Goal: Task Accomplishment & Management: Complete application form

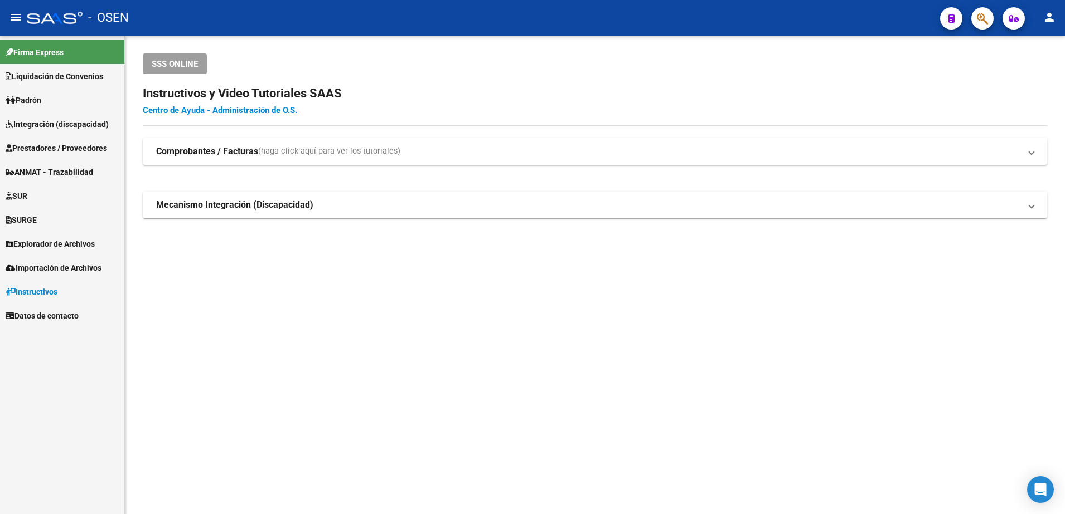
click at [47, 156] on link "Prestadores / Proveedores" at bounding box center [62, 148] width 124 height 24
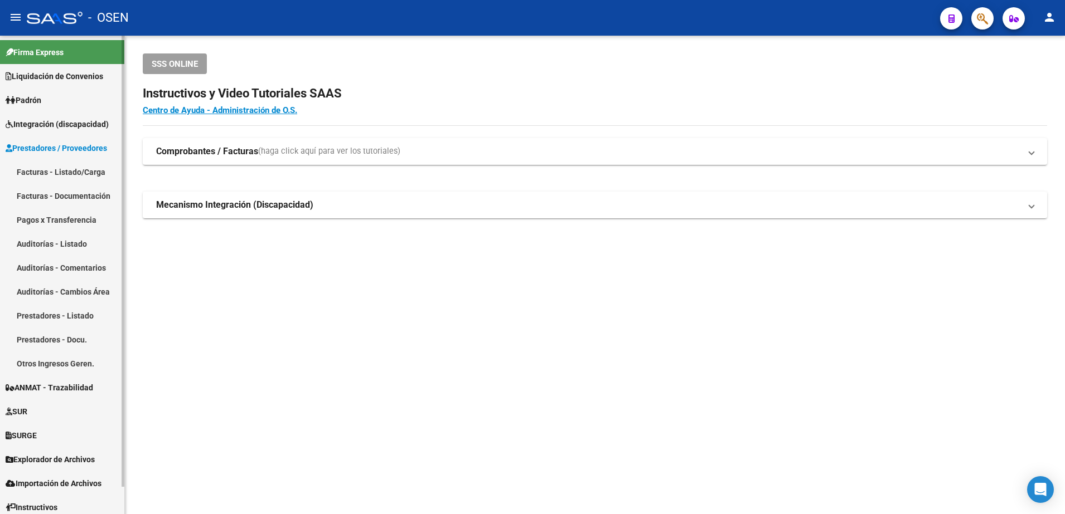
click at [48, 170] on link "Facturas - Listado/Carga" at bounding box center [62, 172] width 124 height 24
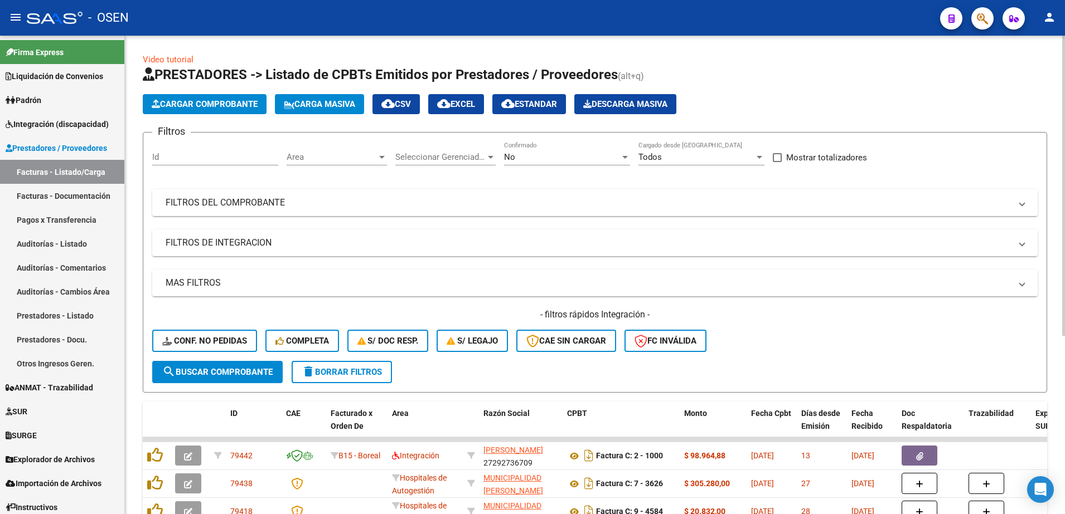
click at [531, 157] on div "No" at bounding box center [562, 157] width 116 height 10
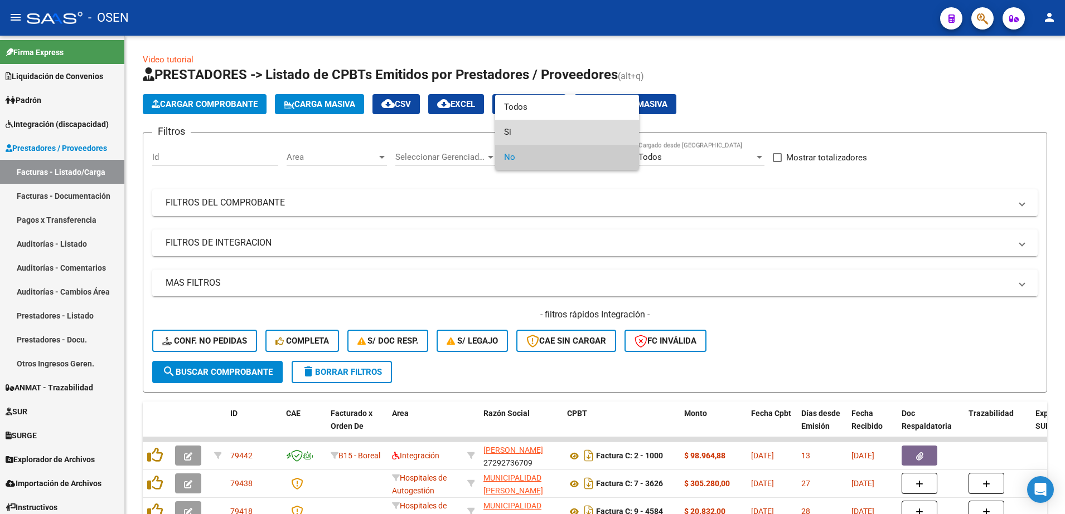
click at [524, 129] on span "Si" at bounding box center [567, 132] width 126 height 25
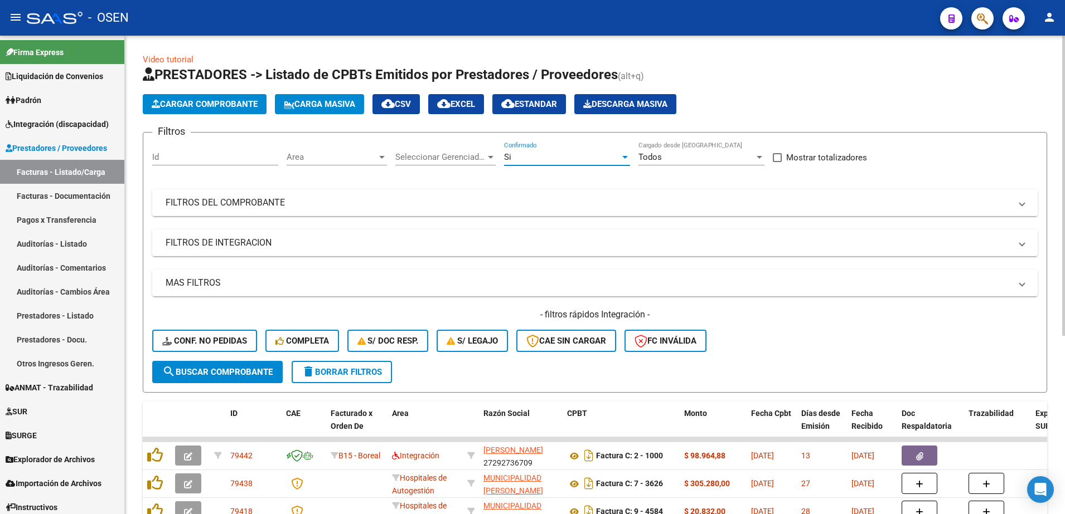
click at [347, 160] on span "Area" at bounding box center [331, 157] width 90 height 10
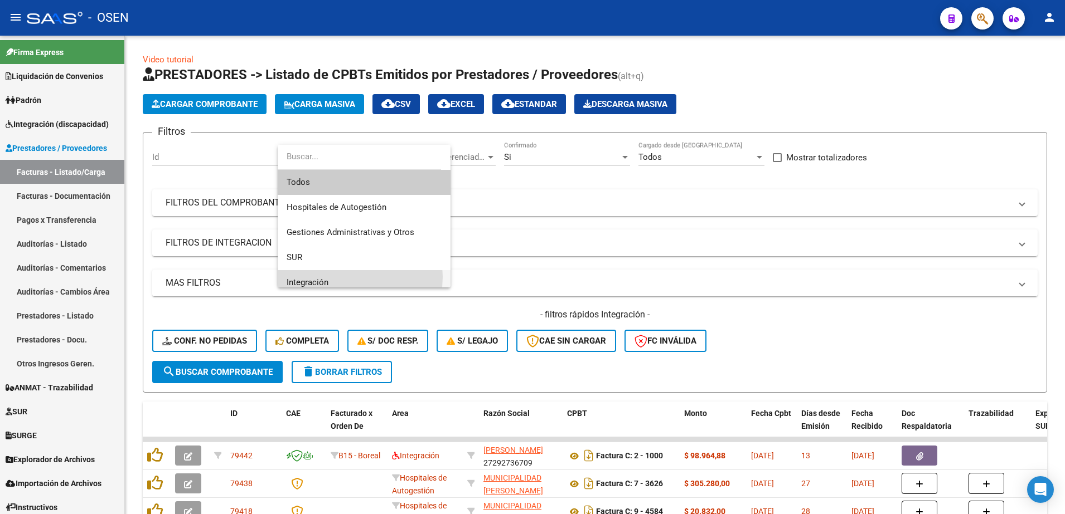
click at [342, 277] on span "Integración" at bounding box center [363, 282] width 155 height 25
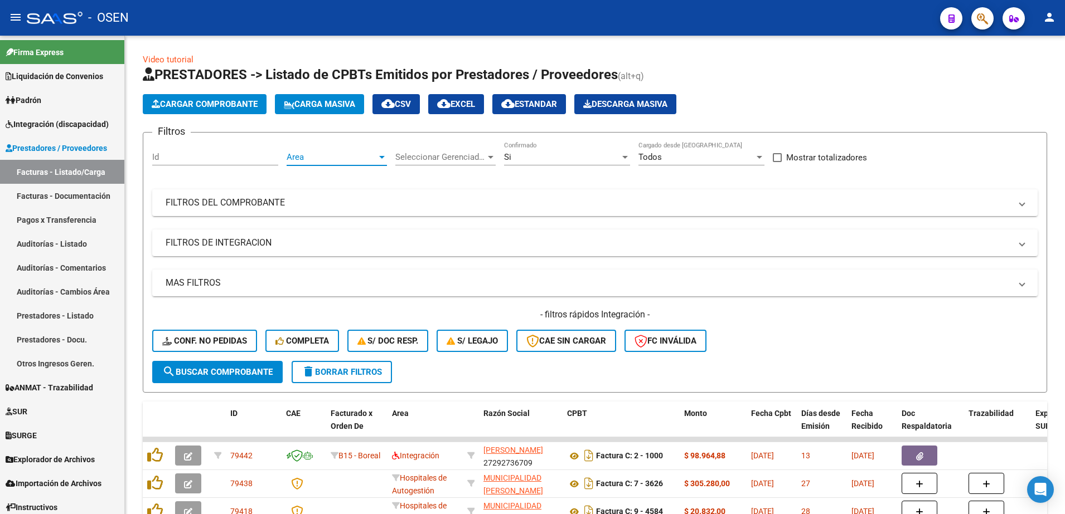
scroll to position [8, 0]
click at [279, 239] on mat-panel-title "FILTROS DE INTEGRACION" at bounding box center [588, 243] width 845 height 12
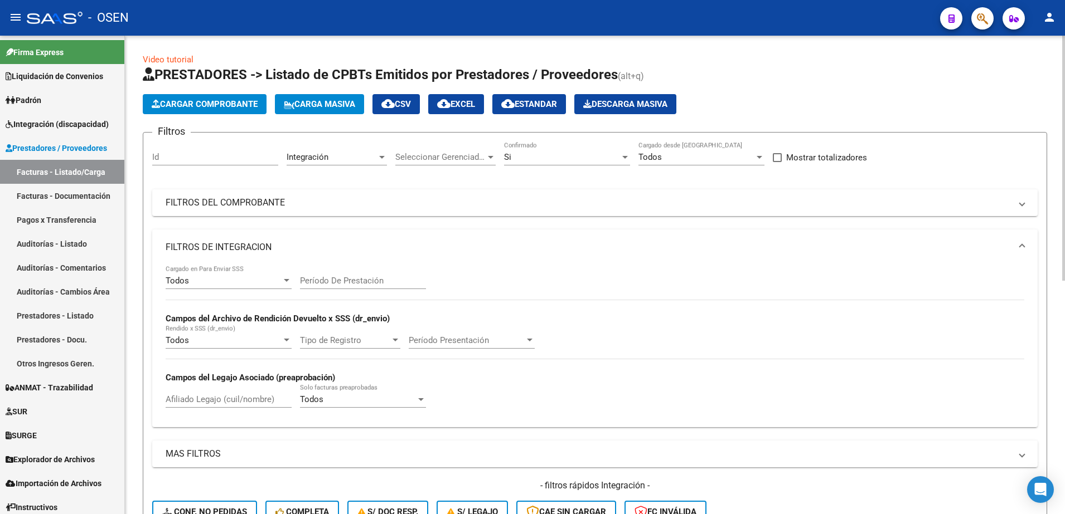
click at [229, 272] on div "Todos Cargado en Para Enviar SSS" at bounding box center [229, 277] width 126 height 24
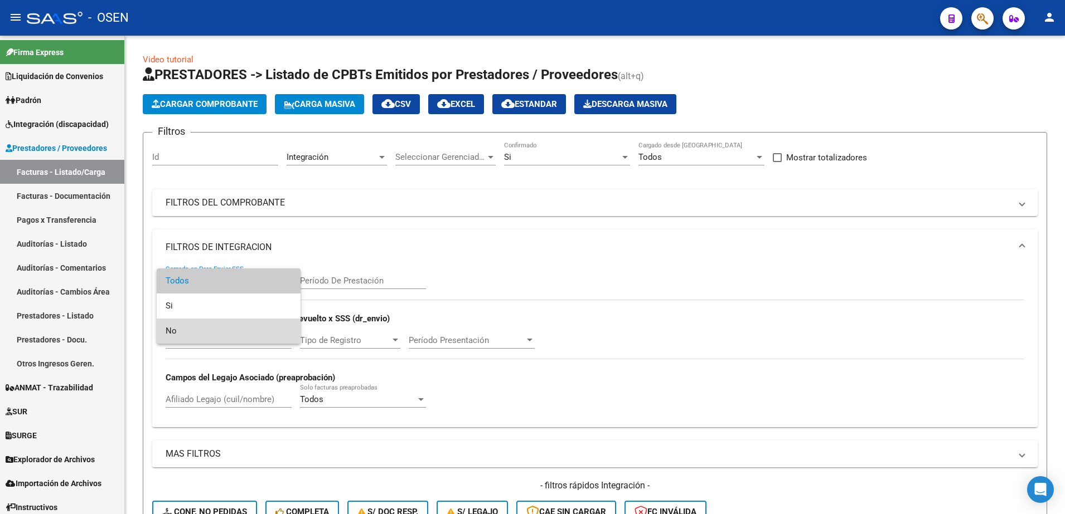
click at [190, 328] on span "No" at bounding box center [229, 331] width 126 height 25
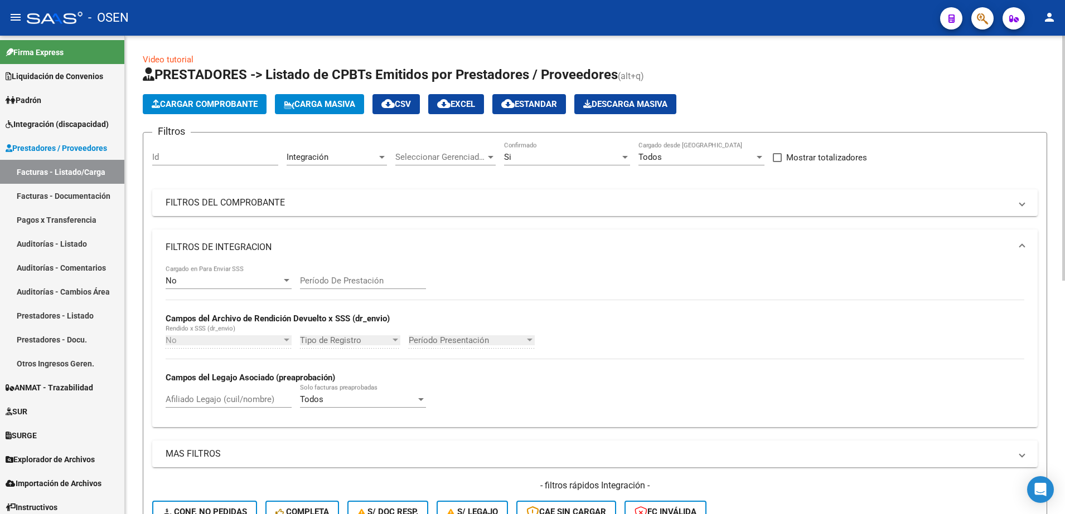
click at [377, 249] on mat-panel-title "FILTROS DE INTEGRACION" at bounding box center [588, 247] width 845 height 12
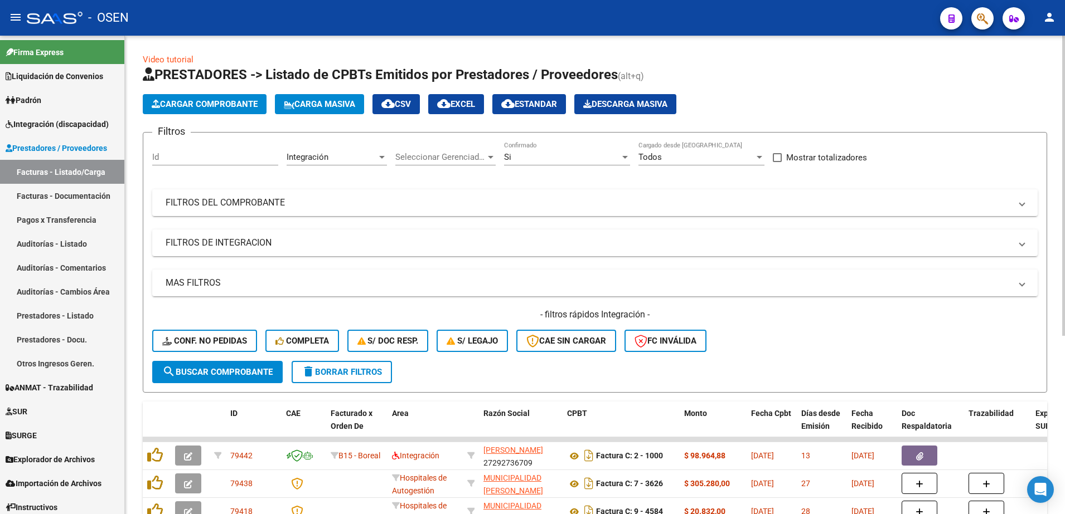
click at [258, 366] on button "search Buscar Comprobante" at bounding box center [217, 372] width 130 height 22
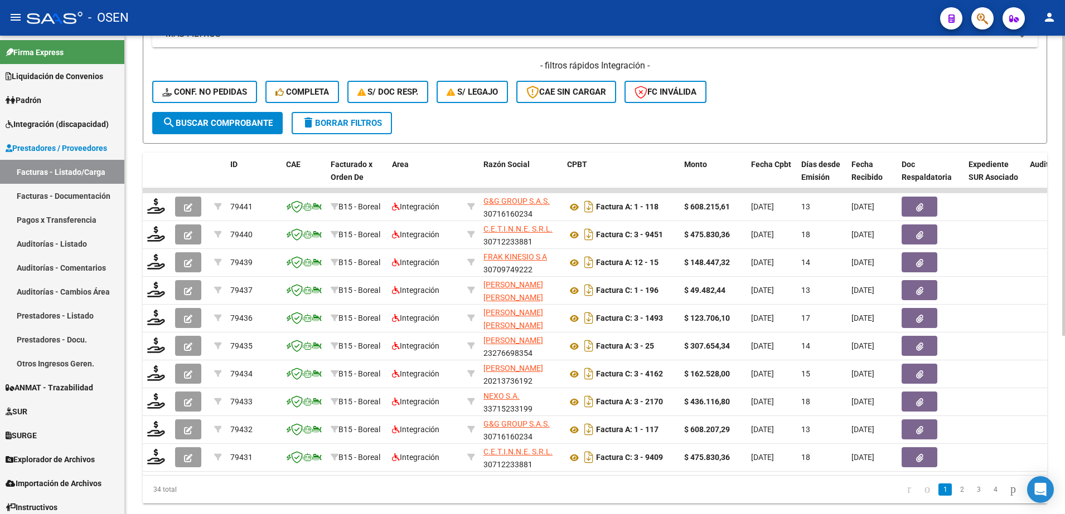
scroll to position [285, 0]
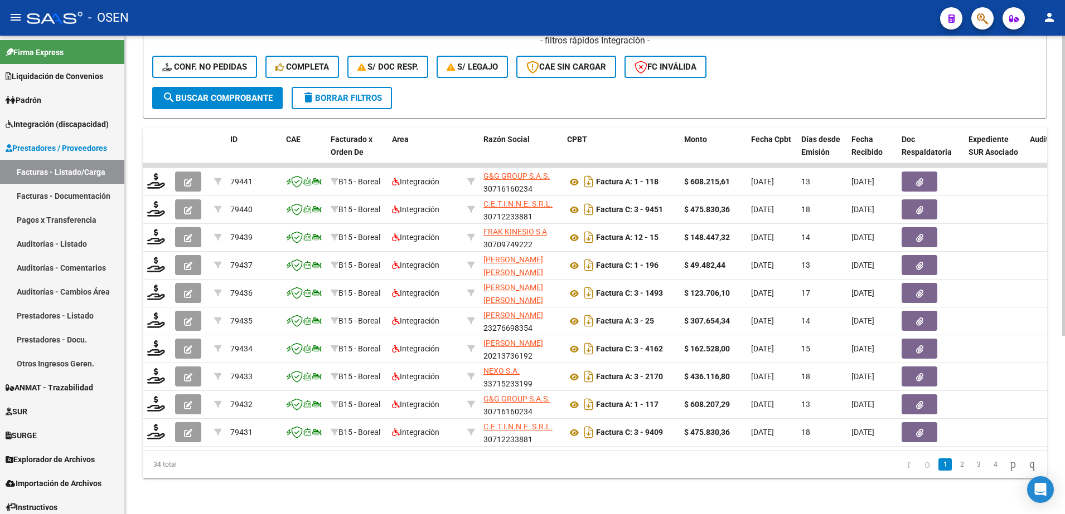
click at [1064, 294] on html "menu - OSEN person Firma Express Liquidación de Convenios SSS - Sur Padrón Afil…" at bounding box center [532, 257] width 1065 height 514
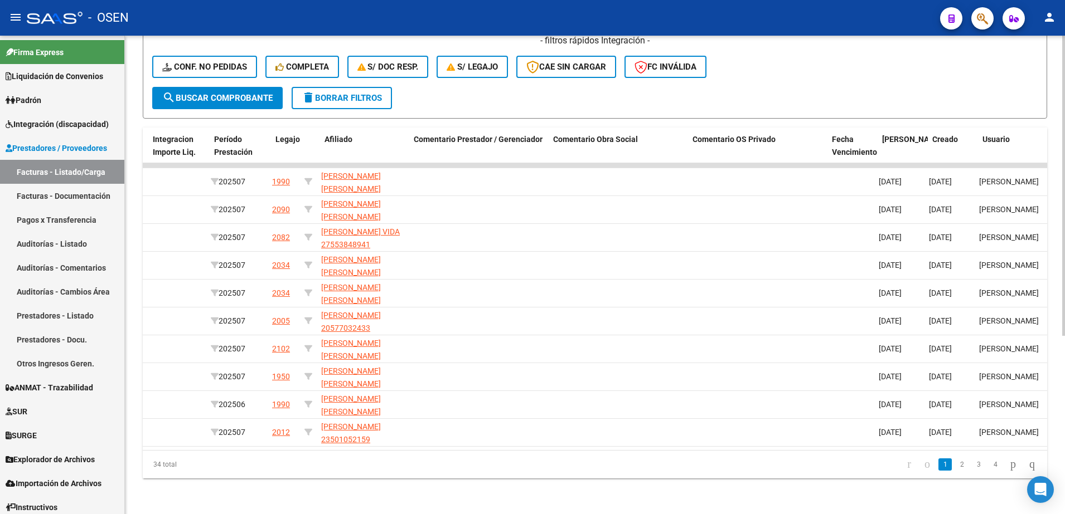
scroll to position [0, 1470]
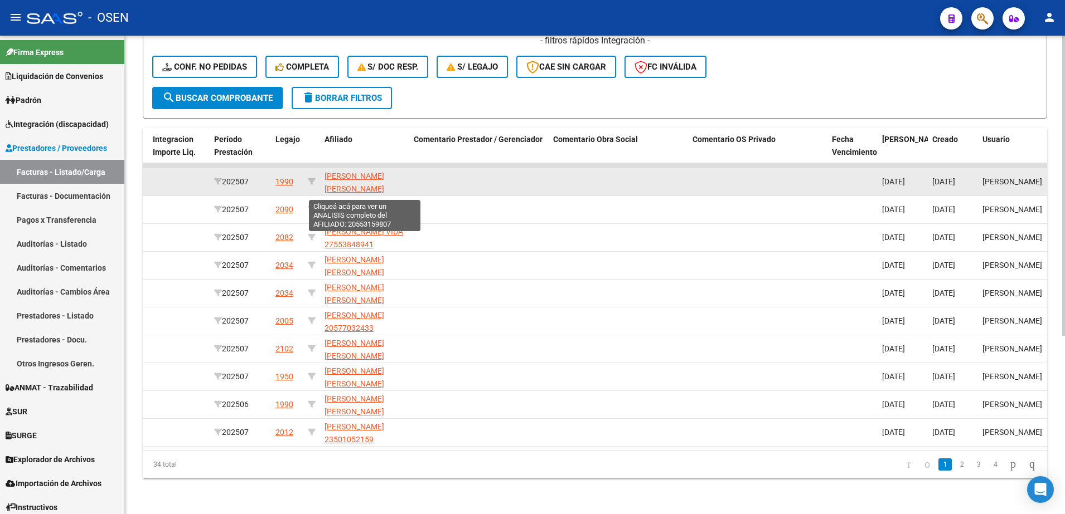
click at [384, 172] on span "DIAZ BORQUEZ JORGE BENJAMIN 20553159807" at bounding box center [354, 189] width 60 height 35
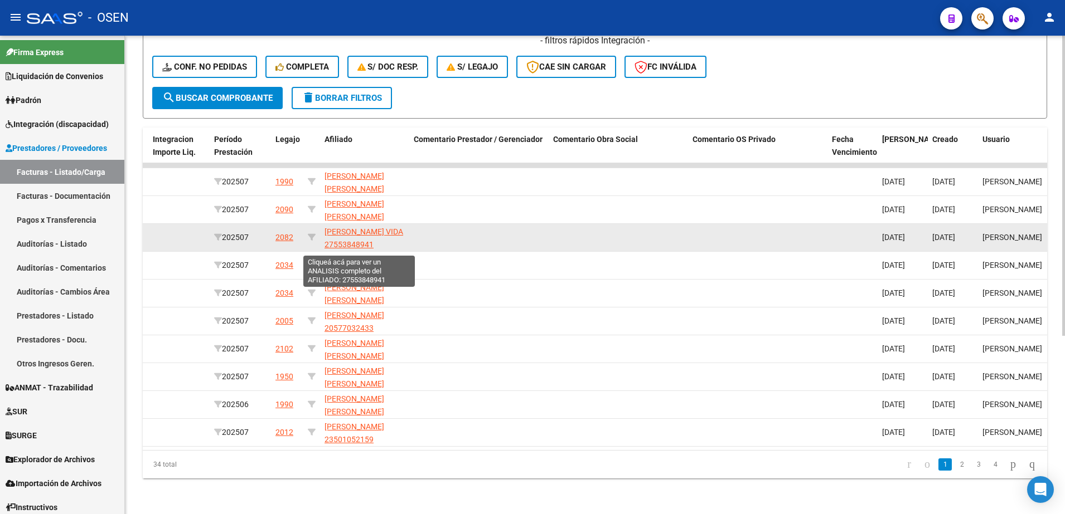
click at [354, 227] on span "HEREDIA VILLEGAS LUZ VIDA 27553848941" at bounding box center [363, 238] width 79 height 22
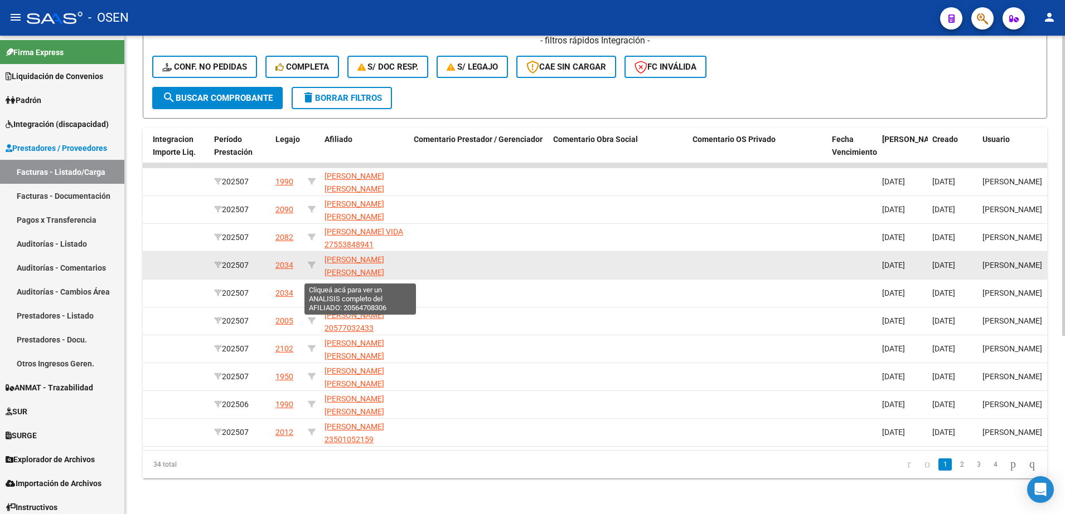
click at [344, 260] on span "AZCURRA ROSAS LAUTARO EMANUEL 20564708306" at bounding box center [354, 272] width 60 height 35
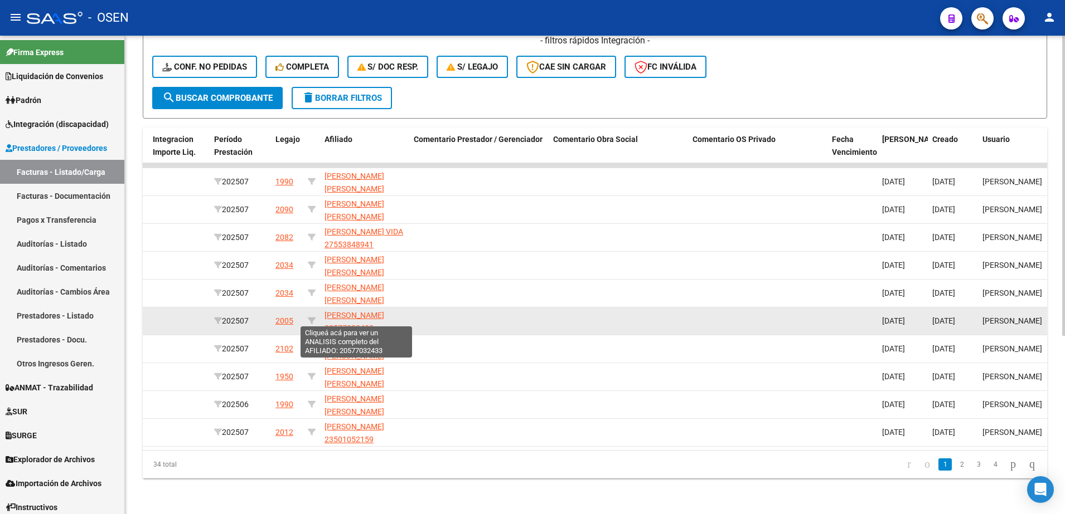
click at [357, 311] on span "BESTANI SAMUEL 20577032433" at bounding box center [354, 322] width 60 height 22
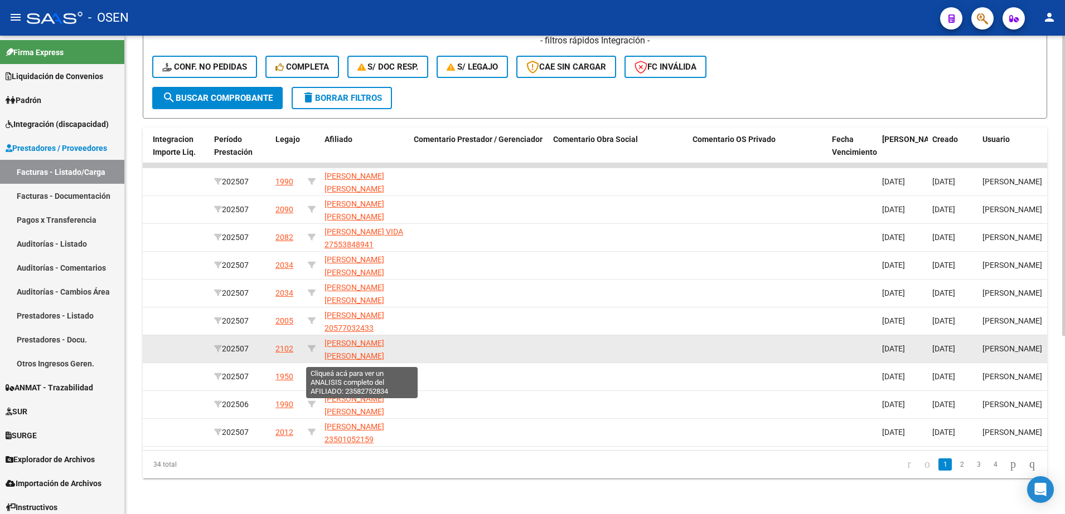
click at [361, 348] on span "ZAVATARELLI OJEDA MARTINA PILAR 23582752834" at bounding box center [354, 356] width 60 height 35
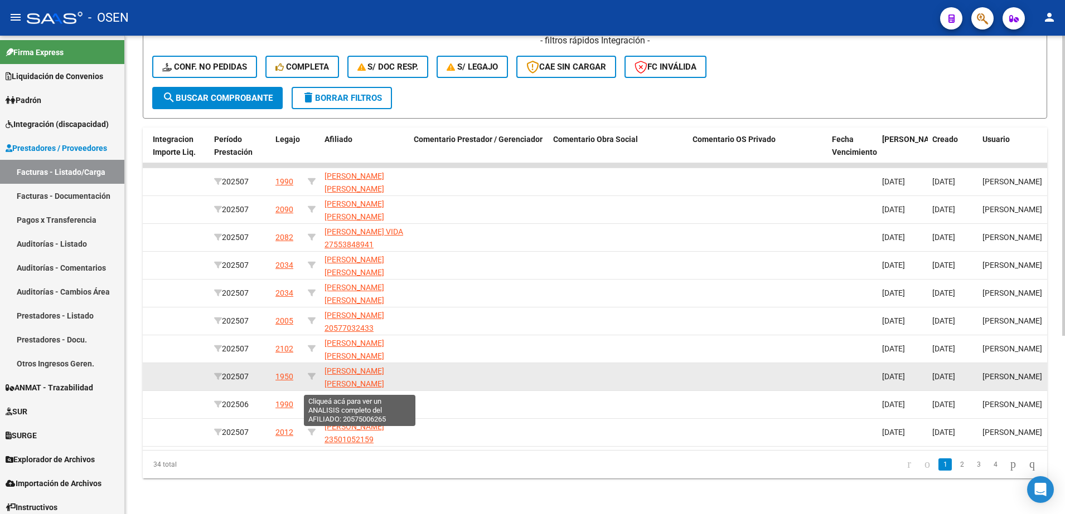
click at [361, 367] on span "FERNANDEZ DYLAN RICARDO MIGUEL 20575006265" at bounding box center [354, 384] width 60 height 35
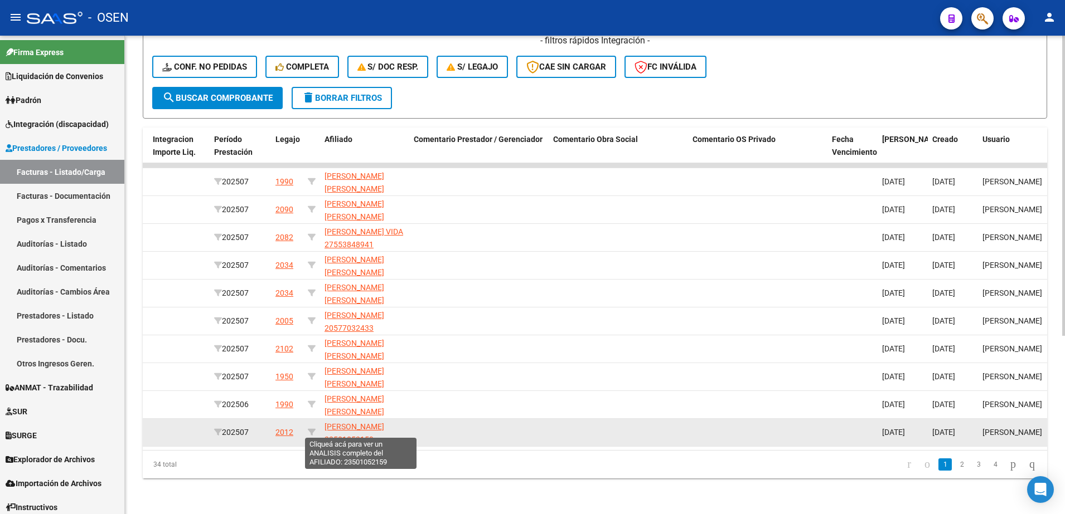
click at [362, 422] on span "NAVARRO MARIANO 23501052159" at bounding box center [354, 433] width 60 height 22
type textarea "23501052159"
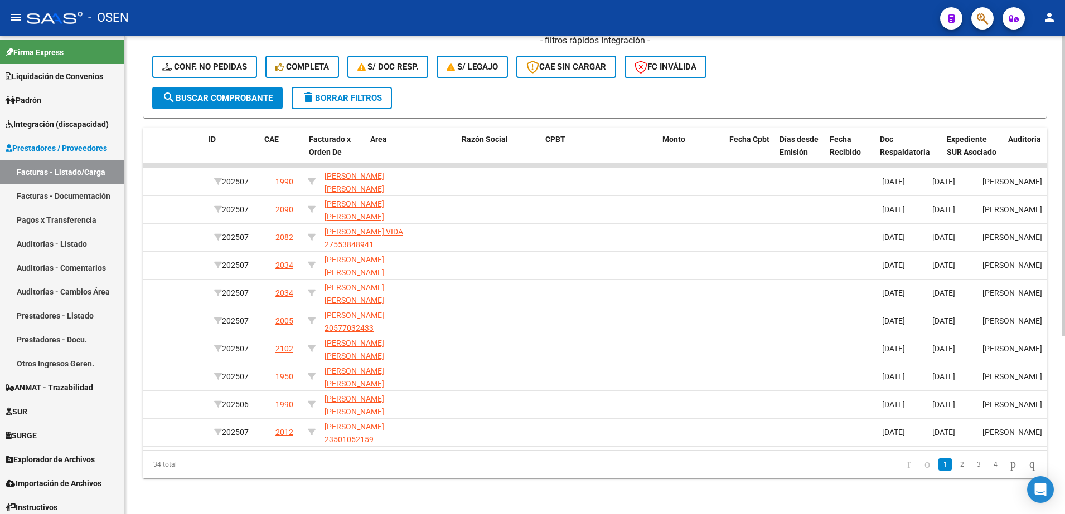
scroll to position [0, 0]
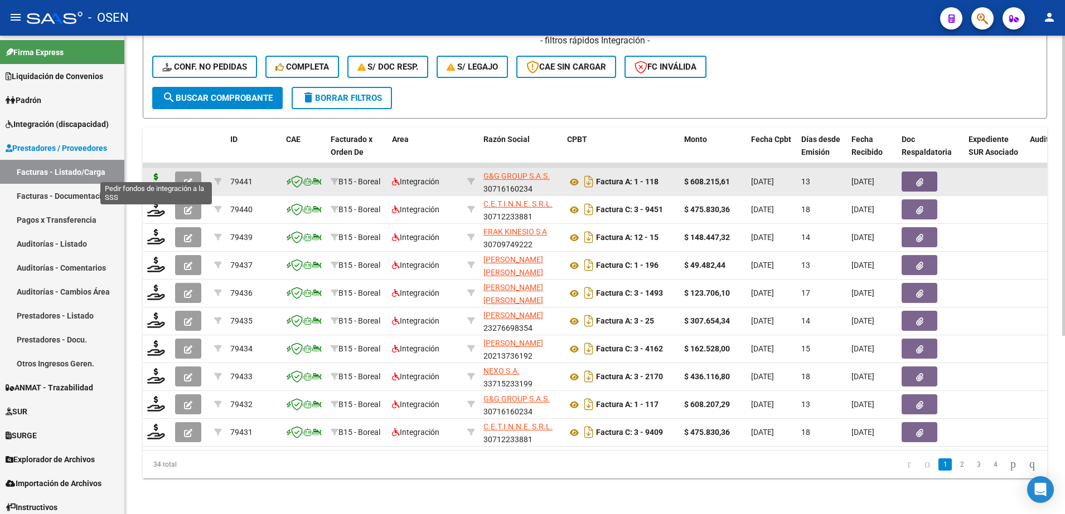
click at [153, 177] on icon at bounding box center [156, 181] width 18 height 16
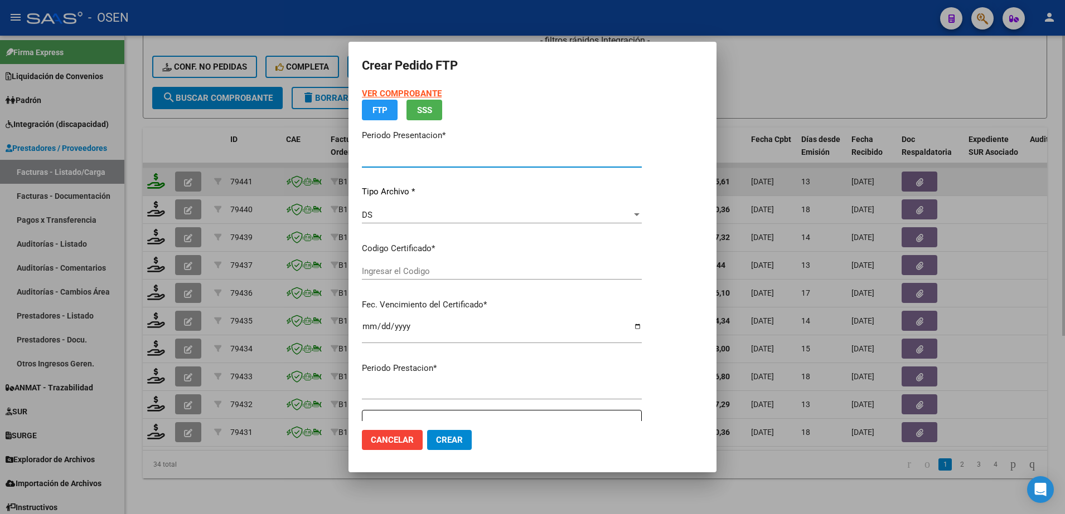
type input "202507"
type input "$ 608.215,61"
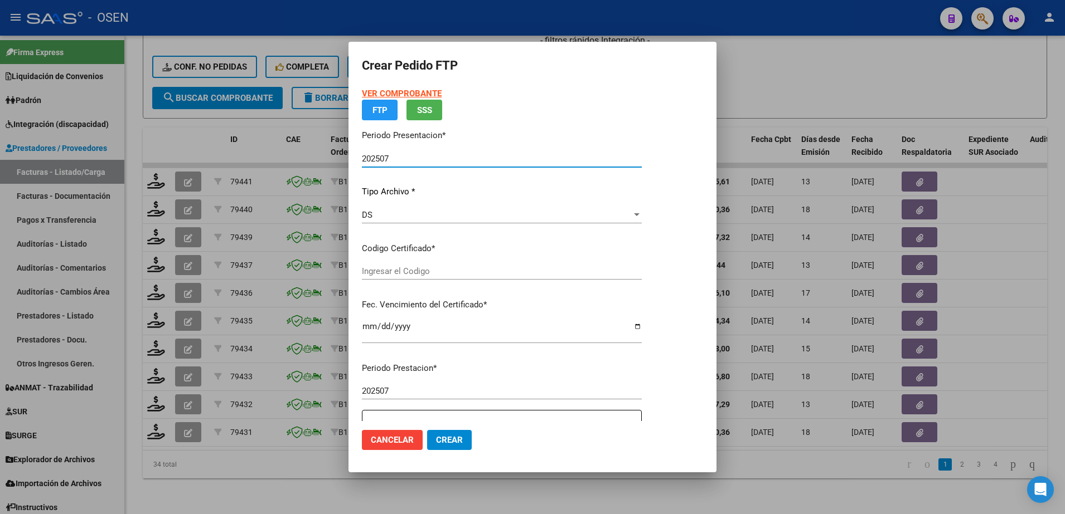
type input "ARG02000553159802021091320250913TUC138"
type input "2025-09-13"
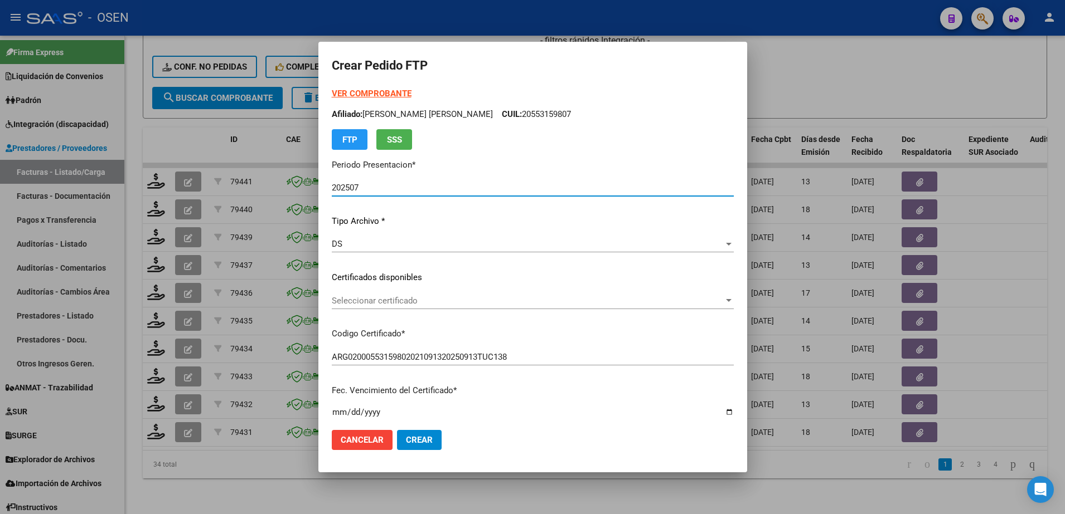
click at [404, 302] on span "Seleccionar certificado" at bounding box center [528, 301] width 392 height 10
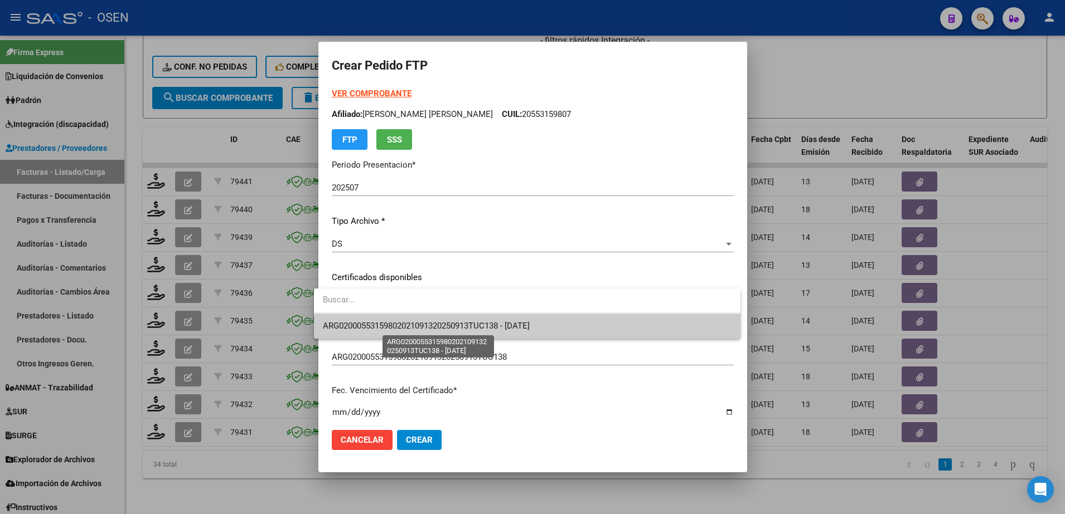
click at [404, 326] on span "ARG02000553159802021091320250913TUC138 - 2025-09-13" at bounding box center [426, 326] width 207 height 10
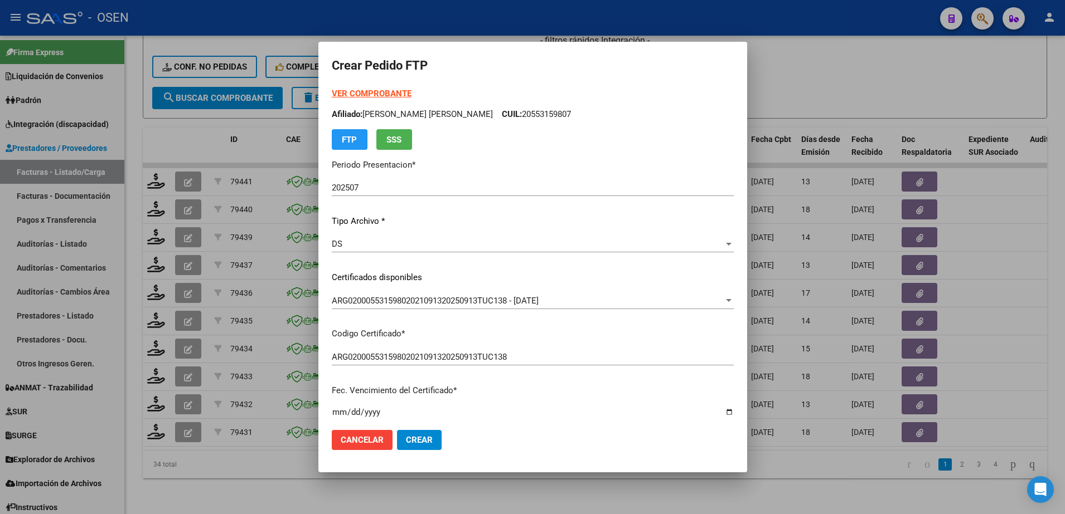
click at [366, 93] on strong "VER COMPROBANTE" at bounding box center [372, 94] width 80 height 10
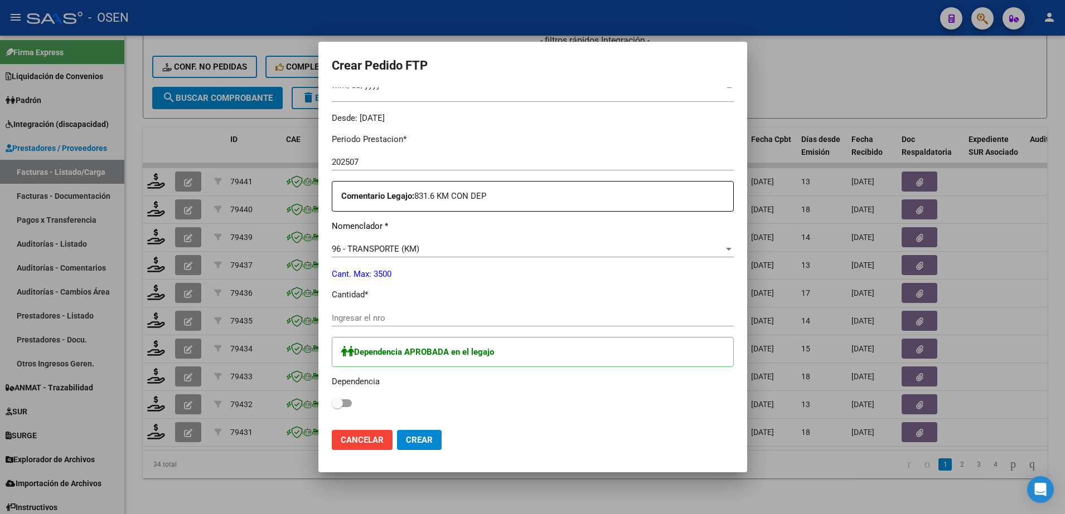
scroll to position [360, 0]
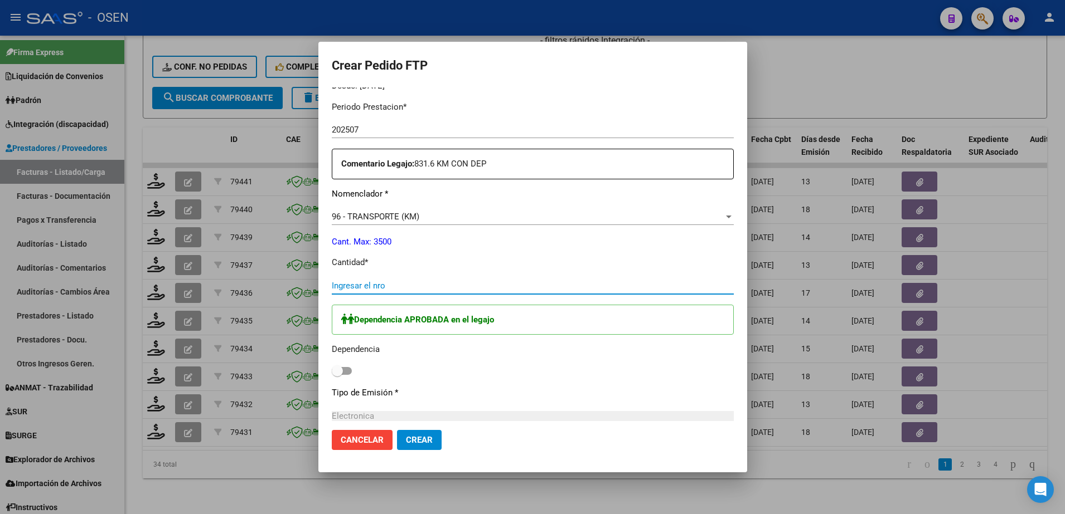
click at [394, 285] on input "Ingresar el nro" at bounding box center [533, 286] width 402 height 10
type input "832"
click at [335, 369] on span at bounding box center [342, 371] width 20 height 8
click at [337, 375] on input "checkbox" at bounding box center [337, 375] width 1 height 1
checkbox input "true"
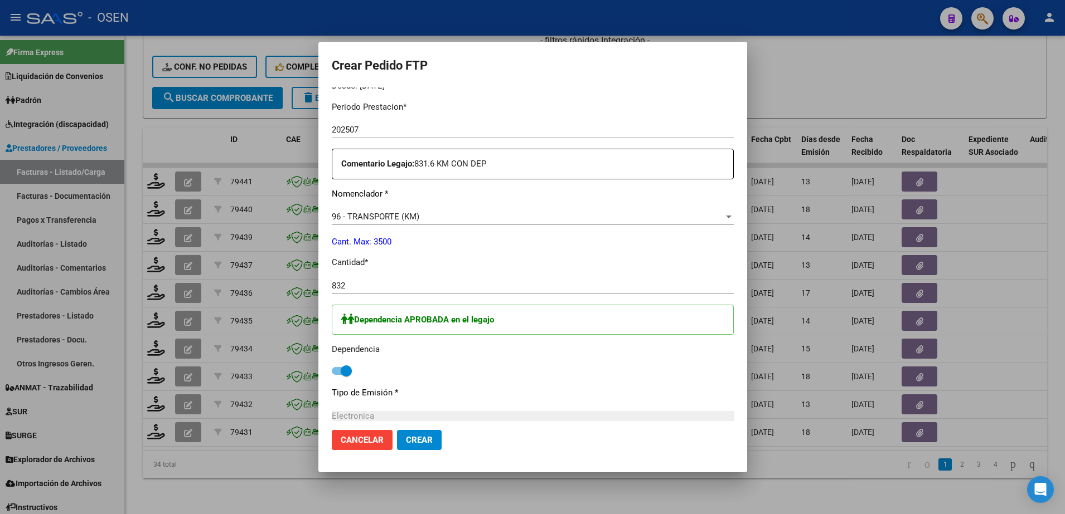
click at [414, 443] on span "Crear" at bounding box center [419, 440] width 27 height 10
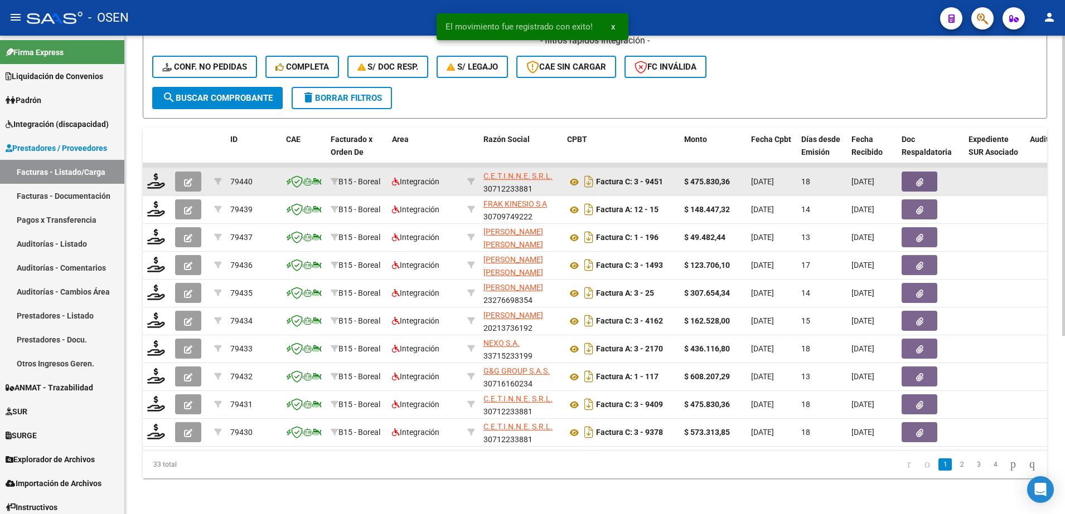
click at [158, 178] on div at bounding box center [156, 181] width 19 height 17
click at [154, 173] on icon at bounding box center [156, 181] width 18 height 16
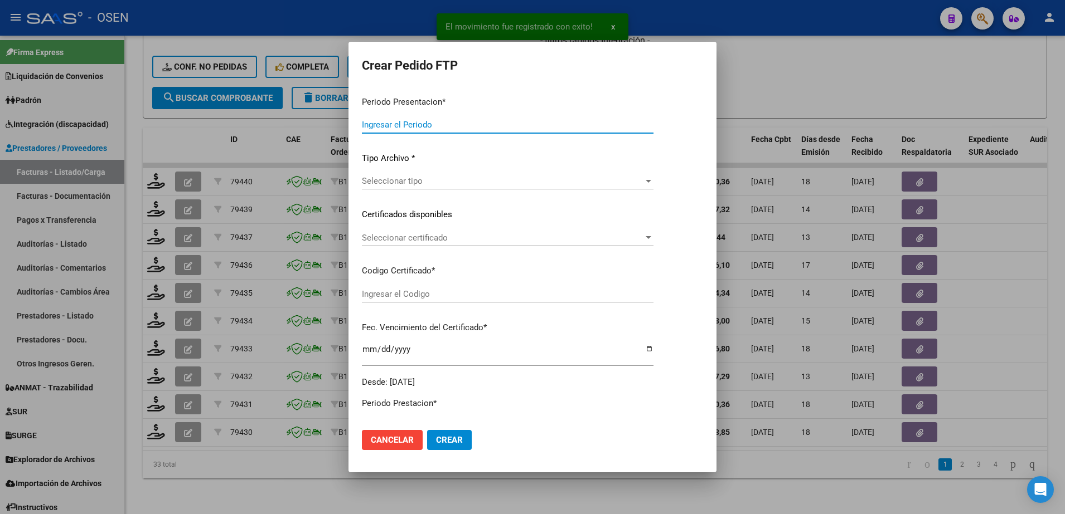
type input "202507"
type input "$ 475.830,36"
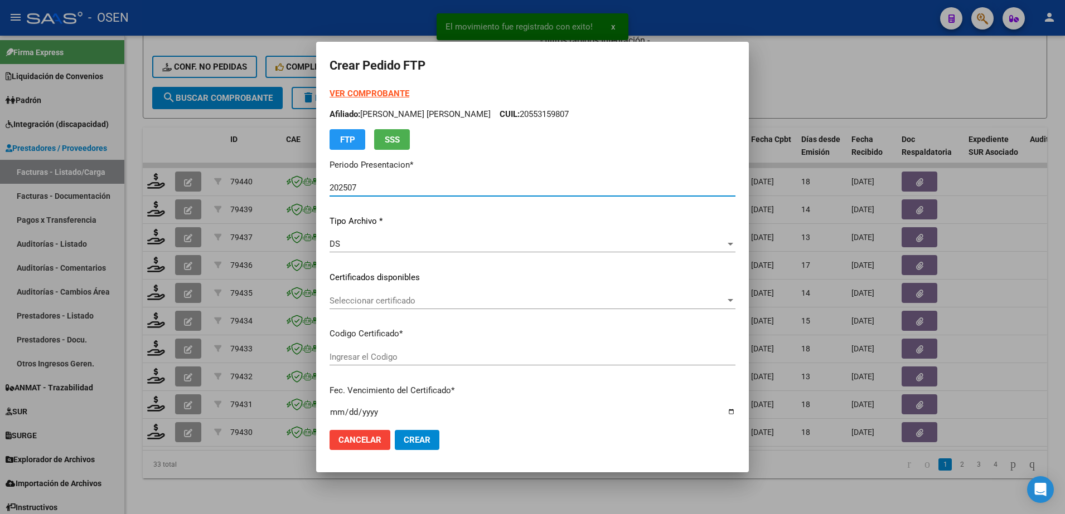
type input "ARG02000547087992021022620260226TUC136"
type input "2026-05-26"
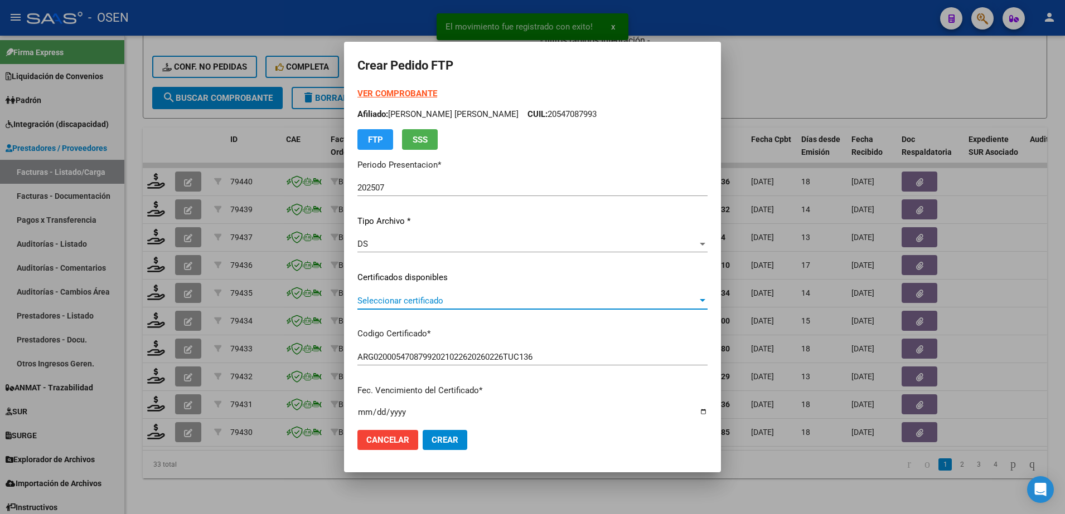
click at [422, 304] on span "Seleccionar certificado" at bounding box center [527, 301] width 340 height 10
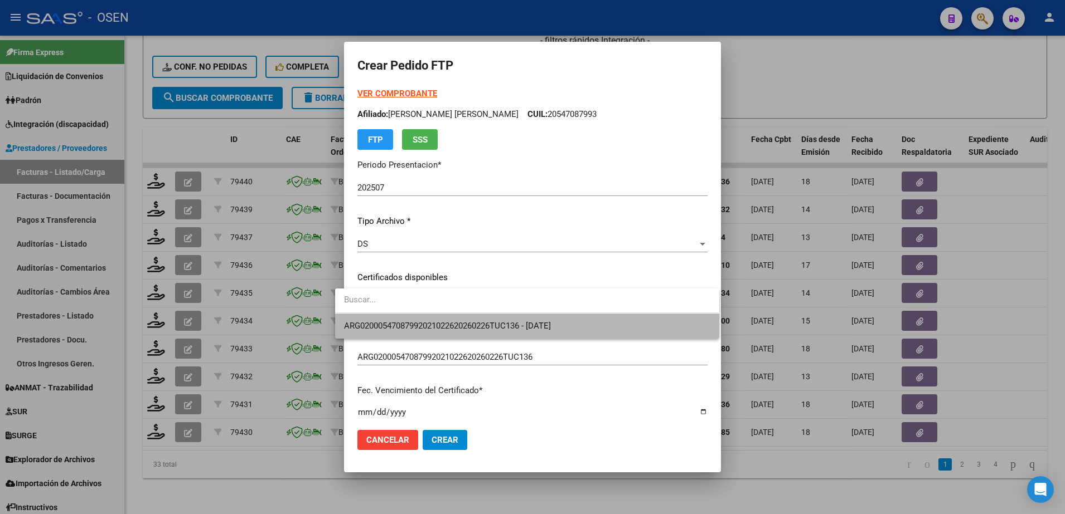
click at [423, 318] on span "ARG02000547087992021022620260226TUC136 - 2026-05-26" at bounding box center [527, 326] width 366 height 25
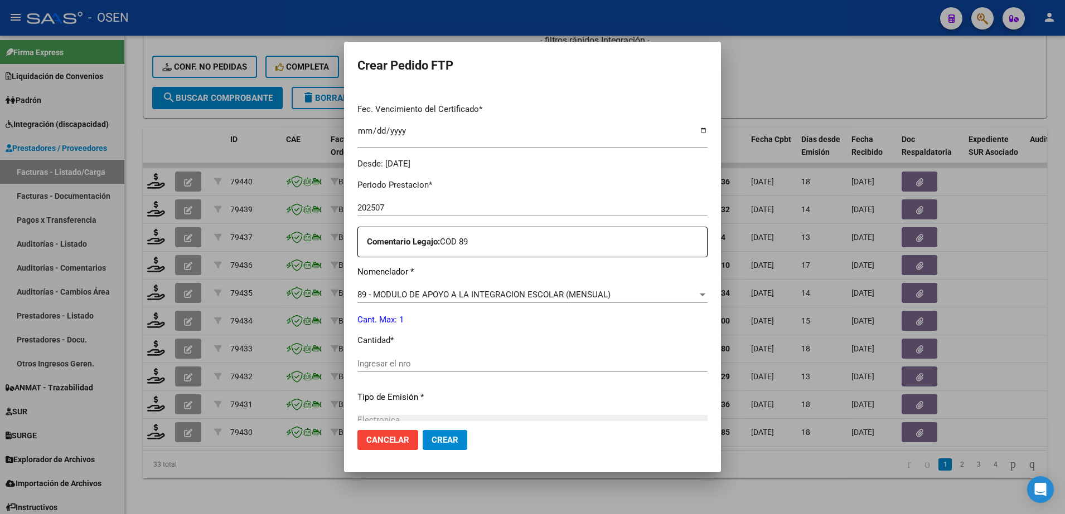
scroll to position [303, 0]
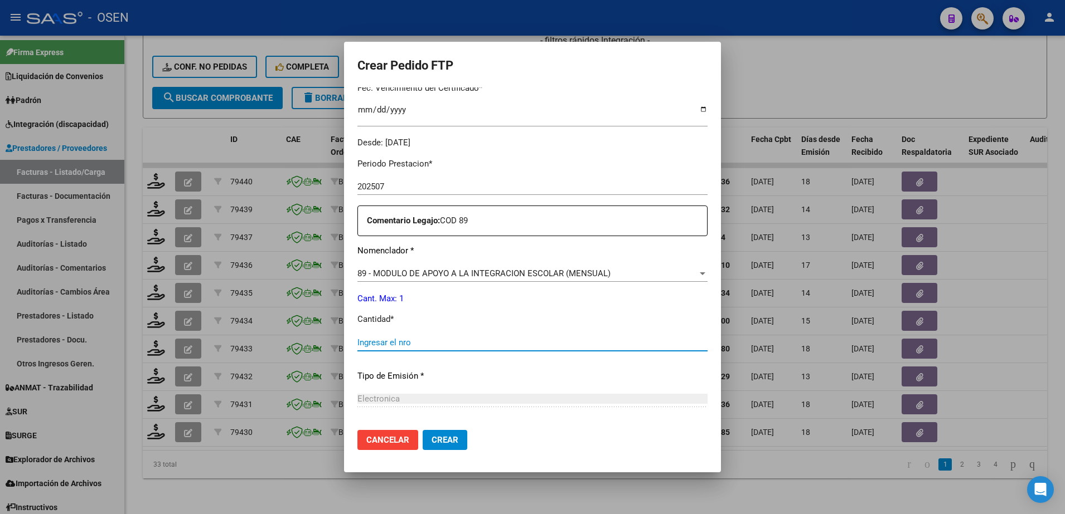
click at [511, 341] on input "Ingresar el nro" at bounding box center [532, 343] width 350 height 10
type input "1"
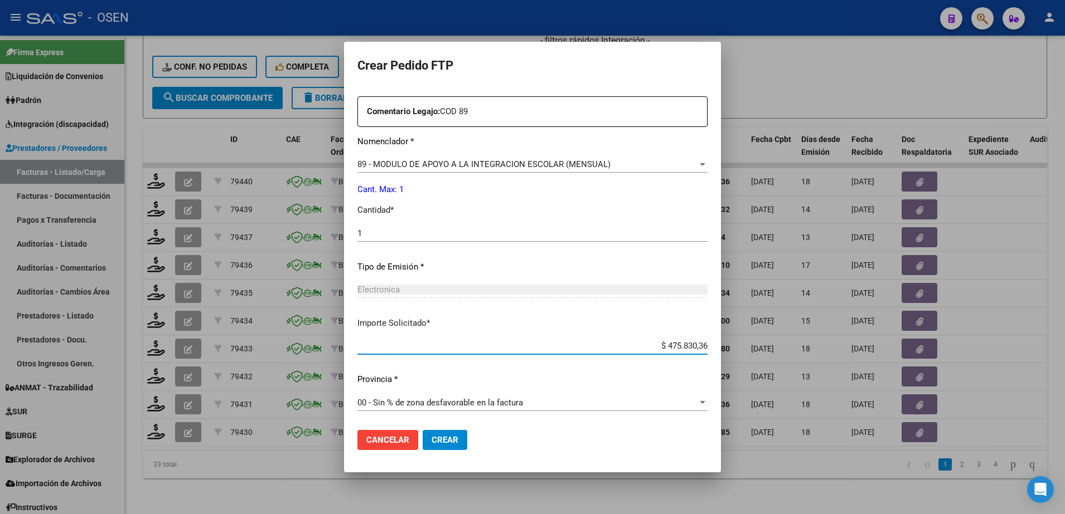
click at [441, 440] on span "Crear" at bounding box center [444, 440] width 27 height 10
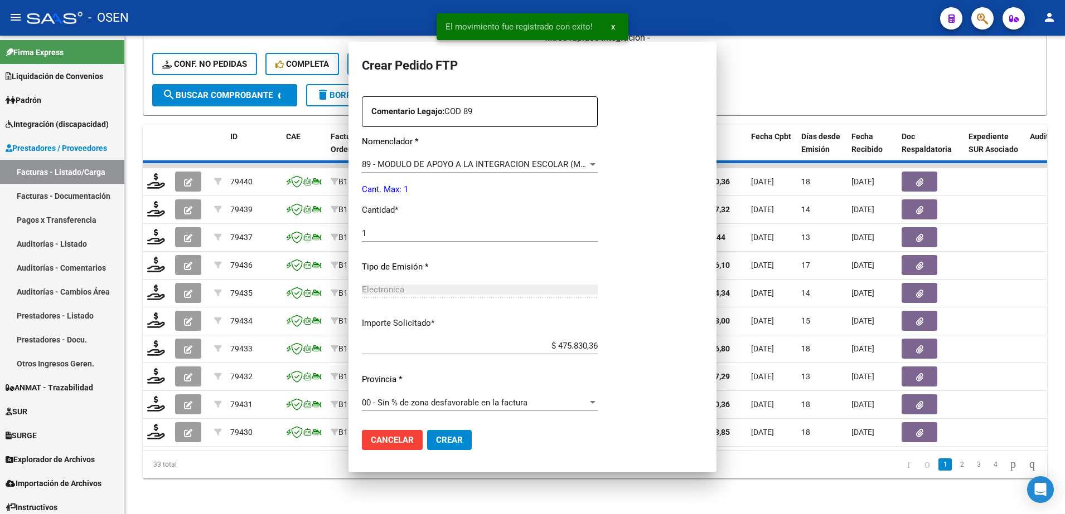
scroll to position [0, 0]
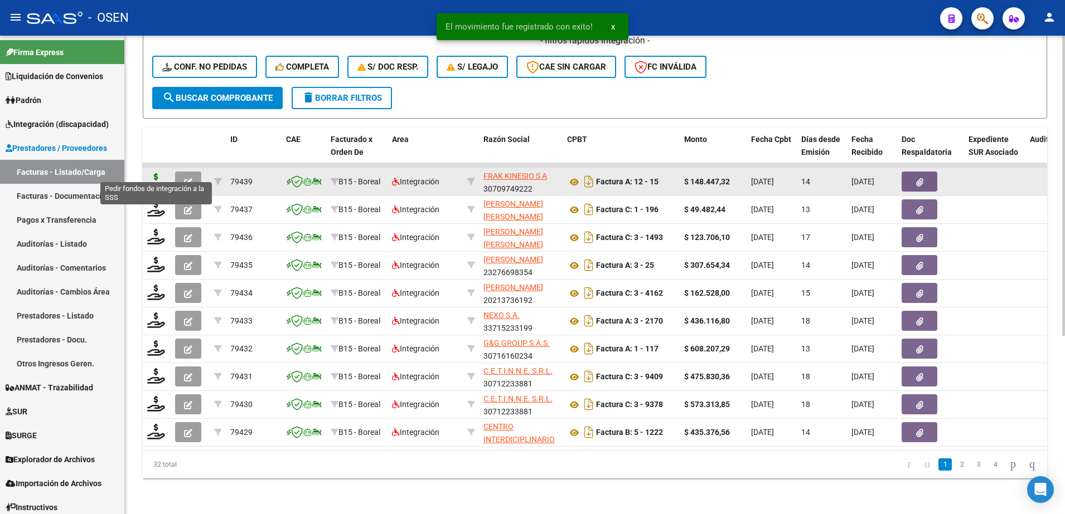
click at [152, 173] on icon at bounding box center [156, 181] width 18 height 16
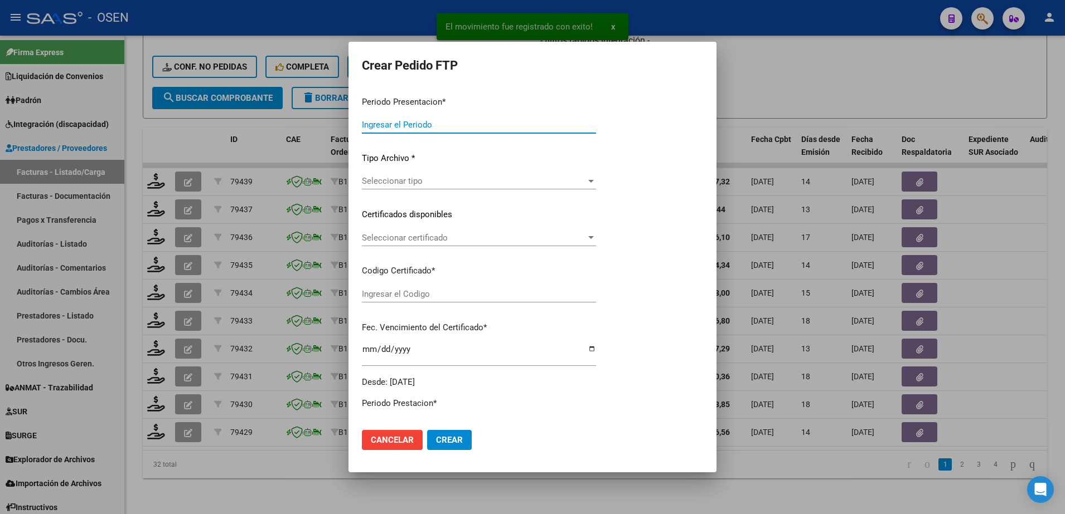
type input "202507"
type input "$ 148.447,32"
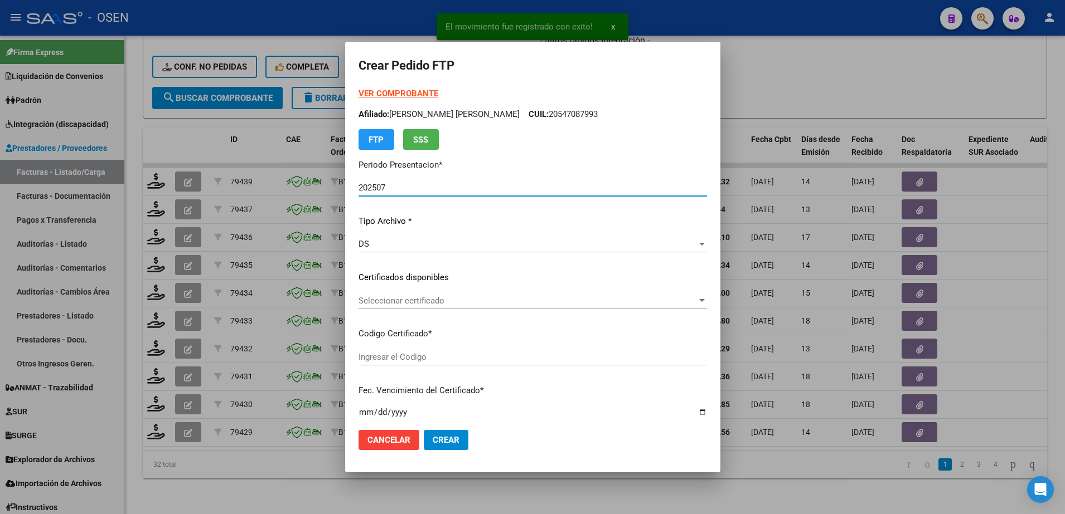
type input "ARG01000553848942024092520390925MEN496"
type input "2039-09-25"
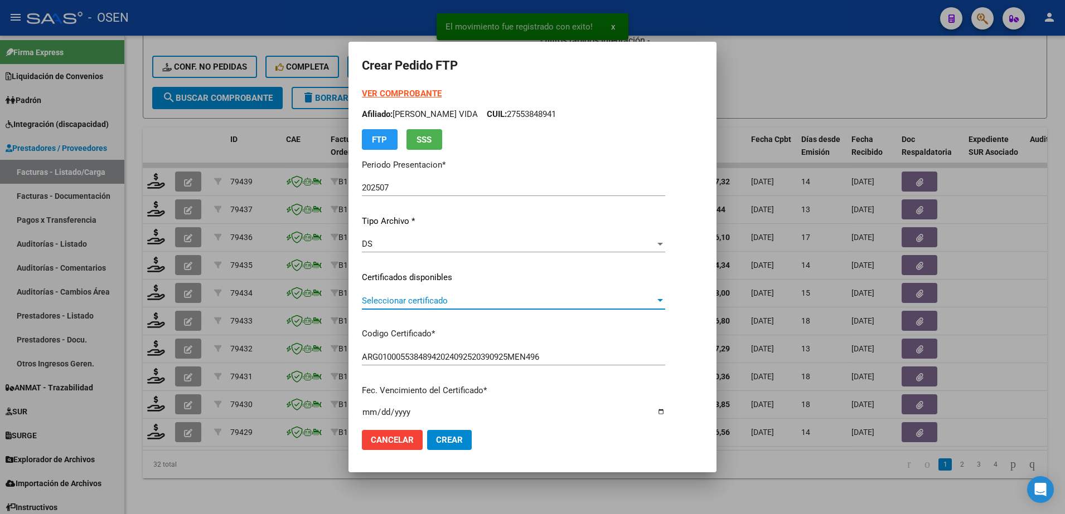
click at [421, 297] on span "Seleccionar certificado" at bounding box center [508, 301] width 293 height 10
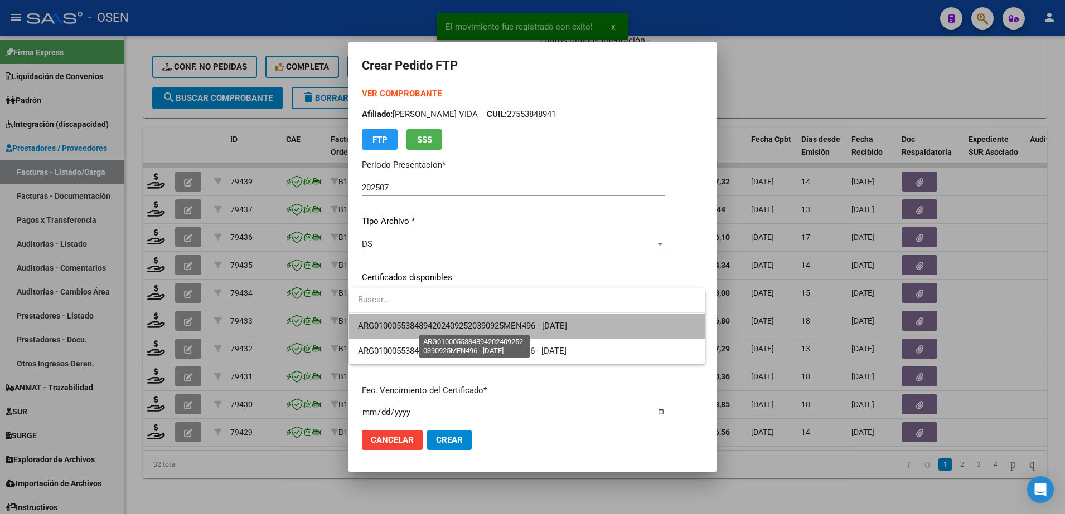
click at [424, 323] on span "ARG01000553848942024092520390925MEN496 - 2039-09-25" at bounding box center [462, 326] width 209 height 10
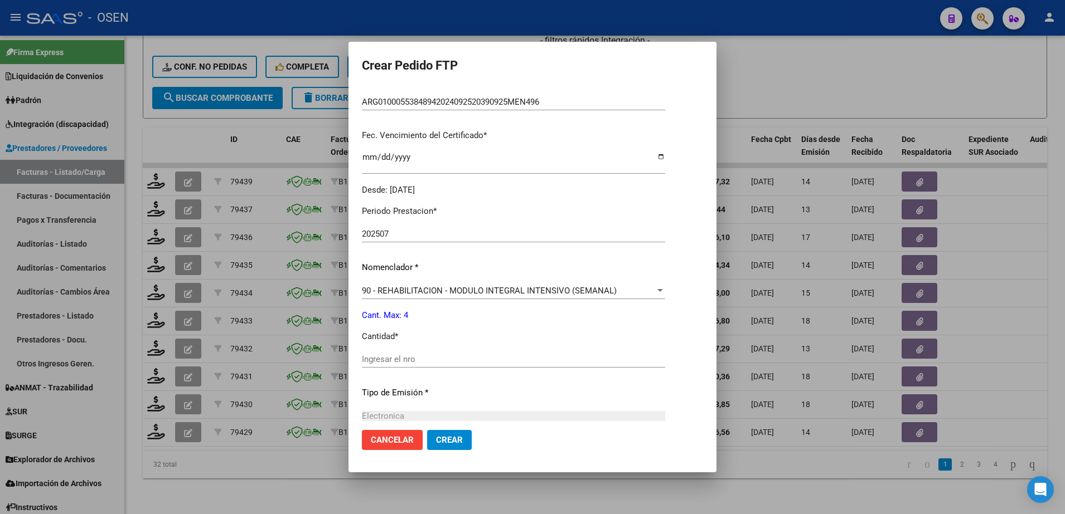
scroll to position [266, 0]
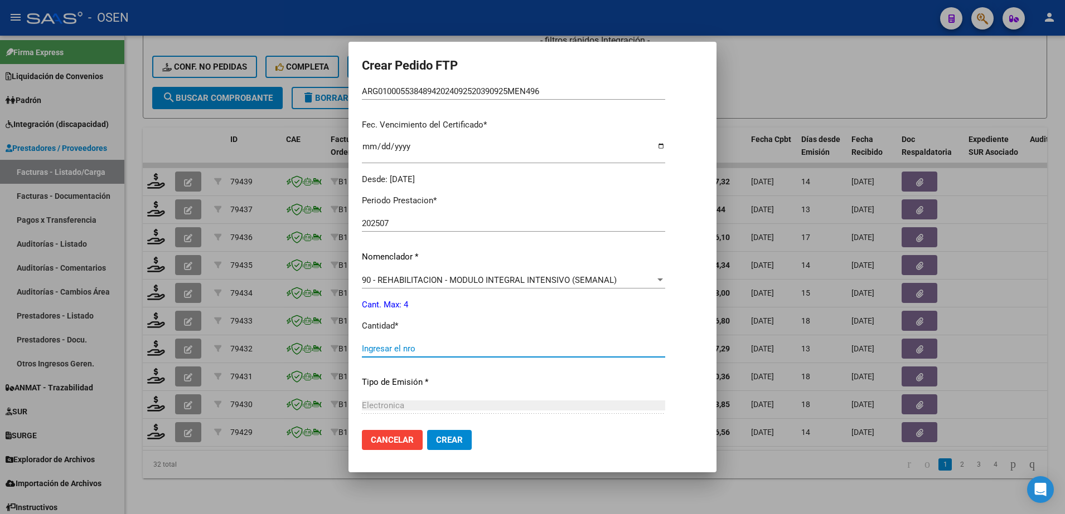
click at [547, 347] on input "Ingresar el nro" at bounding box center [513, 349] width 303 height 10
type input "4"
click at [456, 432] on button "Crear" at bounding box center [449, 440] width 45 height 20
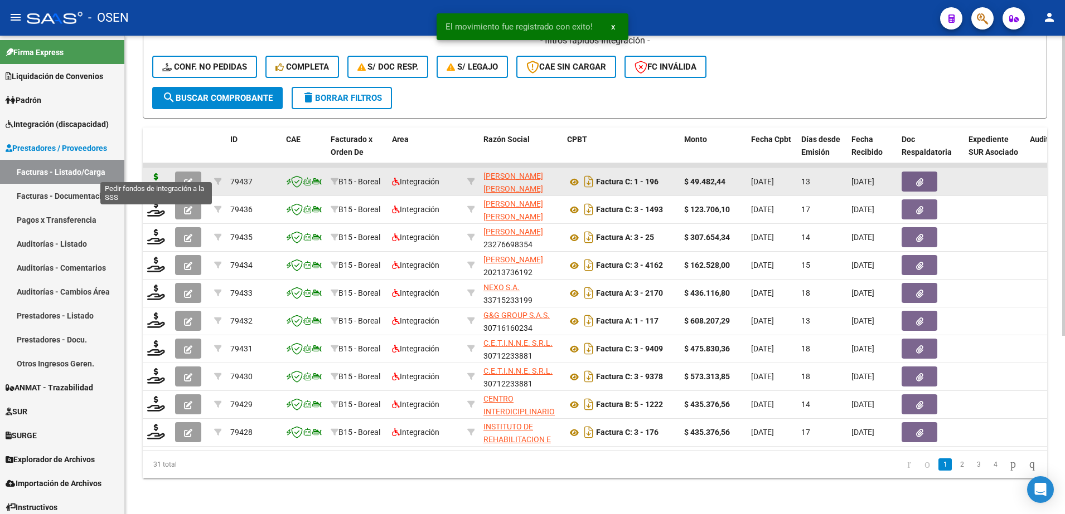
click at [153, 173] on icon at bounding box center [156, 181] width 18 height 16
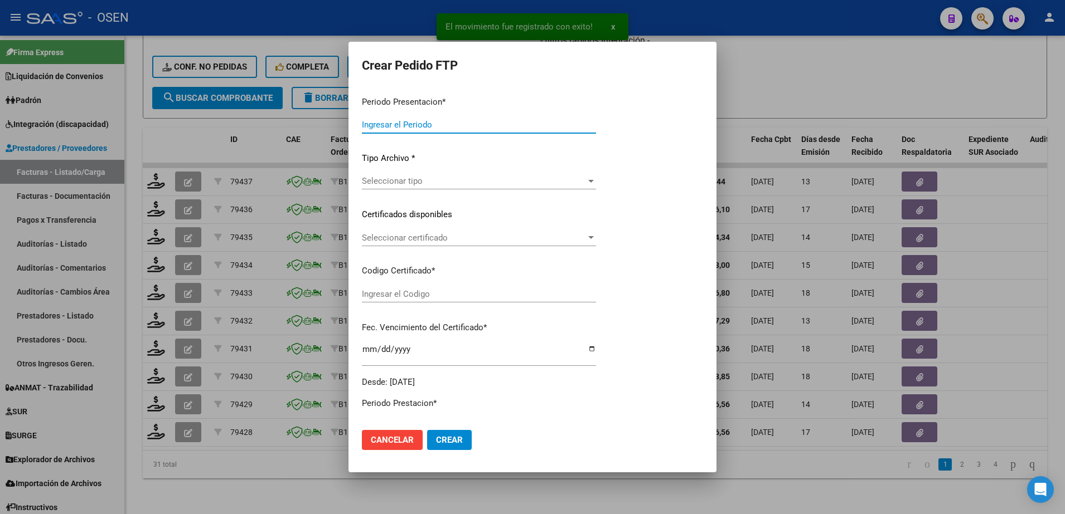
type input "202507"
type input "$ 49.482,44"
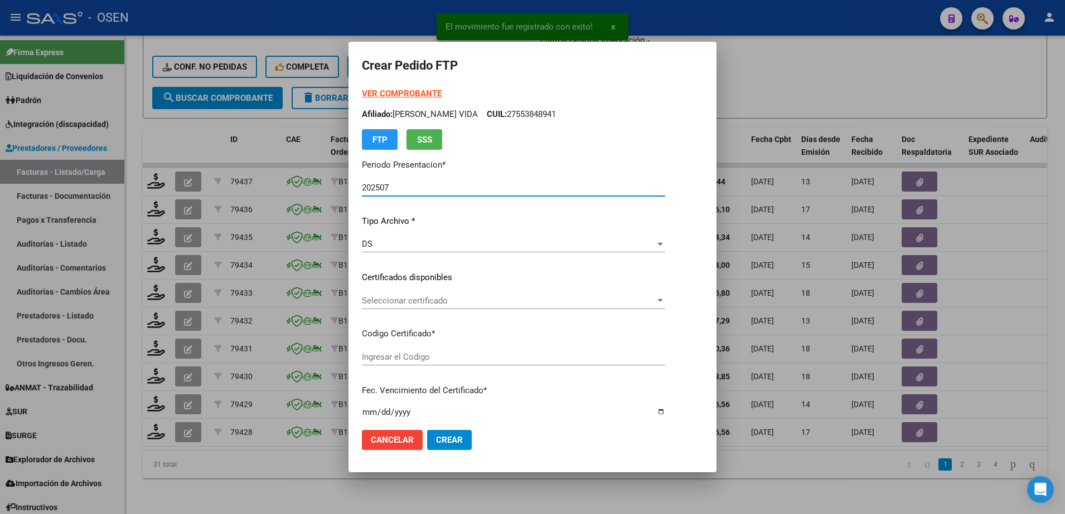
type input "ARG02000564708302021031020260310MZA200"
type input "2026-03-10"
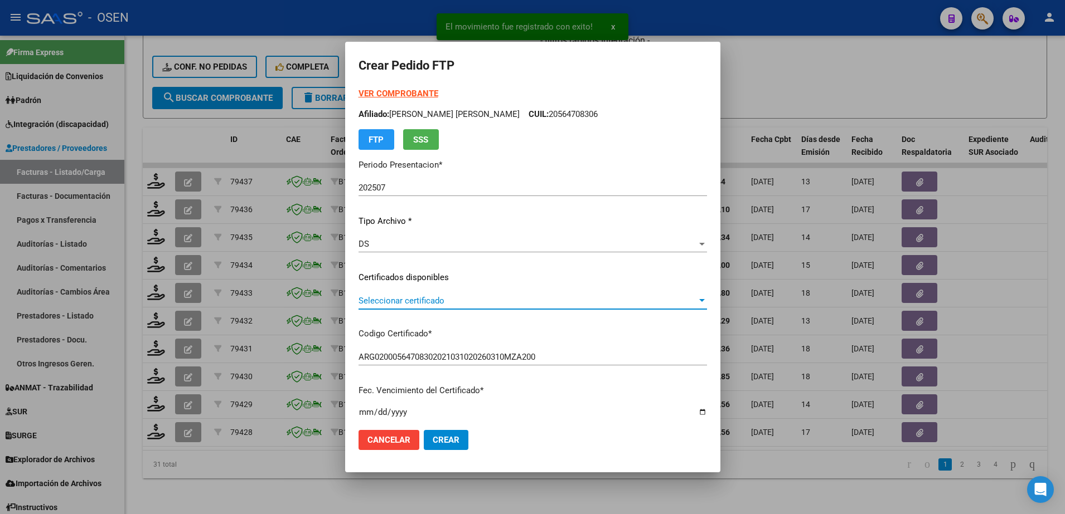
click at [424, 302] on span "Seleccionar certificado" at bounding box center [527, 301] width 338 height 10
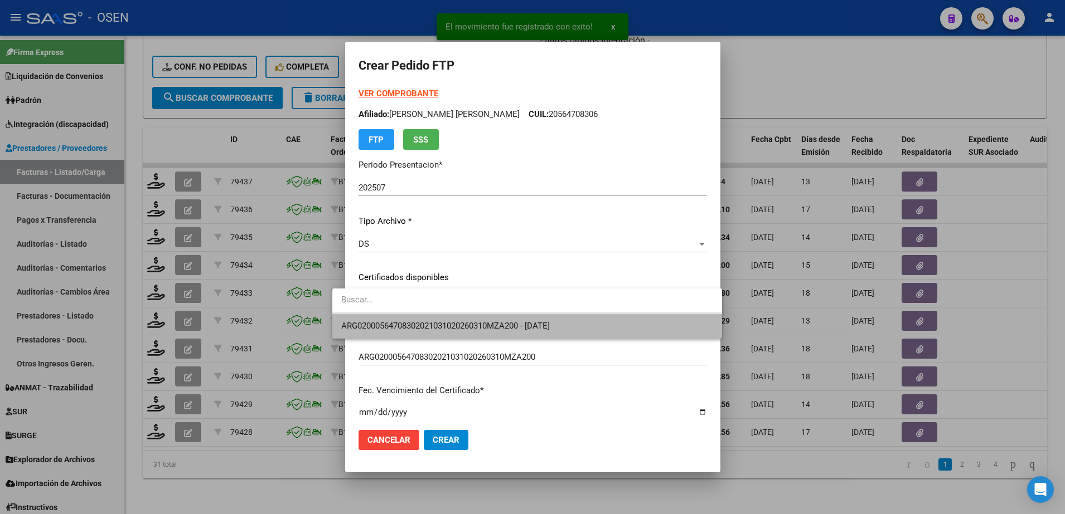
click at [429, 314] on span "ARG02000564708302021031020260310MZA200 - 2026-03-10" at bounding box center [527, 326] width 372 height 25
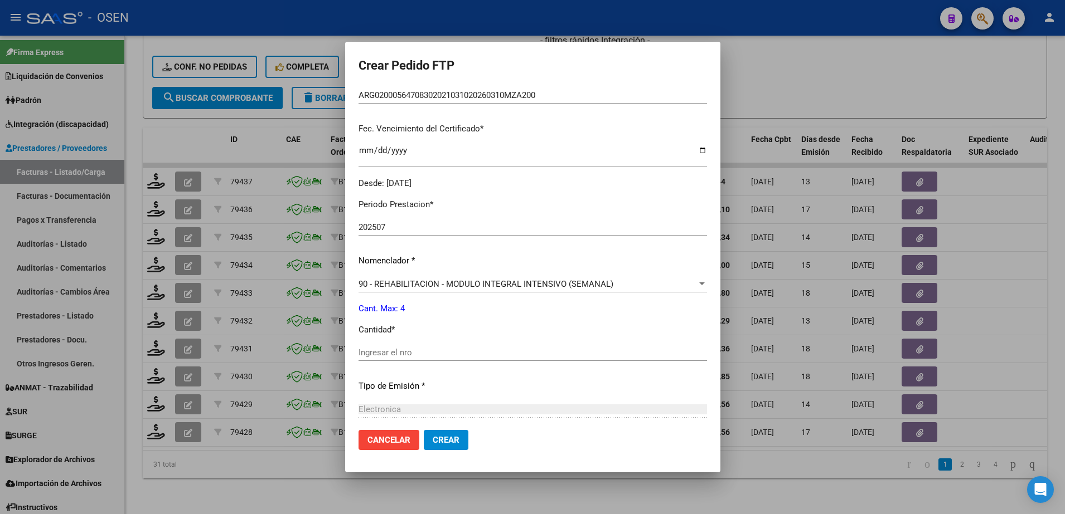
scroll to position [281, 0]
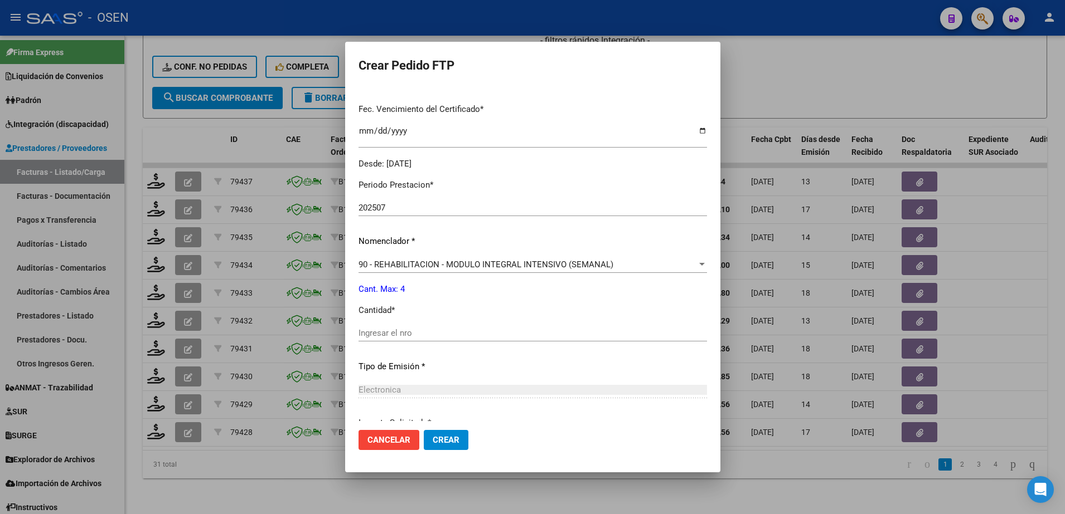
click at [567, 337] on input "Ingresar el nro" at bounding box center [532, 333] width 348 height 10
type input "4"
click at [421, 450] on mat-dialog-actions "Cancelar Crear" at bounding box center [532, 440] width 348 height 38
click at [433, 443] on span "Crear" at bounding box center [446, 440] width 27 height 10
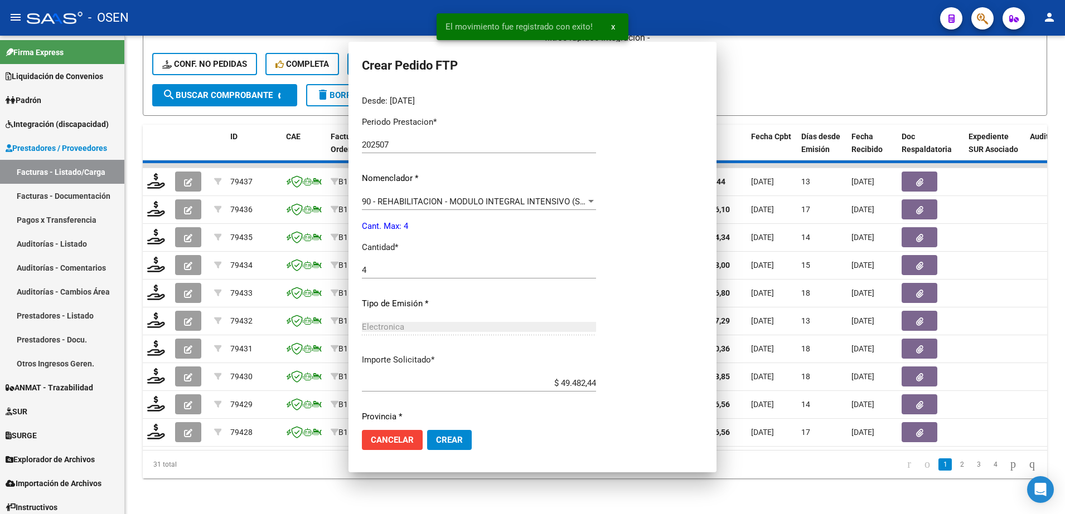
scroll to position [0, 0]
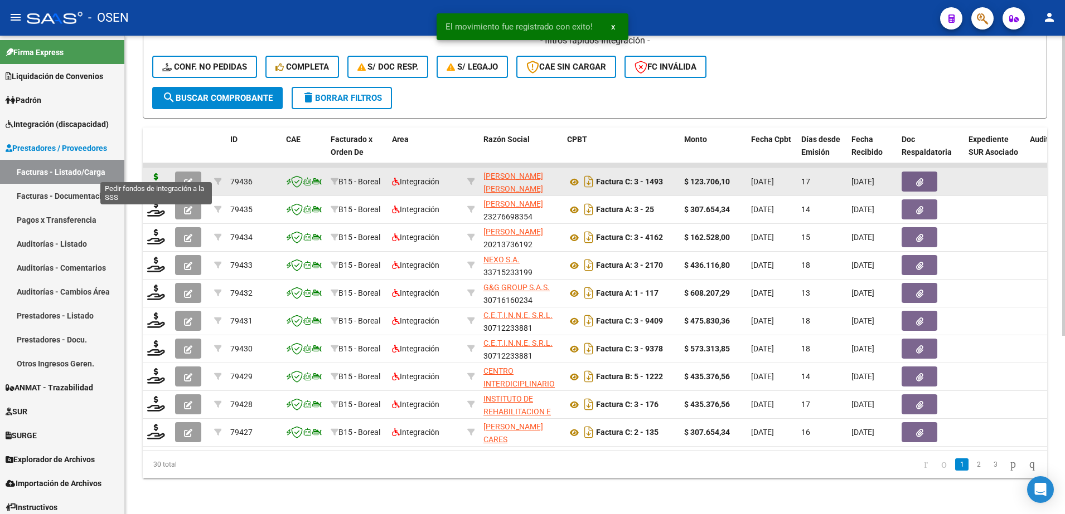
click at [157, 174] on icon at bounding box center [156, 181] width 18 height 16
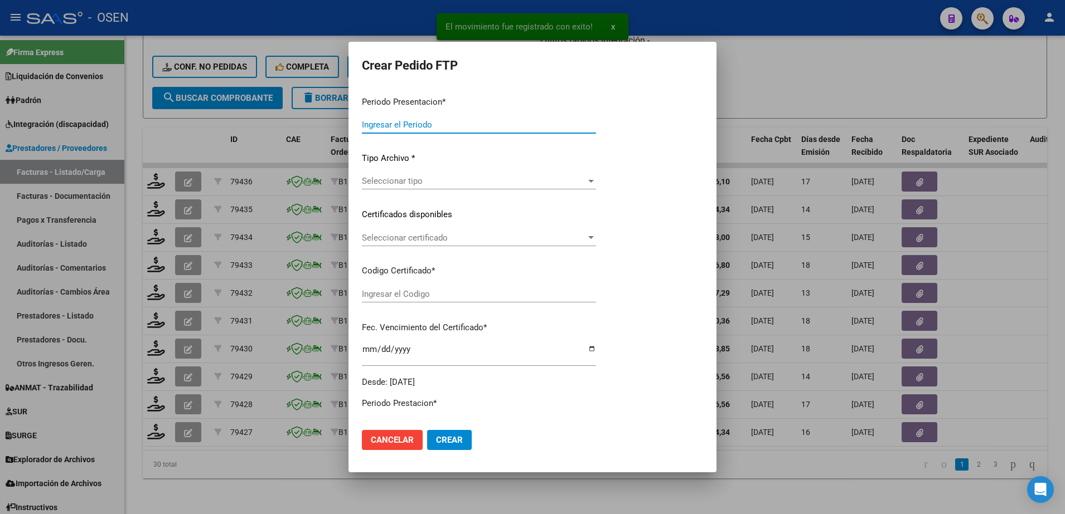
type input "202507"
type input "$ 123.706,10"
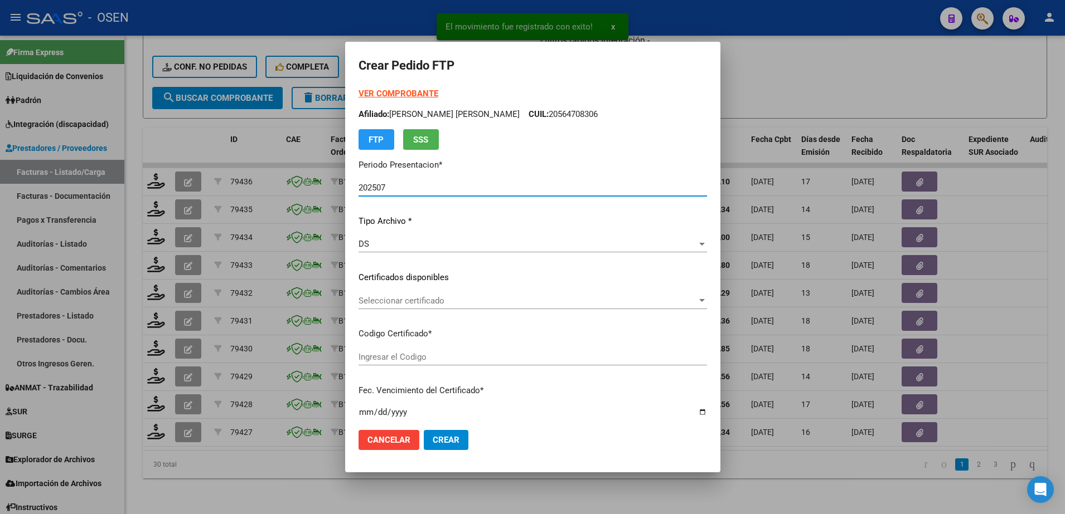
type input "ARG02000564708302021031020260310MZA200"
type input "2026-03-10"
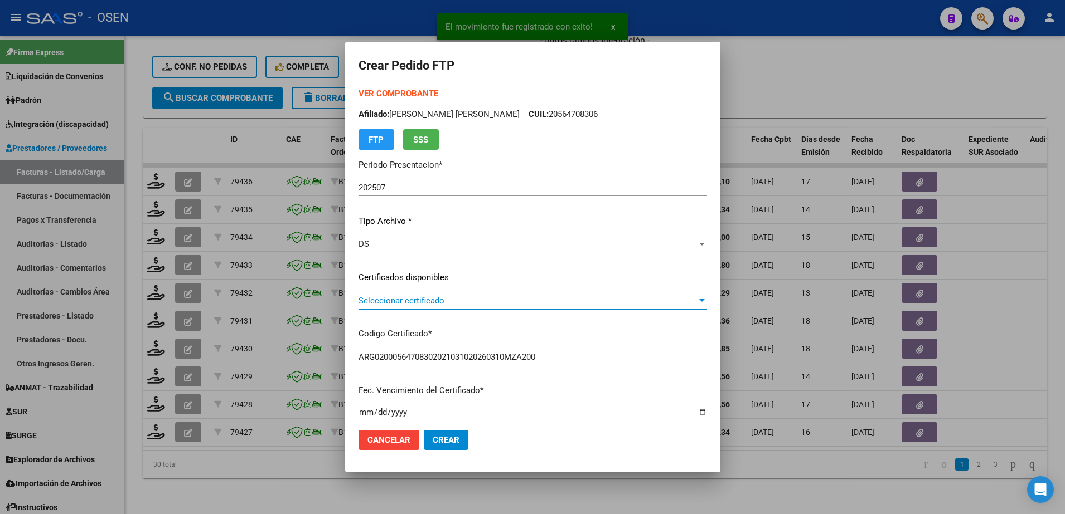
click at [424, 297] on span "Seleccionar certificado" at bounding box center [527, 301] width 338 height 10
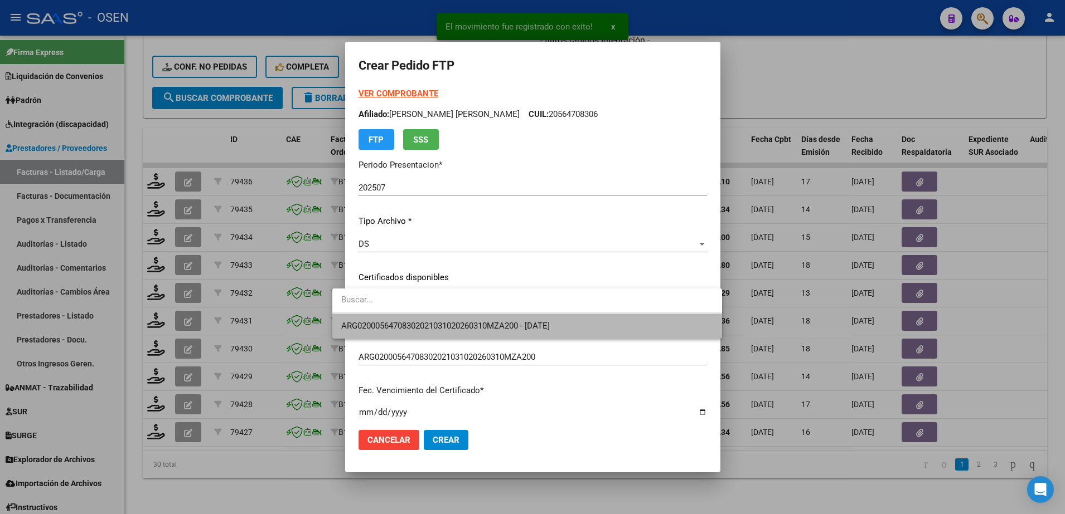
click at [431, 315] on span "ARG02000564708302021031020260310MZA200 - 2026-03-10" at bounding box center [527, 326] width 372 height 25
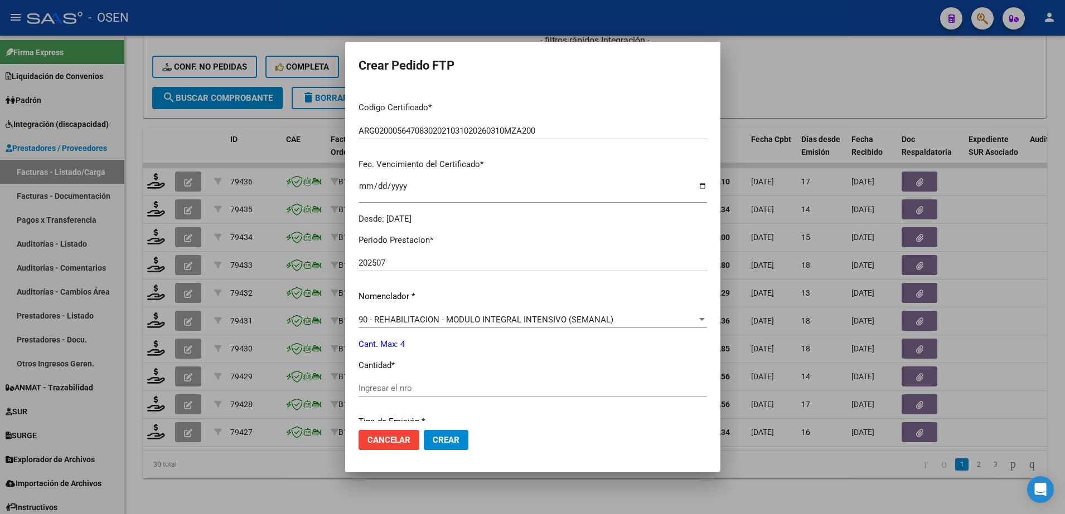
scroll to position [230, 0]
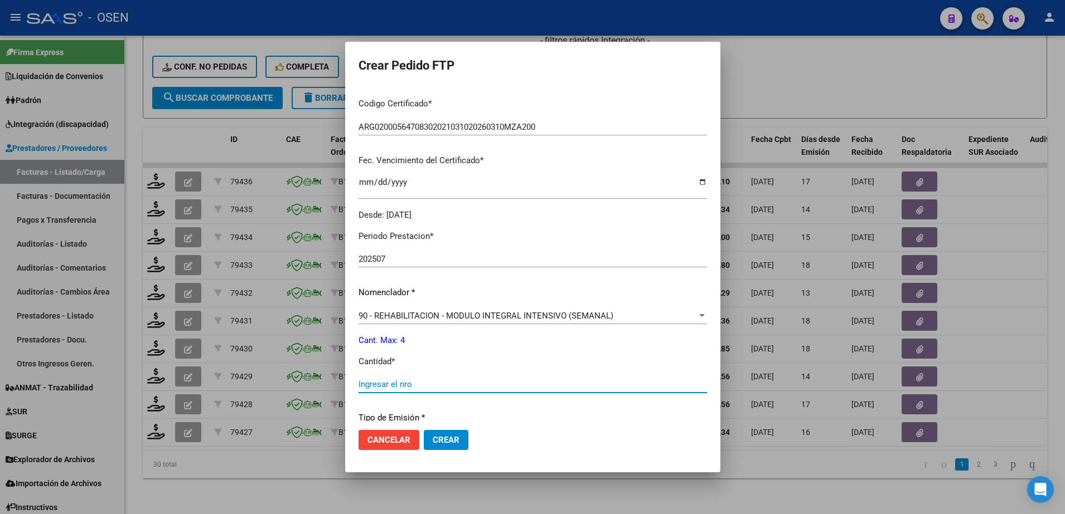
click at [510, 384] on input "Ingresar el nro" at bounding box center [532, 385] width 348 height 10
type input "4"
click at [433, 438] on span "Crear" at bounding box center [446, 440] width 27 height 10
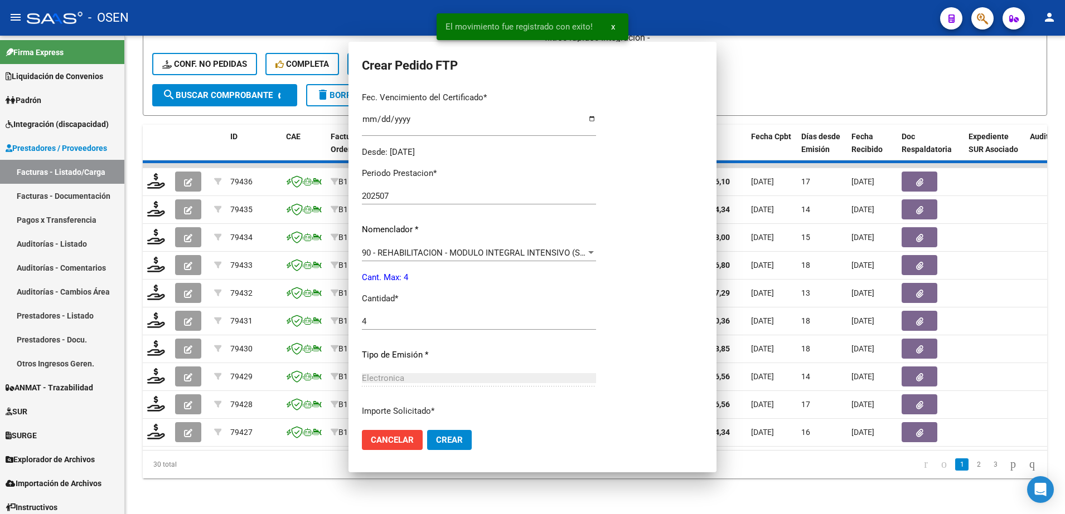
scroll to position [0, 0]
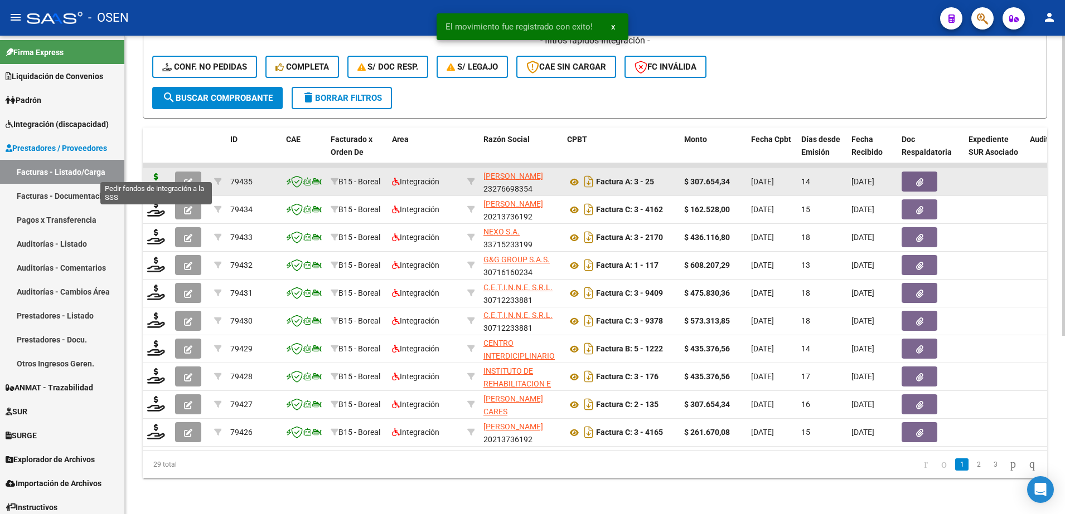
click at [148, 173] on icon at bounding box center [156, 181] width 18 height 16
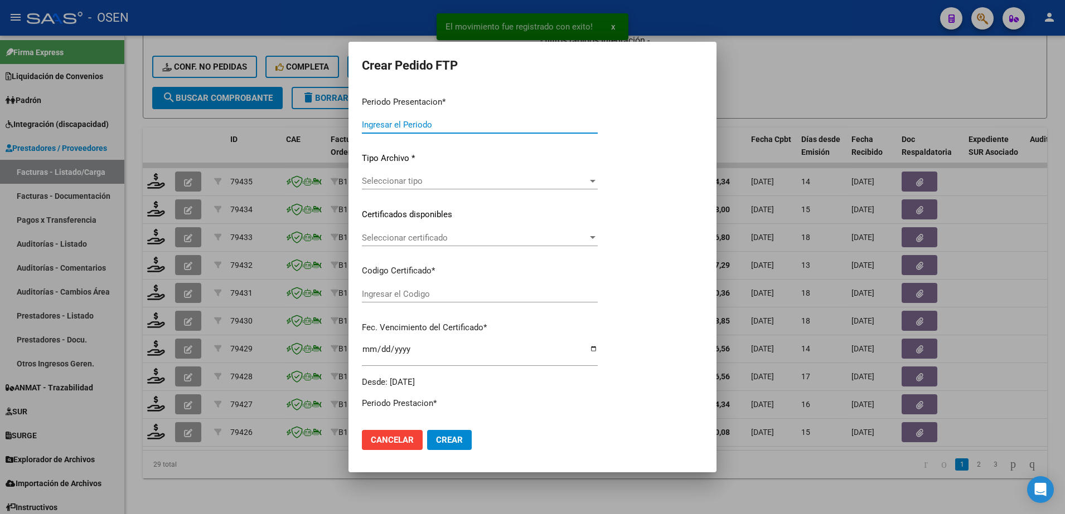
type input "202507"
type input "$ 307.654,34"
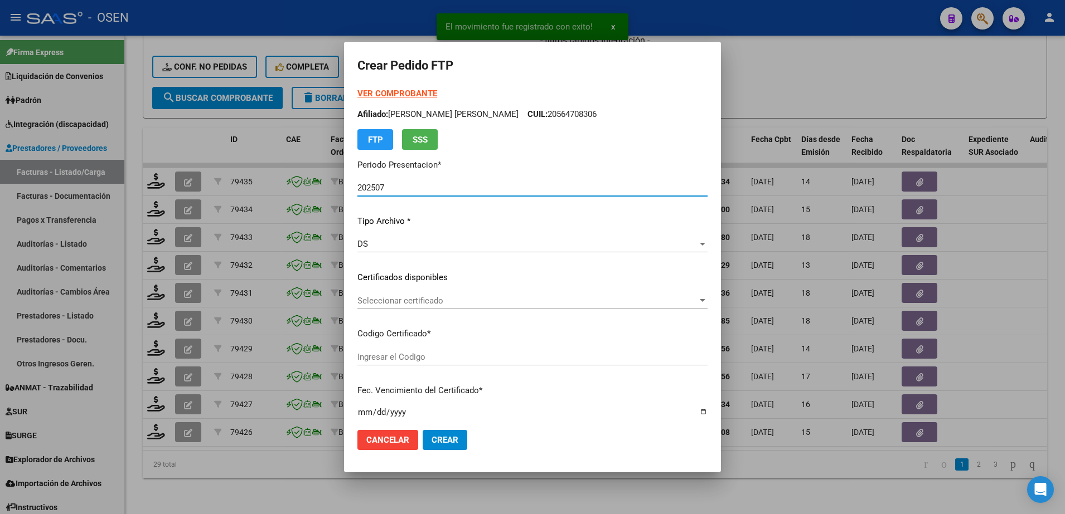
type input "ARG02000577032432023071920280719TUC136"
type input "2028-07-19"
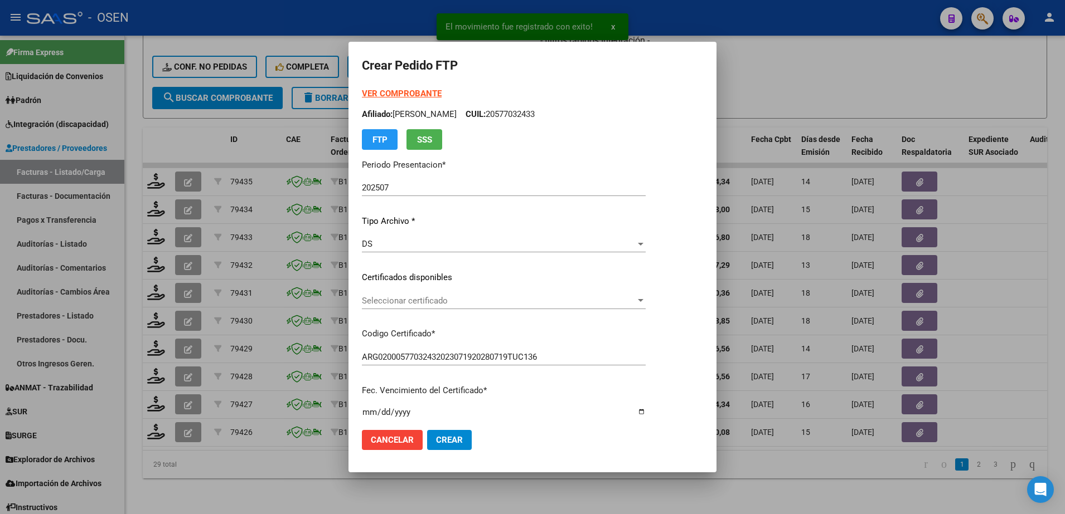
click at [466, 293] on div "Seleccionar certificado Seleccionar certificado" at bounding box center [504, 301] width 284 height 17
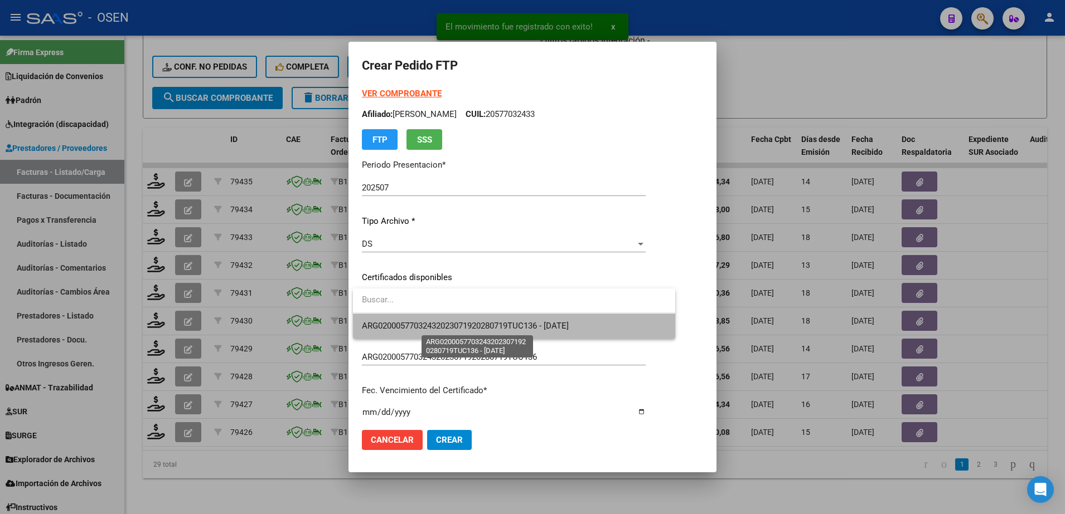
click at [467, 324] on span "ARG02000577032432023071920280719TUC136 - 2028-07-19" at bounding box center [465, 326] width 207 height 10
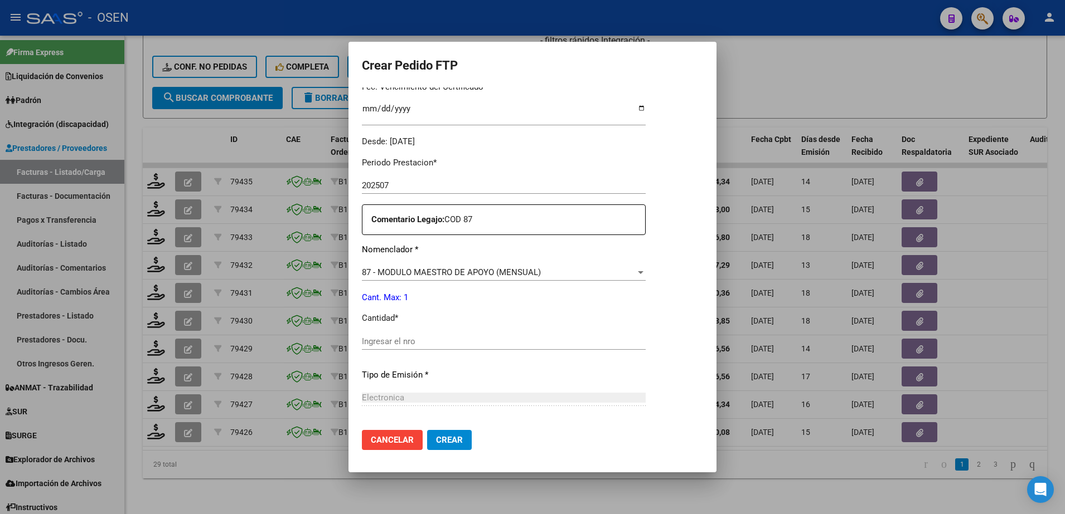
scroll to position [307, 0]
click at [584, 334] on input "Ingresar el nro" at bounding box center [504, 339] width 284 height 10
type input "1"
click at [448, 431] on button "Crear" at bounding box center [449, 440] width 45 height 20
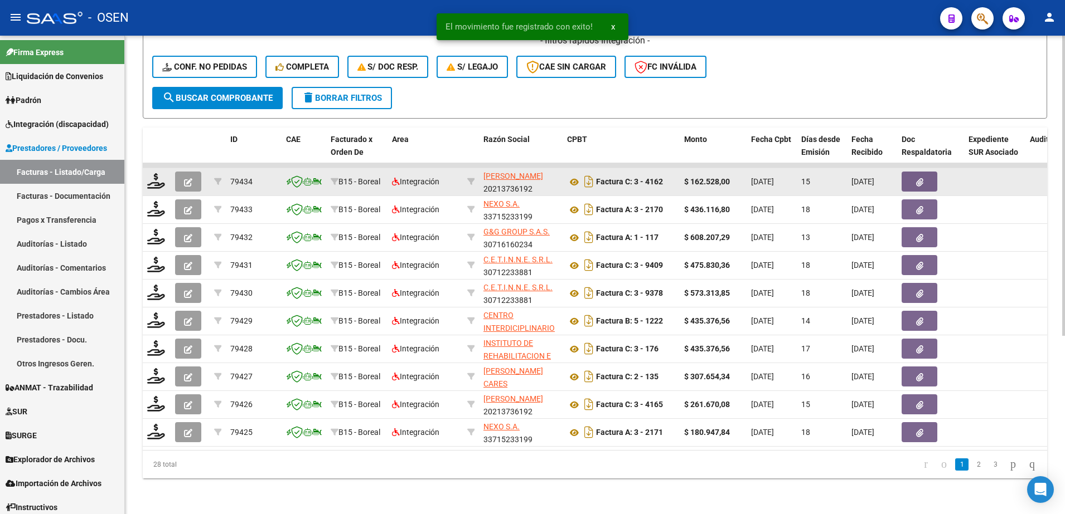
click at [159, 178] on div at bounding box center [156, 181] width 19 height 17
click at [159, 174] on icon at bounding box center [156, 181] width 18 height 16
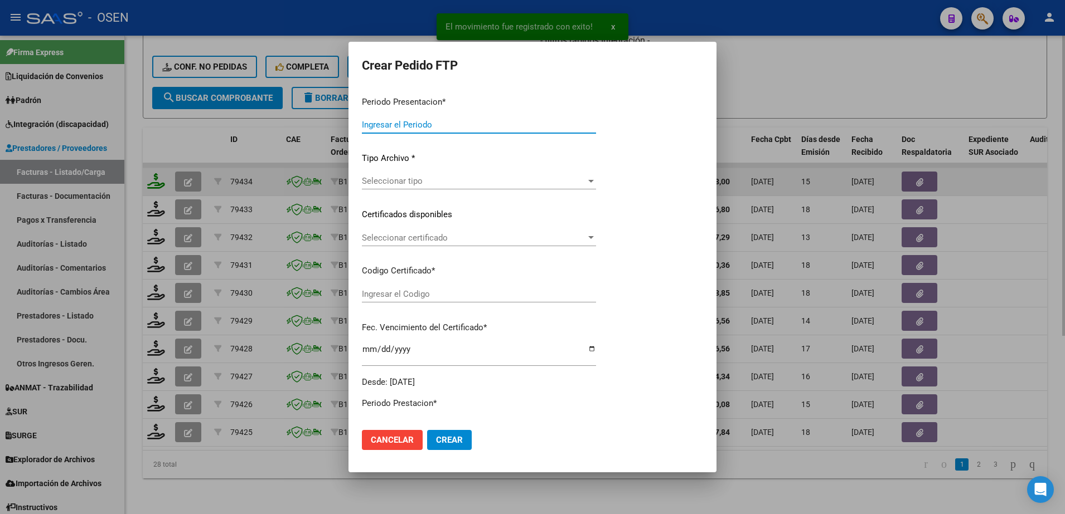
type input "202507"
type input "$ 162.528,00"
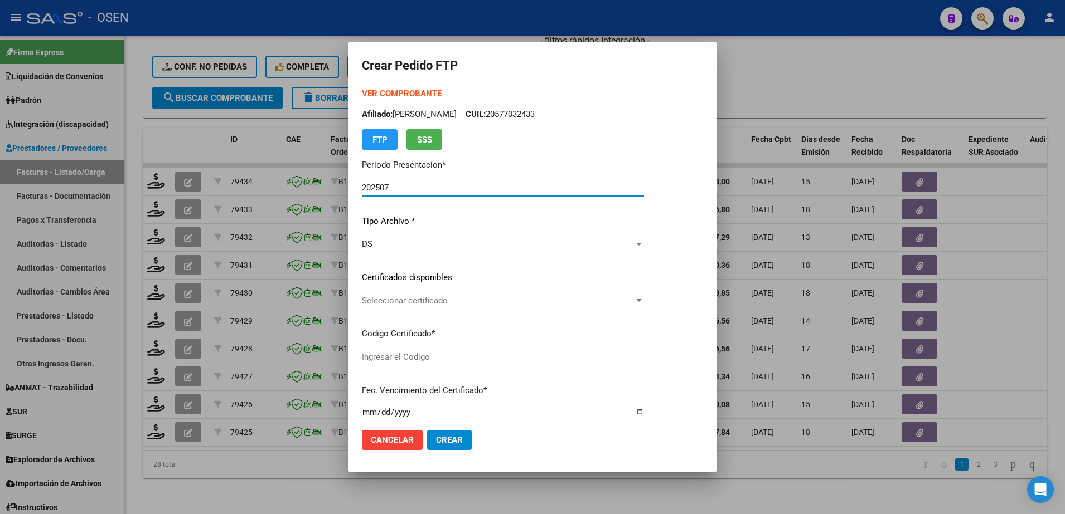
type input "ARG01000582752832020100920251009MZA202"
type input "2025-10-09"
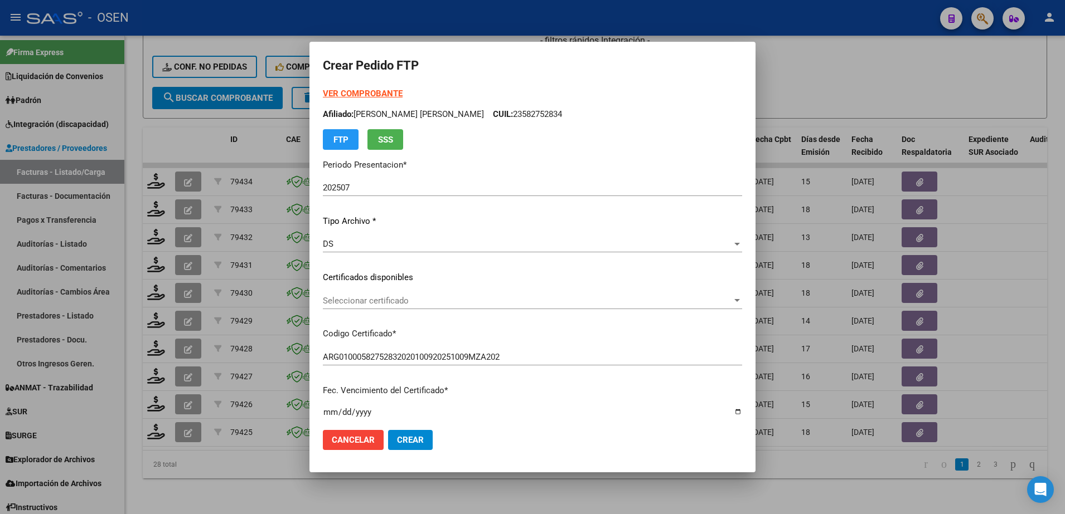
click at [513, 307] on div "Seleccionar certificado Seleccionar certificado" at bounding box center [532, 301] width 419 height 17
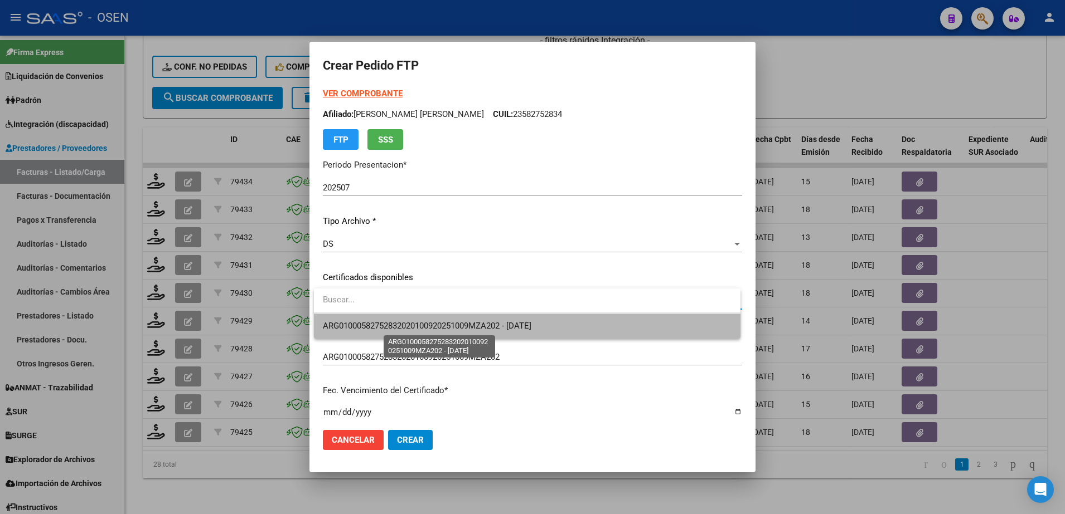
click at [515, 326] on span "ARG01000582752832020100920251009MZA202 - 2025-10-09" at bounding box center [427, 326] width 208 height 10
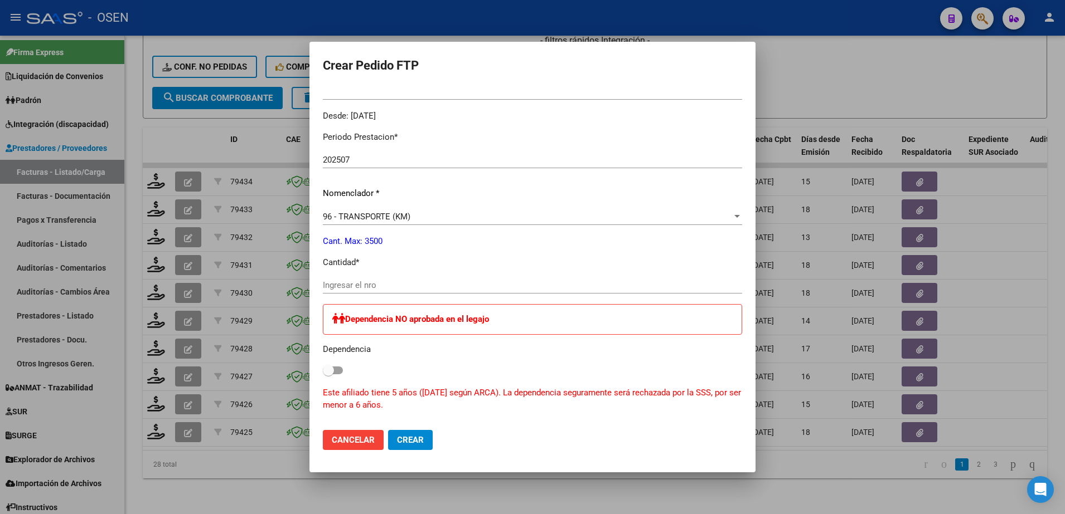
scroll to position [0, 0]
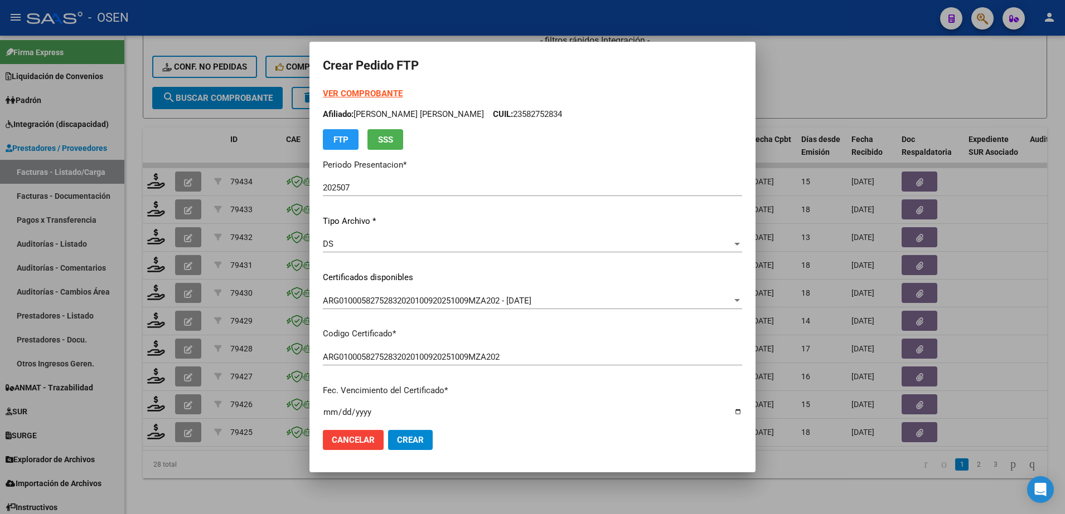
click at [394, 88] on div "VER COMPROBANTE ARCA Padrón Afiliado: ZAVATARELLI OJEDA MARTINA PILAR CUIL: 235…" at bounding box center [532, 119] width 419 height 62
click at [371, 88] on div "VER COMPROBANTE ARCA Padrón Afiliado: ZAVATARELLI OJEDA MARTINA PILAR CUIL: 235…" at bounding box center [532, 119] width 419 height 62
click at [371, 92] on strong "VER COMPROBANTE" at bounding box center [363, 94] width 80 height 10
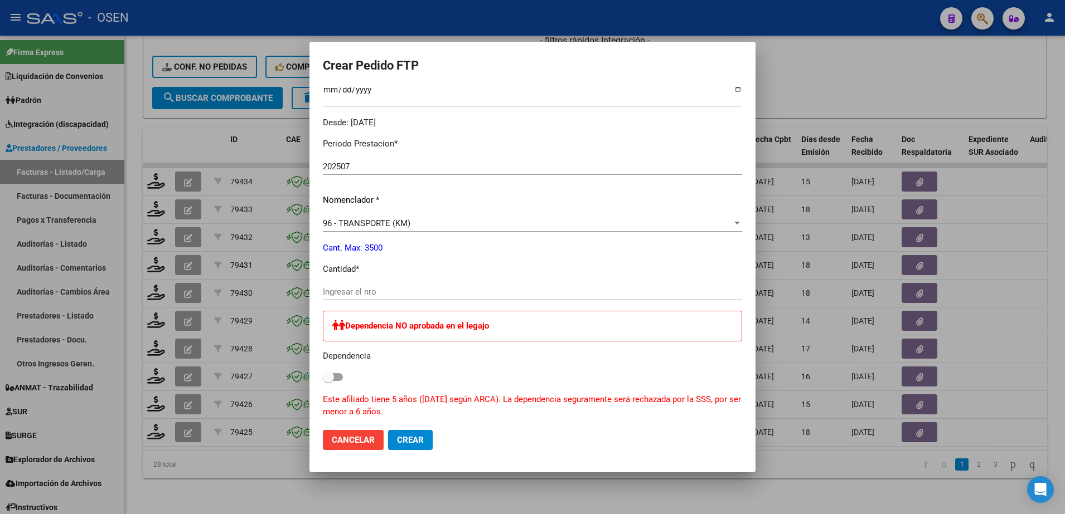
scroll to position [343, 0]
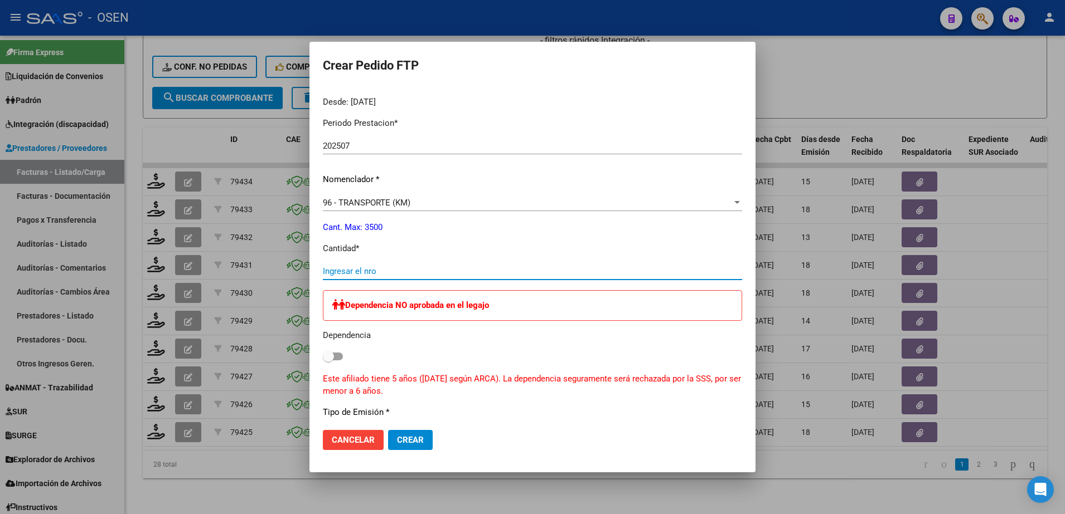
click at [480, 275] on input "Ingresar el nro" at bounding box center [532, 271] width 419 height 10
type input "300"
click at [412, 440] on span "Crear" at bounding box center [410, 440] width 27 height 10
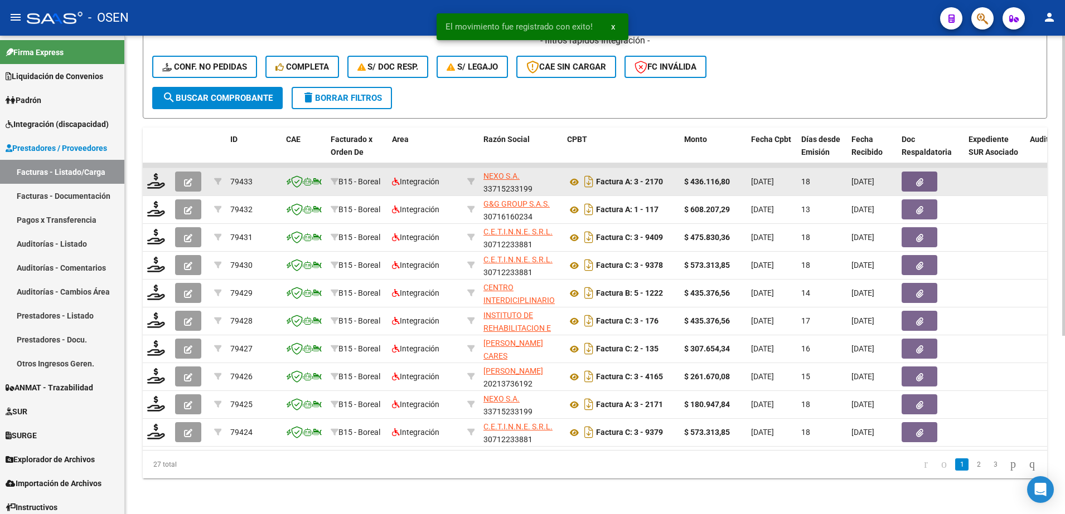
click at [153, 178] on div at bounding box center [156, 181] width 19 height 17
click at [154, 173] on icon at bounding box center [156, 181] width 18 height 16
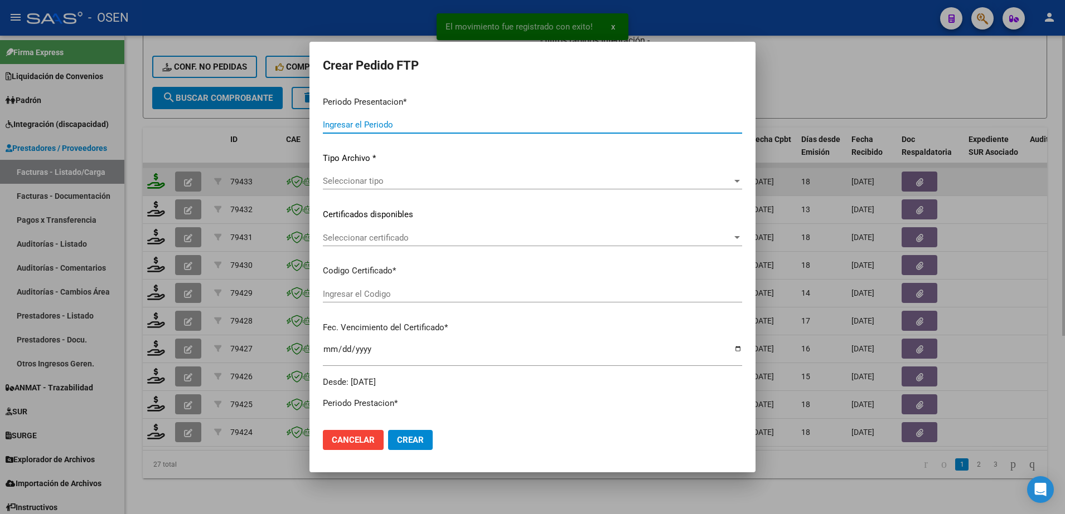
type input "202507"
type input "$ 436.116,80"
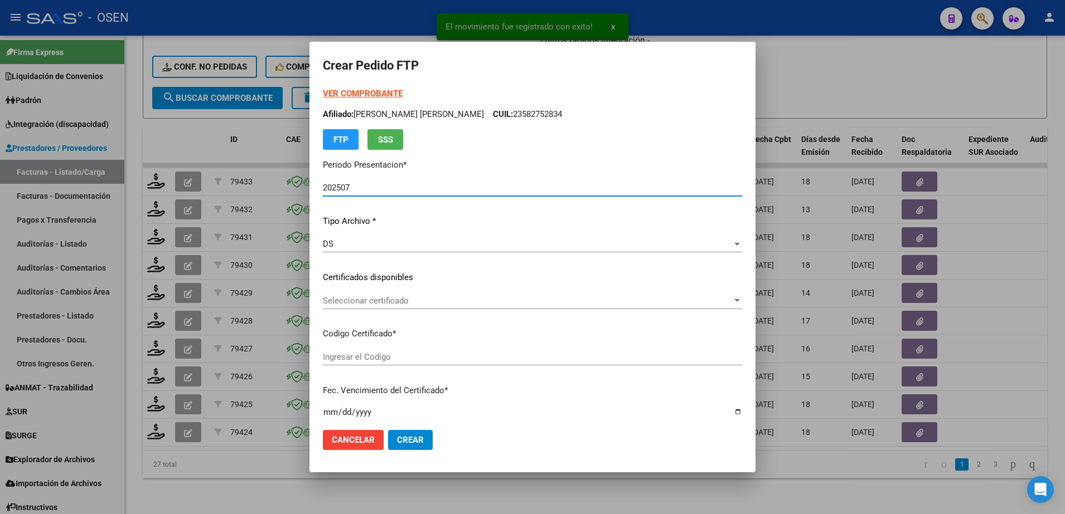
type input "ARG02000575006262023072420280724TUC136"
type input "2028-07-24"
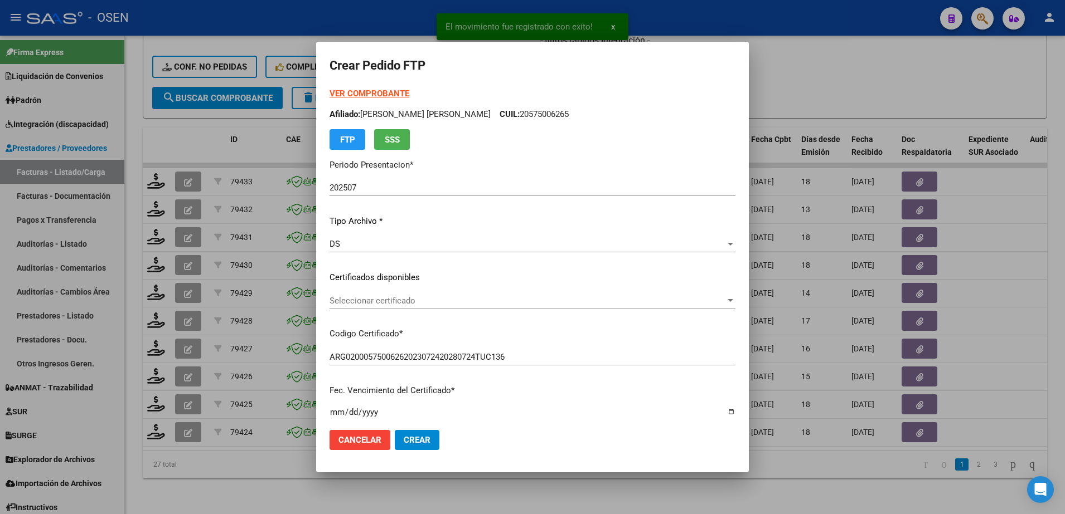
click at [387, 94] on strong "VER COMPROBANTE" at bounding box center [369, 94] width 80 height 10
click at [465, 302] on span "Seleccionar certificado" at bounding box center [527, 301] width 396 height 10
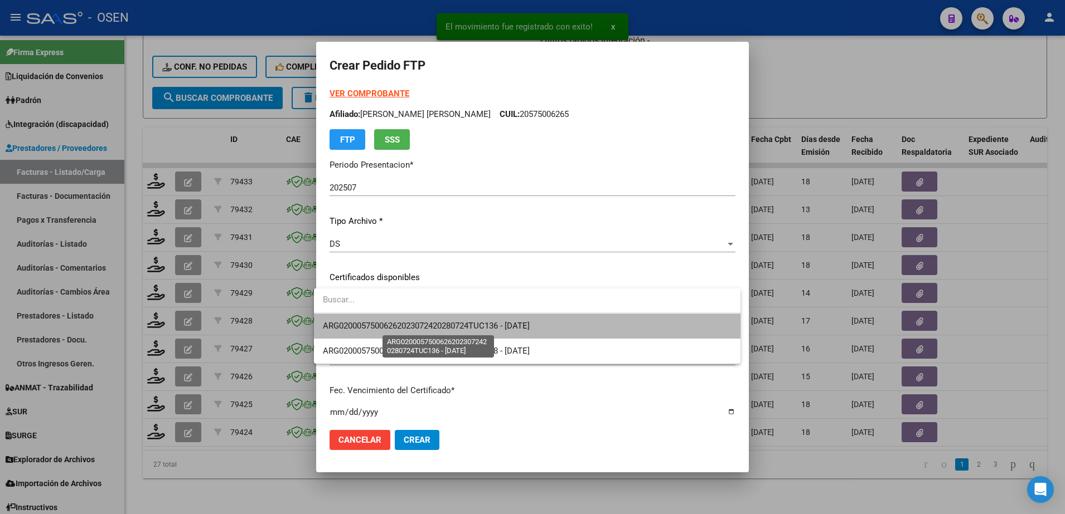
click at [453, 326] on span "ARG02000575006262023072420280724TUC136 - 2028-07-24" at bounding box center [426, 326] width 207 height 10
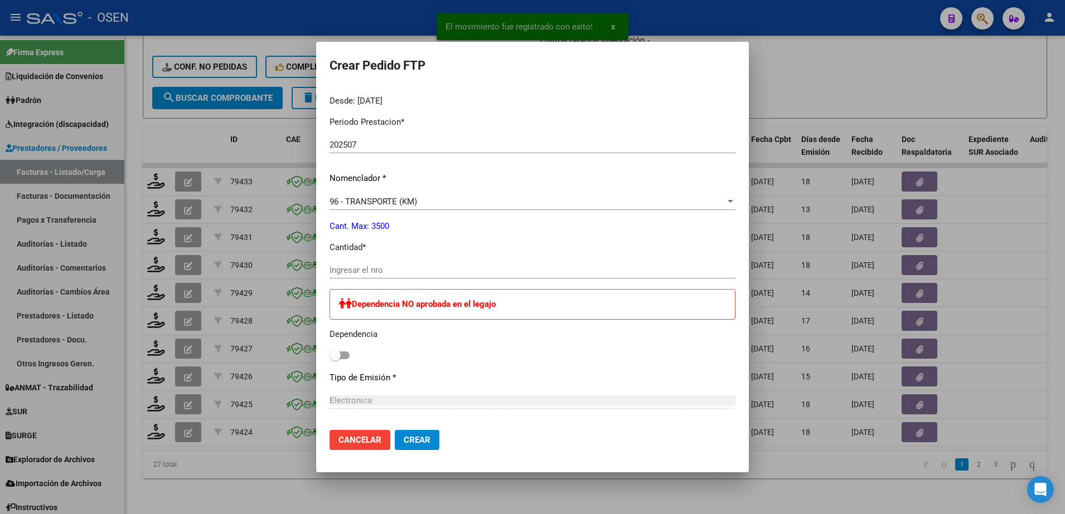
scroll to position [368, 0]
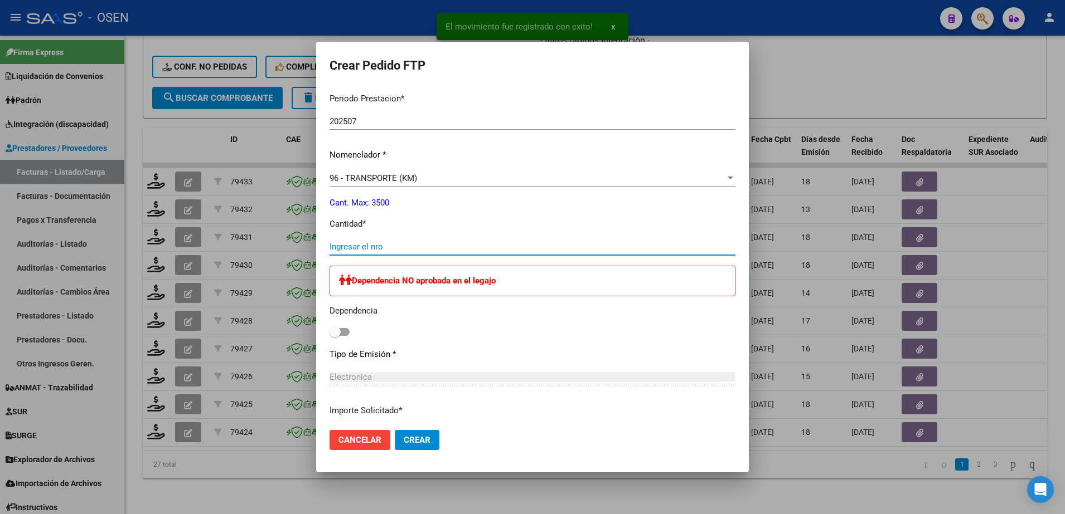
click at [497, 245] on input "Ingresar el nro" at bounding box center [532, 247] width 406 height 10
type input "805"
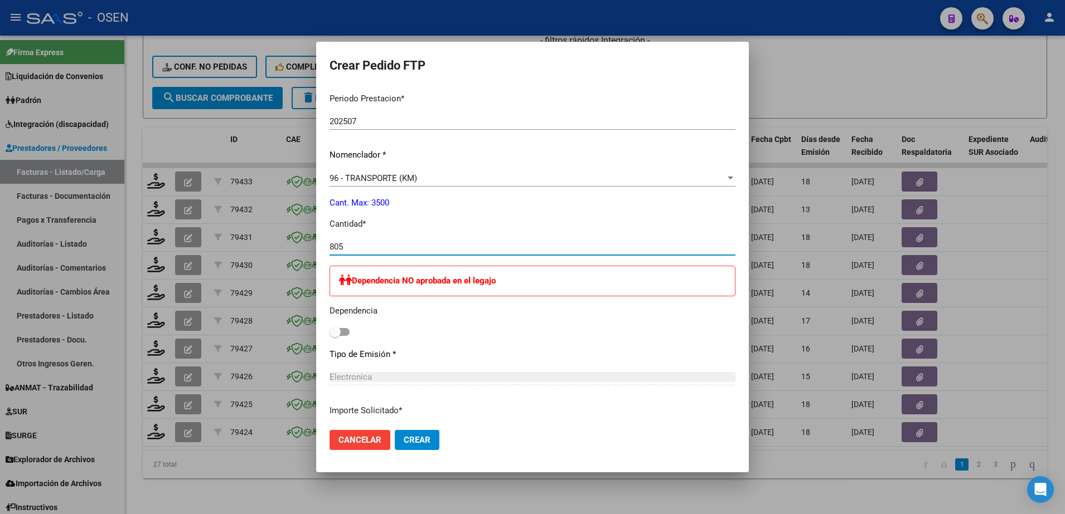
click at [411, 441] on span "Crear" at bounding box center [417, 440] width 27 height 10
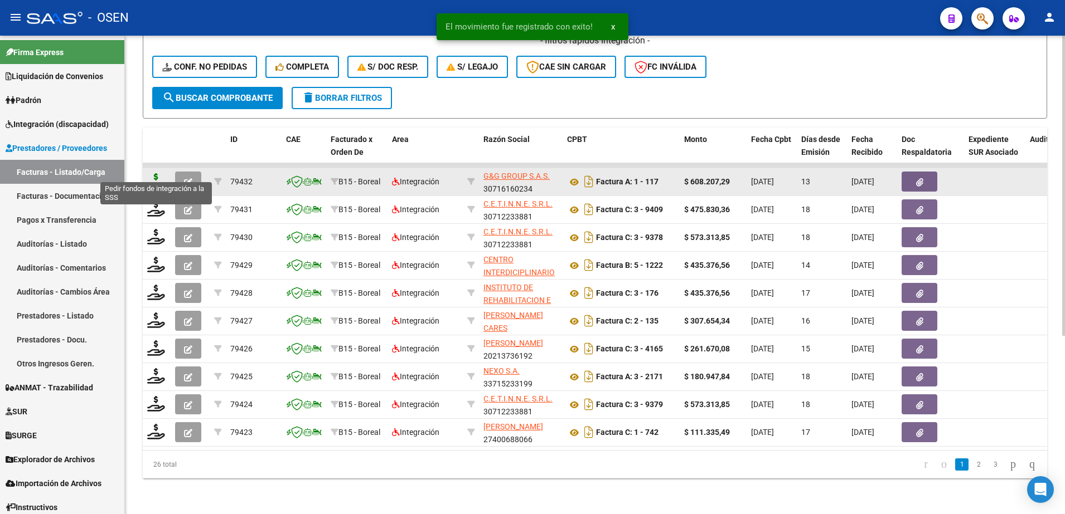
click at [161, 173] on icon at bounding box center [156, 181] width 18 height 16
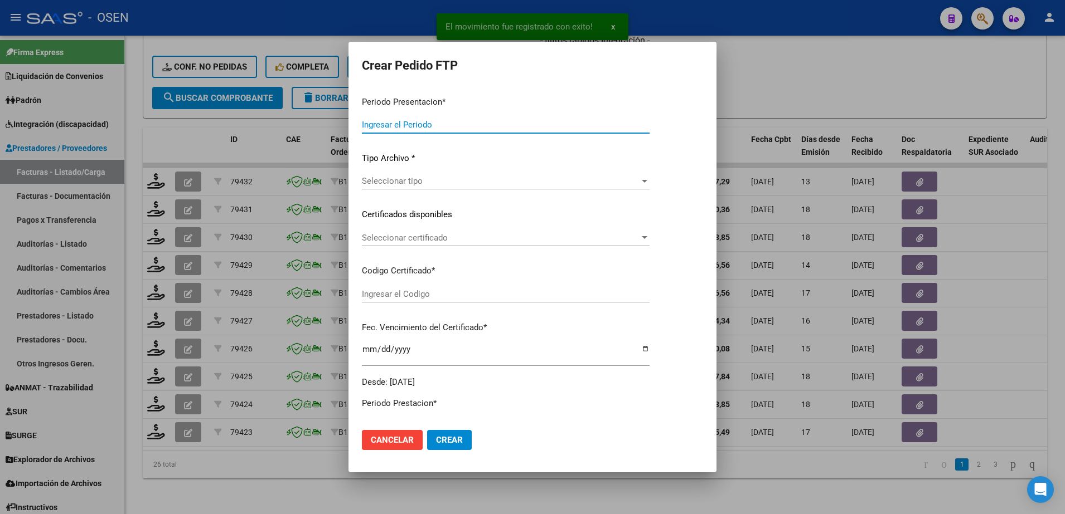
type input "202507"
type input "202506"
type input "$ 608.207,29"
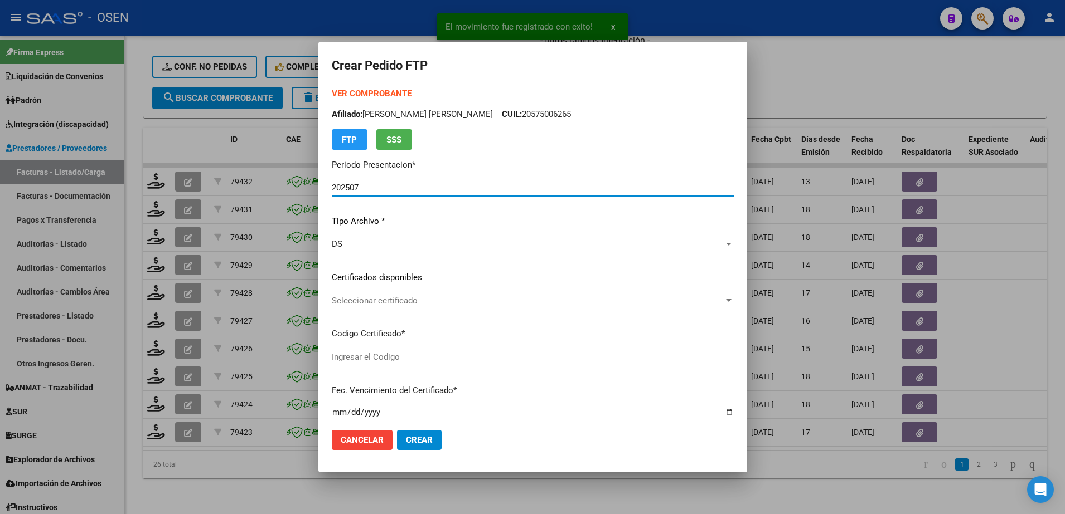
type input "ARG02000553159802021091320250913TUC138"
type input "2025-09-13"
click at [391, 305] on span "Seleccionar certificado" at bounding box center [528, 301] width 392 height 10
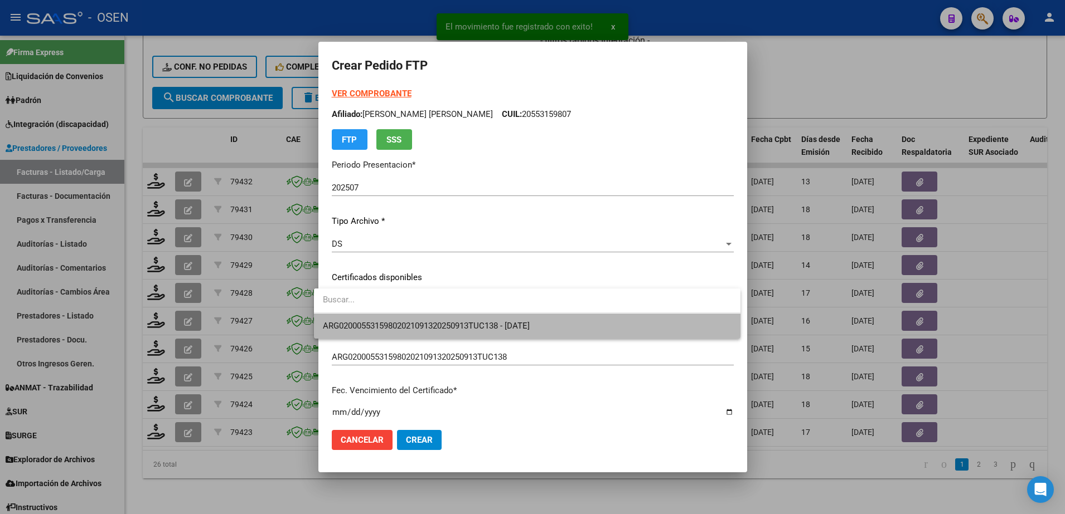
click at [398, 317] on span "ARG02000553159802021091320250913TUC138 - 2025-09-13" at bounding box center [527, 326] width 409 height 25
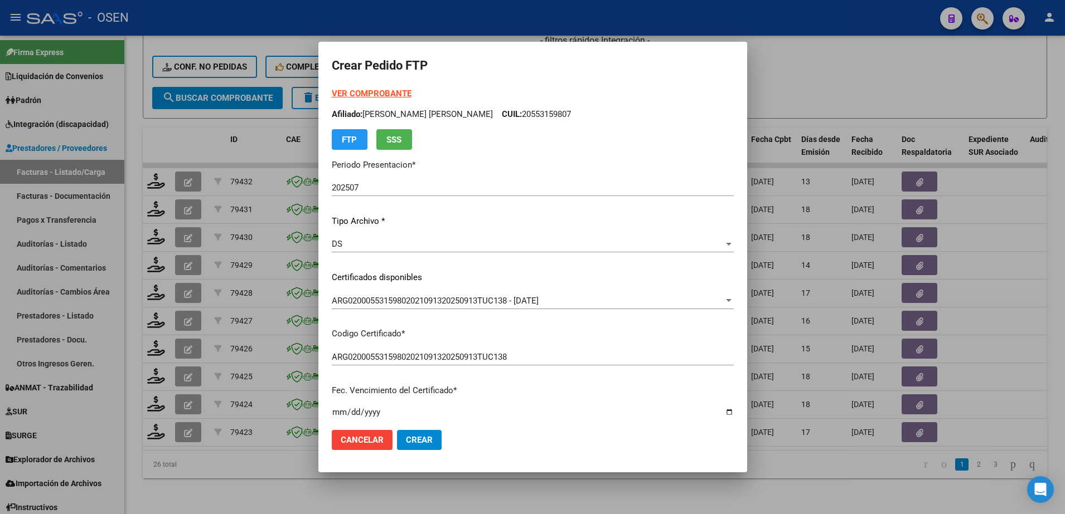
click at [355, 91] on strong "VER COMPROBANTE" at bounding box center [372, 94] width 80 height 10
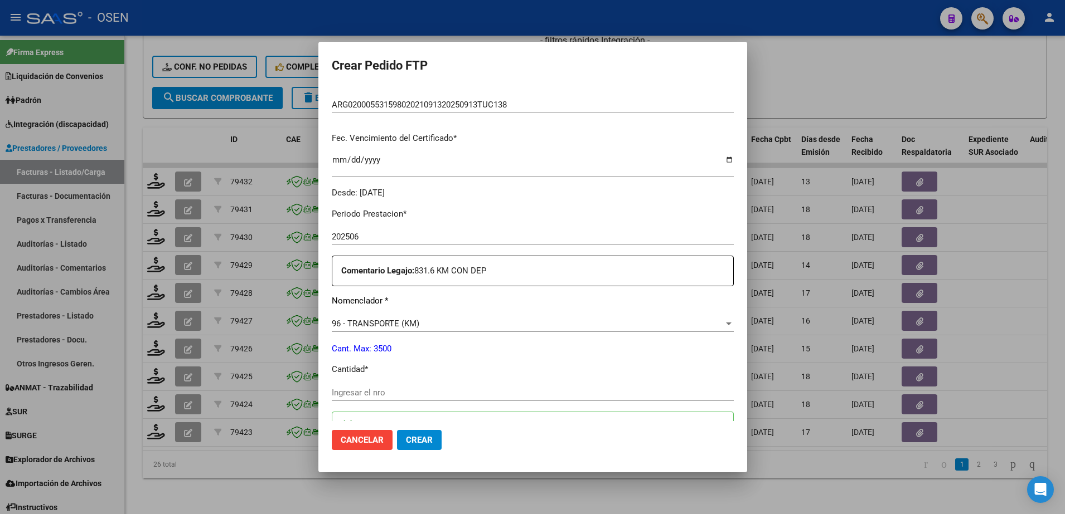
scroll to position [251, 0]
click at [405, 392] on input "Ingresar el nro" at bounding box center [533, 395] width 402 height 10
type input "832"
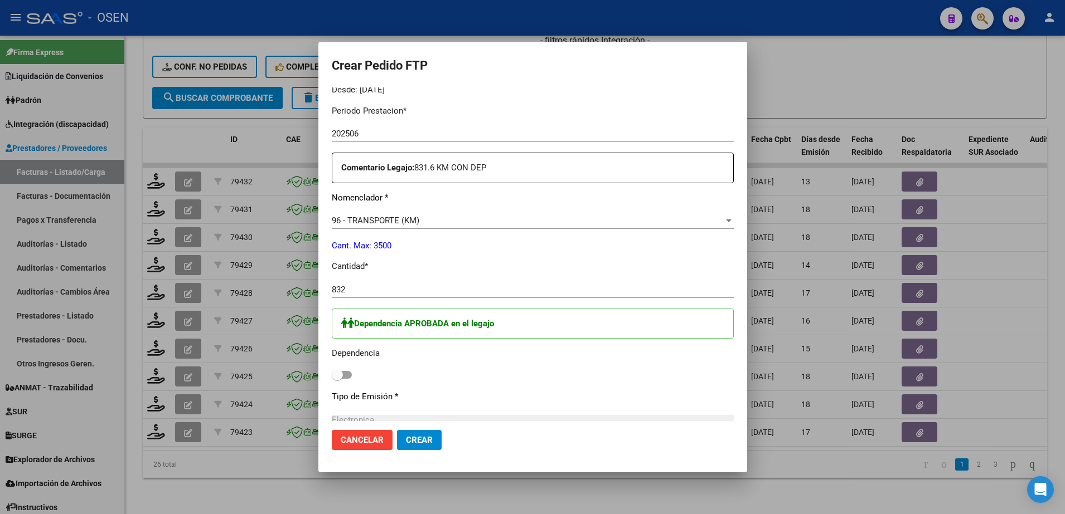
scroll to position [357, 0]
click at [339, 373] on span at bounding box center [342, 374] width 20 height 8
click at [337, 377] on input "checkbox" at bounding box center [337, 377] width 1 height 1
checkbox input "true"
click at [407, 442] on span "Crear" at bounding box center [419, 440] width 27 height 10
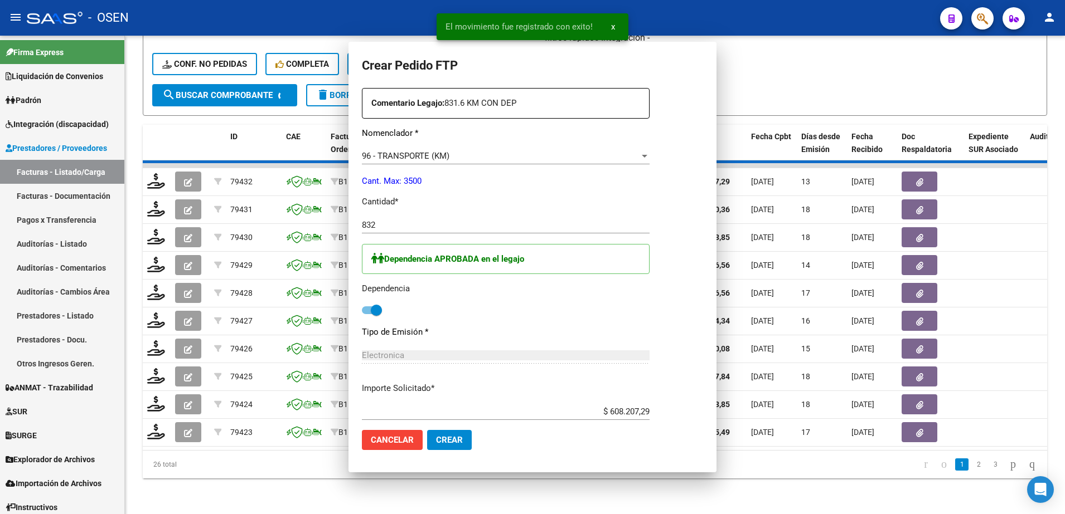
scroll to position [0, 0]
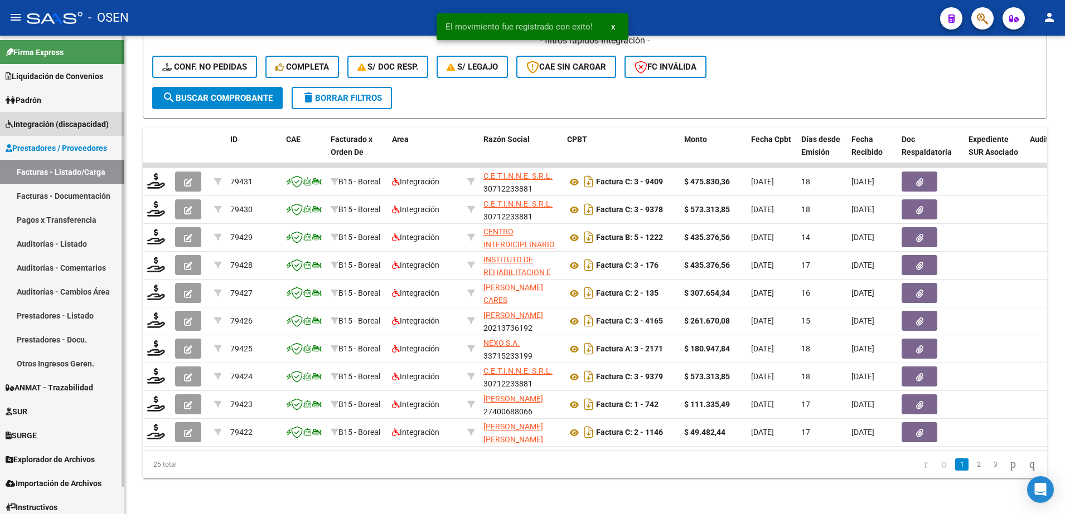
click at [32, 128] on span "Integración (discapacidad)" at bounding box center [57, 124] width 103 height 12
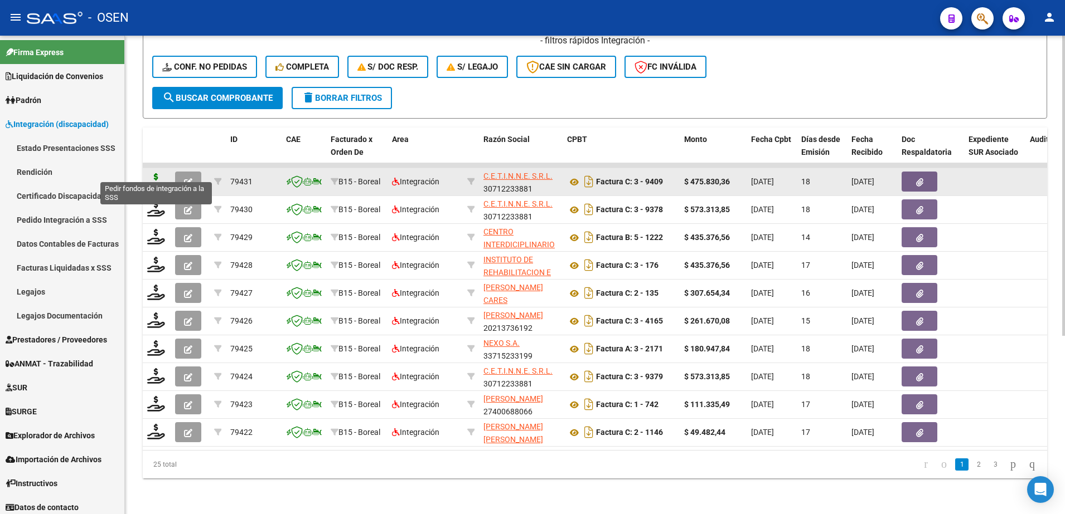
click at [158, 173] on icon at bounding box center [156, 181] width 18 height 16
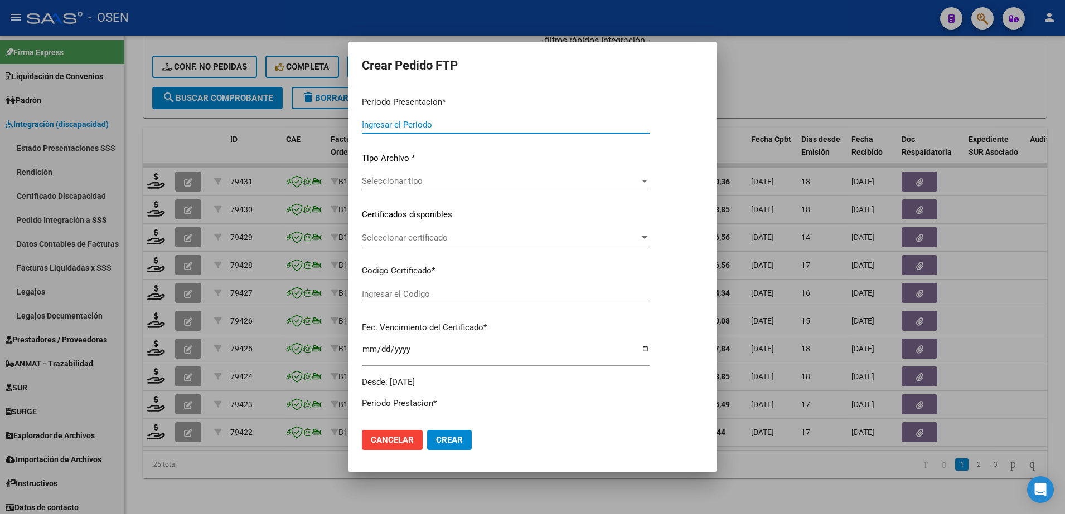
type input "202507"
type input "$ 475.830,36"
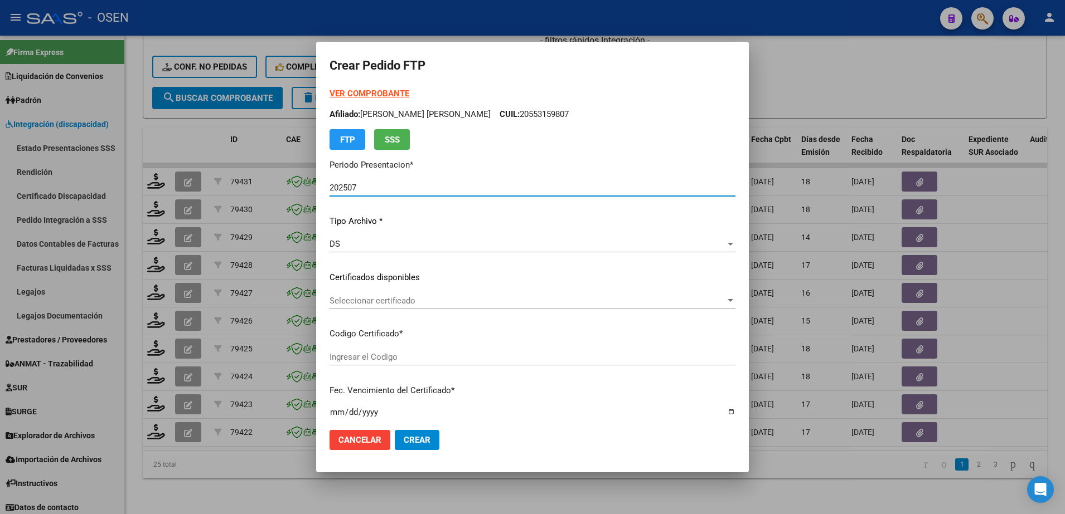
type input "ARG02000501052152022062420270624TUC139"
type input "2027-06-24"
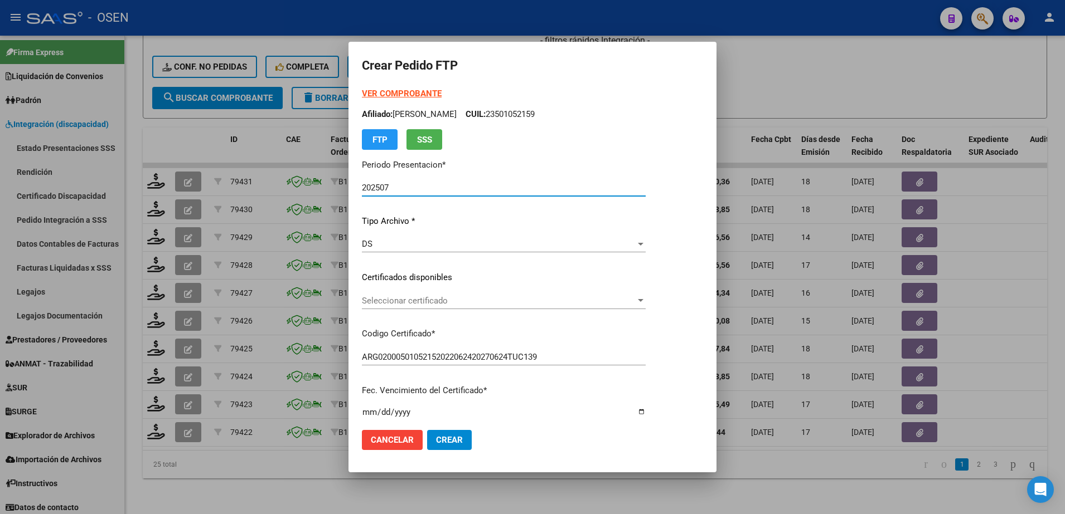
click at [407, 304] on span "Seleccionar certificado" at bounding box center [499, 301] width 274 height 10
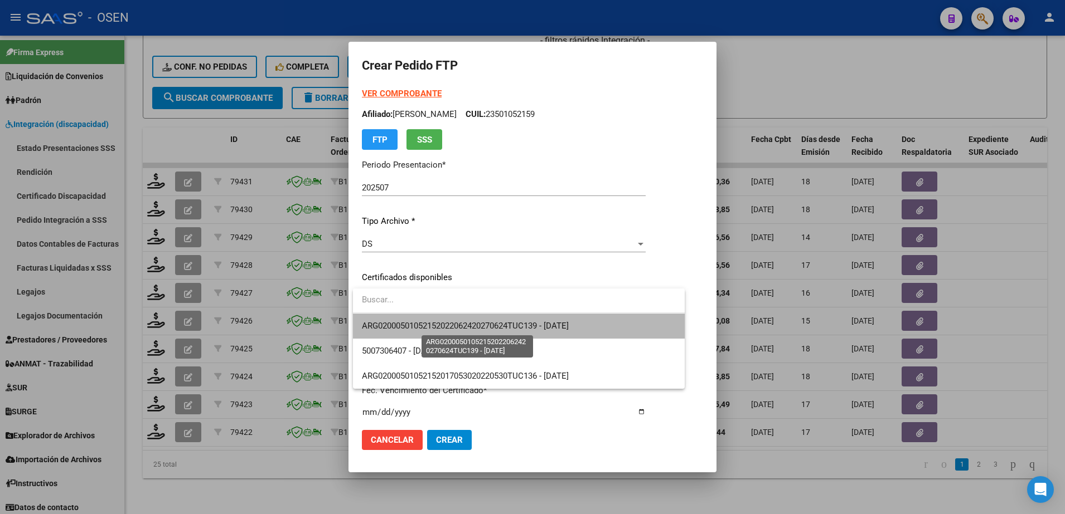
click at [409, 322] on span "ARG02000501052152022062420270624TUC139 - 2027-06-24" at bounding box center [465, 326] width 207 height 10
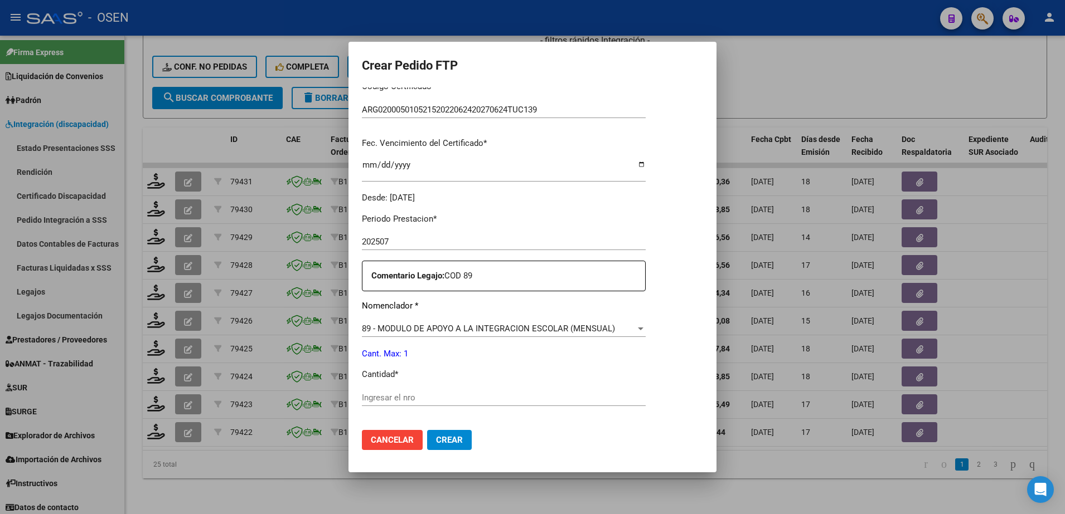
scroll to position [312, 0]
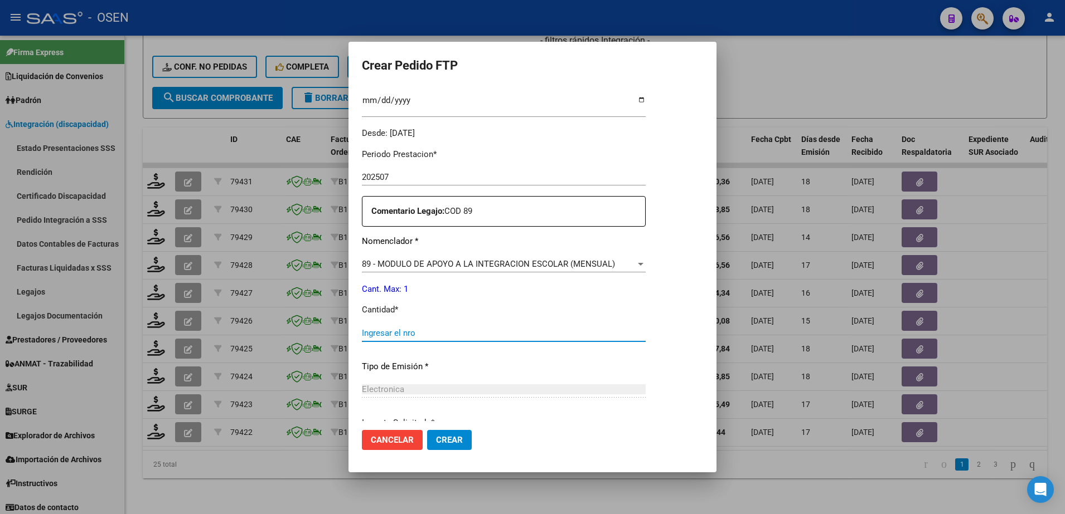
click at [462, 336] on input "Ingresar el nro" at bounding box center [504, 333] width 284 height 10
type input "1"
click at [455, 435] on span "Crear" at bounding box center [449, 440] width 27 height 10
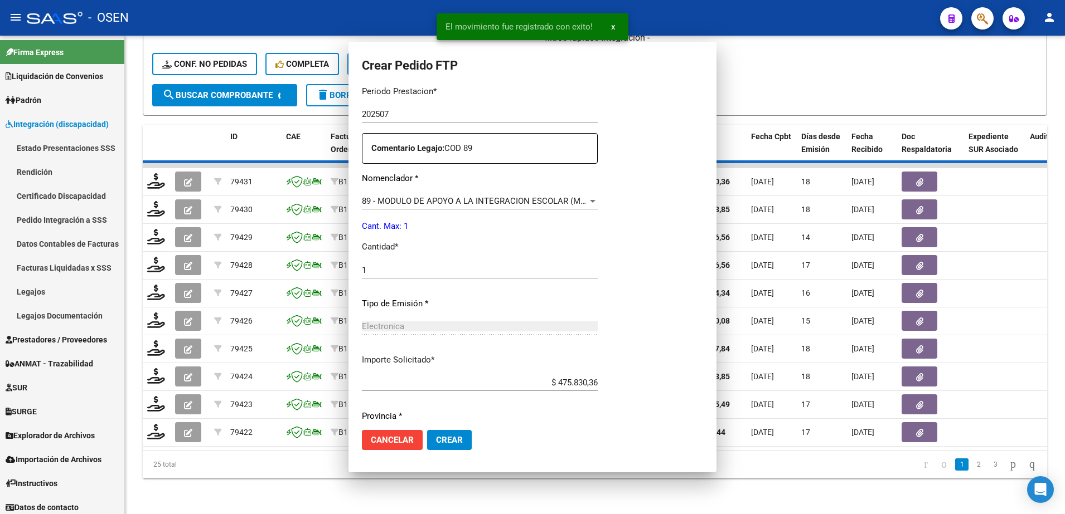
scroll to position [0, 0]
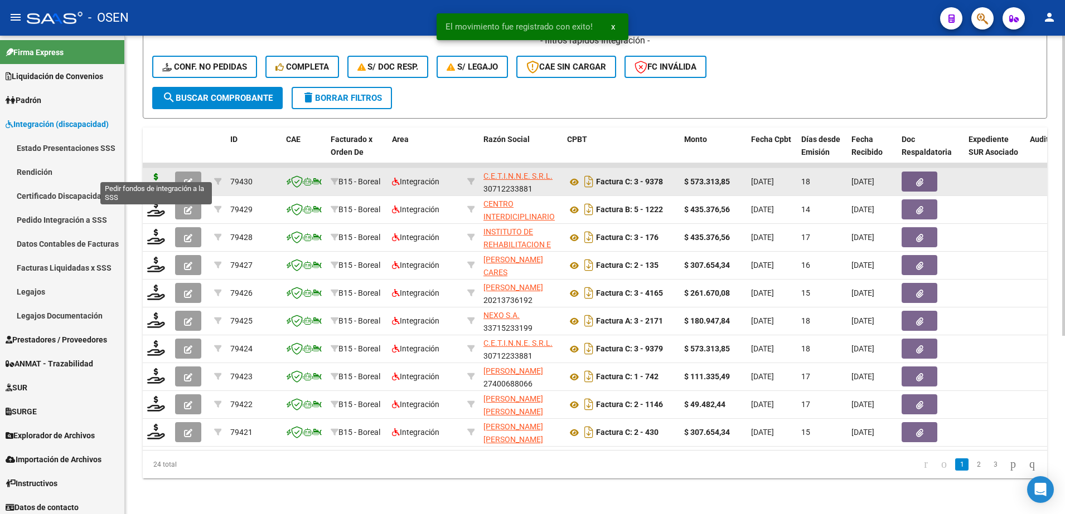
click at [151, 173] on icon at bounding box center [156, 181] width 18 height 16
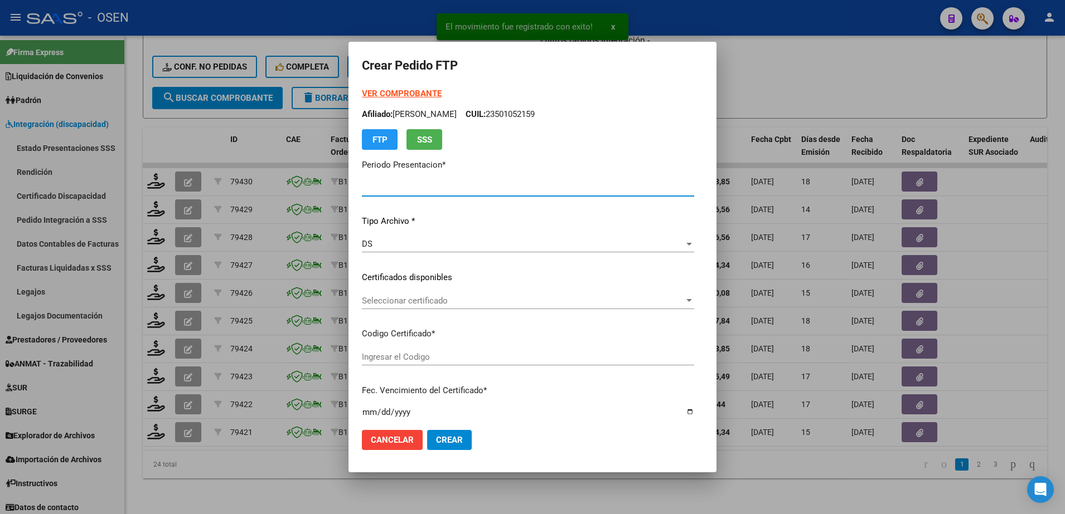
type input "202507"
type input "$ 573.313,85"
type input "ARG02000553159802021091320250913TUC138"
type input "2025-09-13"
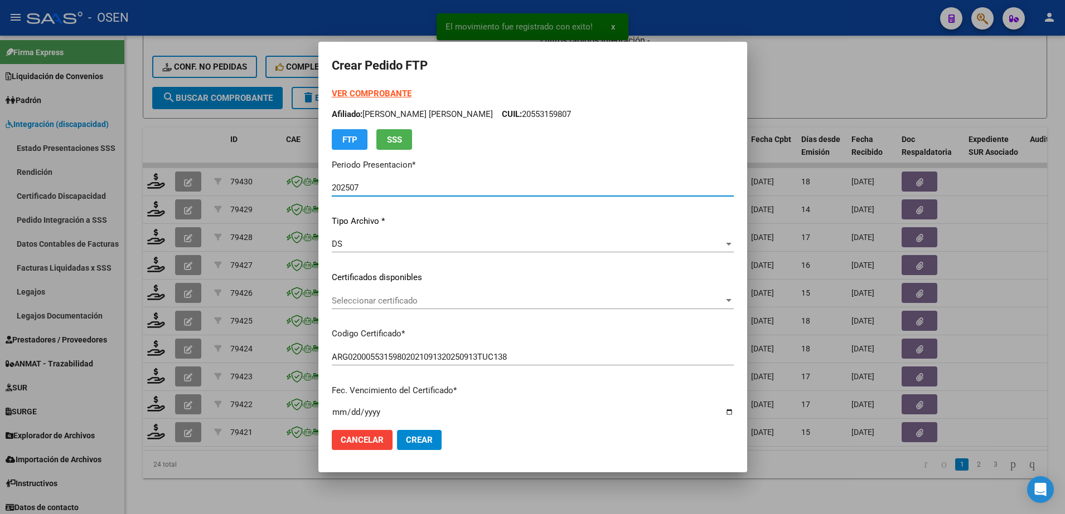
click at [414, 299] on span "Seleccionar certificado" at bounding box center [528, 301] width 392 height 10
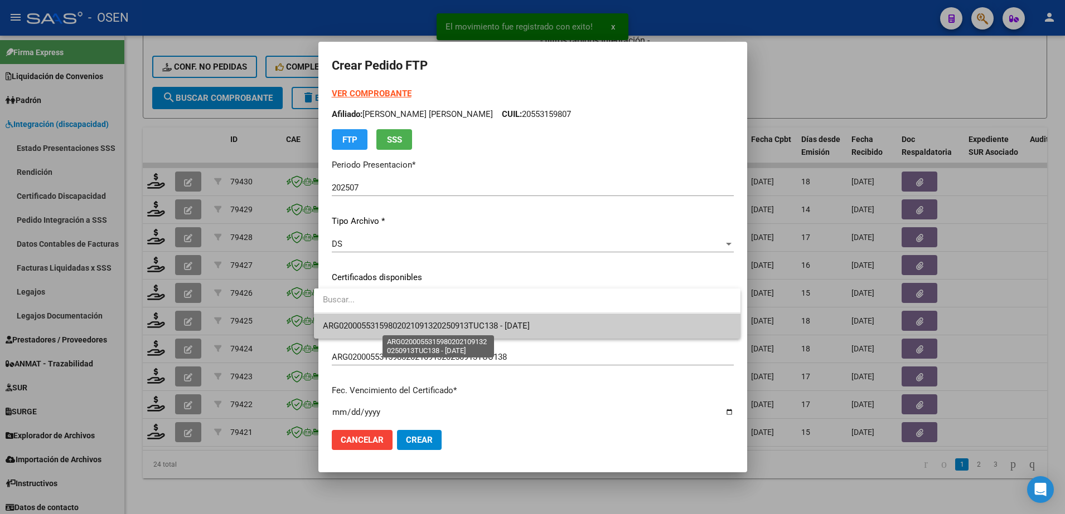
click at [417, 327] on span "ARG02000553159802021091320250913TUC138 - 2025-09-13" at bounding box center [426, 326] width 207 height 10
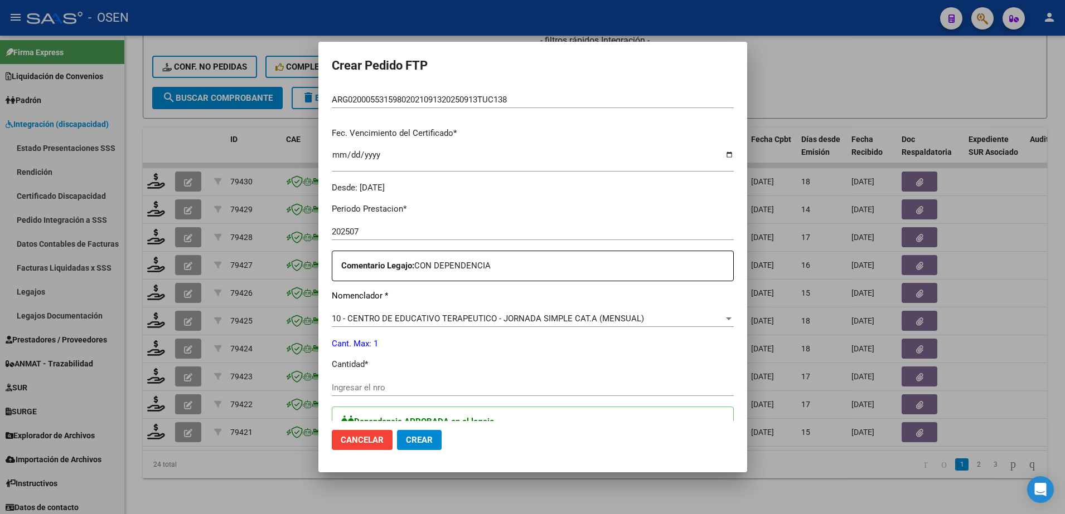
scroll to position [293, 0]
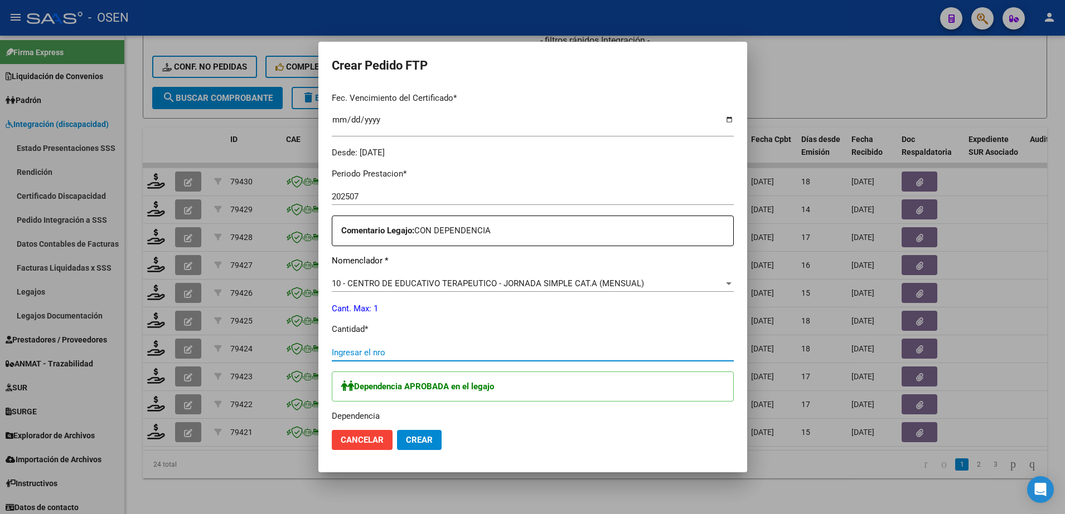
click at [473, 355] on input "Ingresar el nro" at bounding box center [533, 353] width 402 height 10
type input "1"
click at [756, 269] on div at bounding box center [532, 257] width 1065 height 514
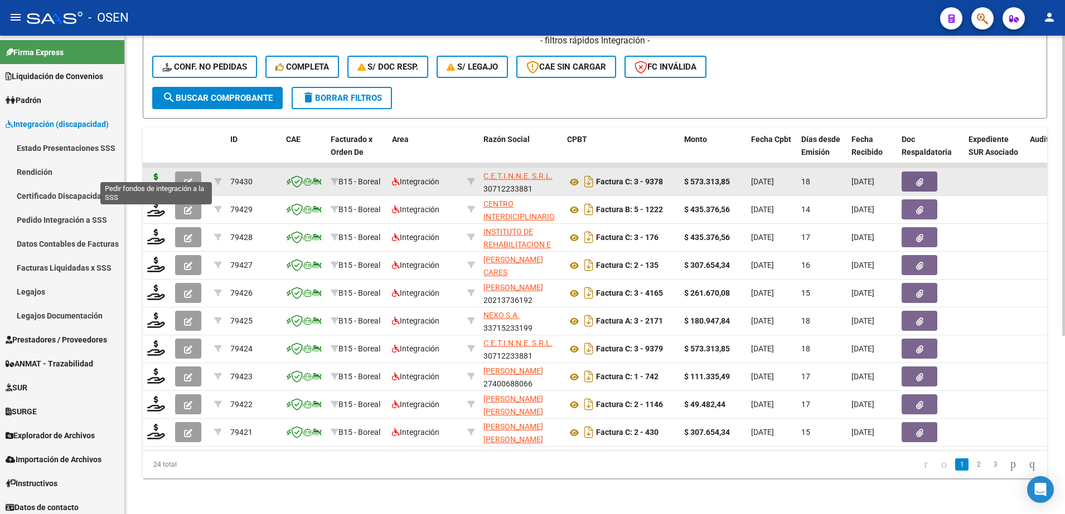
click at [154, 173] on icon at bounding box center [156, 181] width 18 height 16
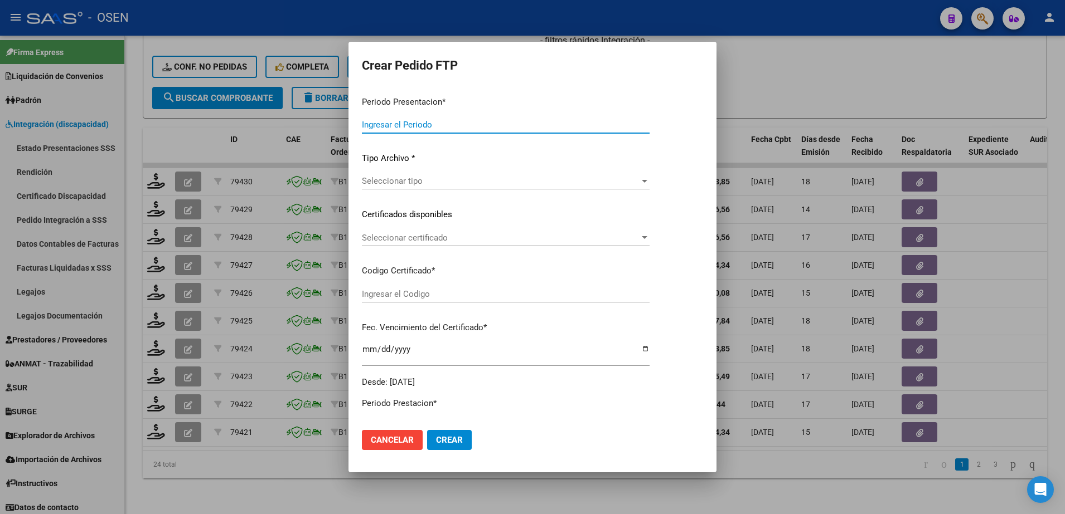
type input "202507"
type input "$ 573.313,85"
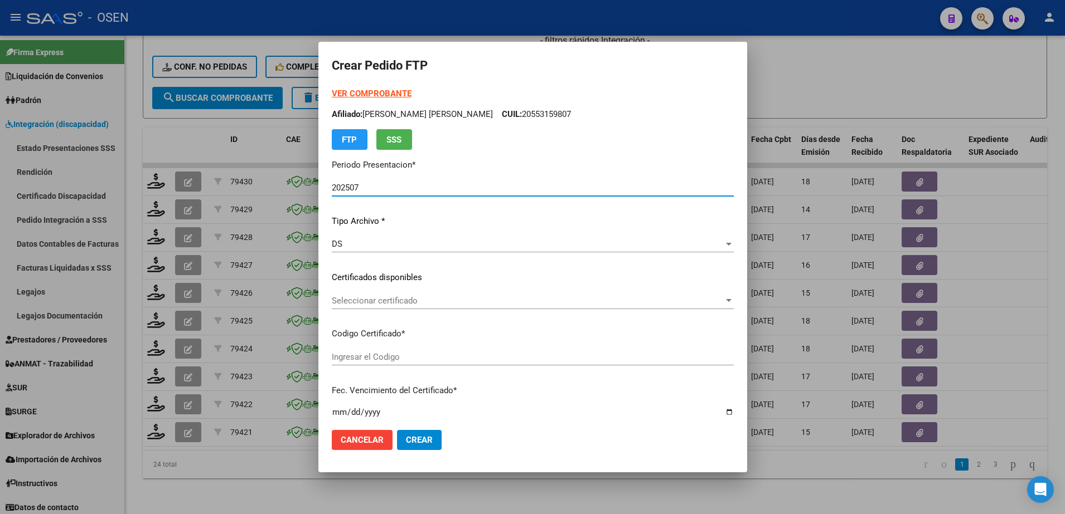
type input "ARG02000553159802021091320250913TUC138"
type input "2025-09-13"
click at [382, 91] on strong "VER COMPROBANTE" at bounding box center [372, 94] width 80 height 10
click at [438, 293] on div "Seleccionar certificado Seleccionar certificado" at bounding box center [533, 301] width 402 height 17
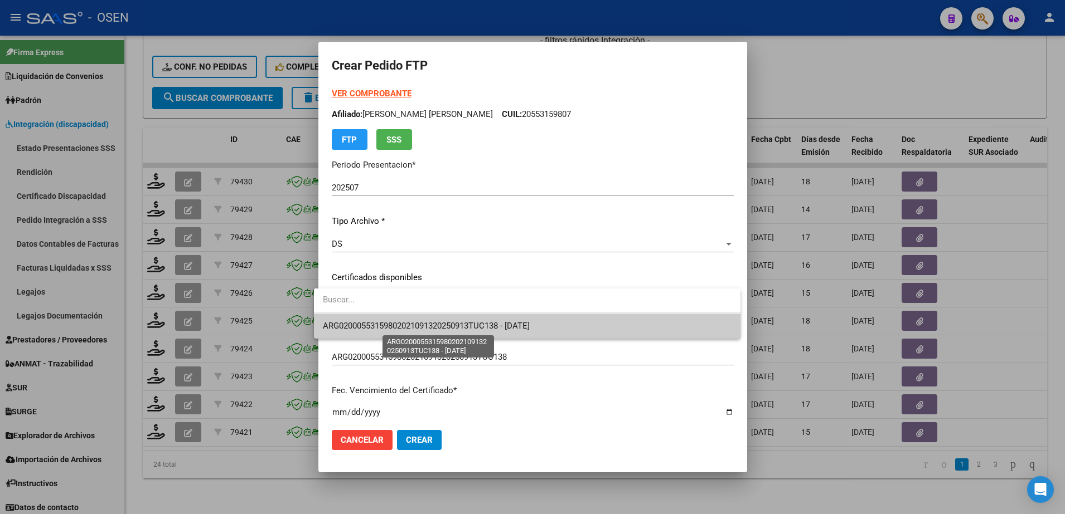
click at [437, 326] on span "ARG02000553159802021091320250913TUC138 - 2025-09-13" at bounding box center [426, 326] width 207 height 10
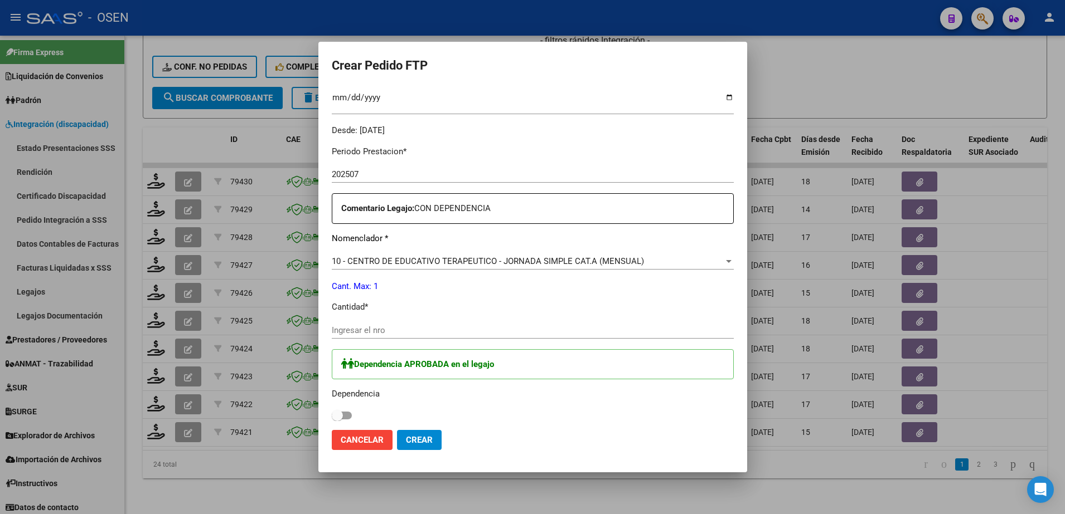
scroll to position [318, 0]
click at [425, 333] on div "Ingresar el nro" at bounding box center [533, 327] width 402 height 17
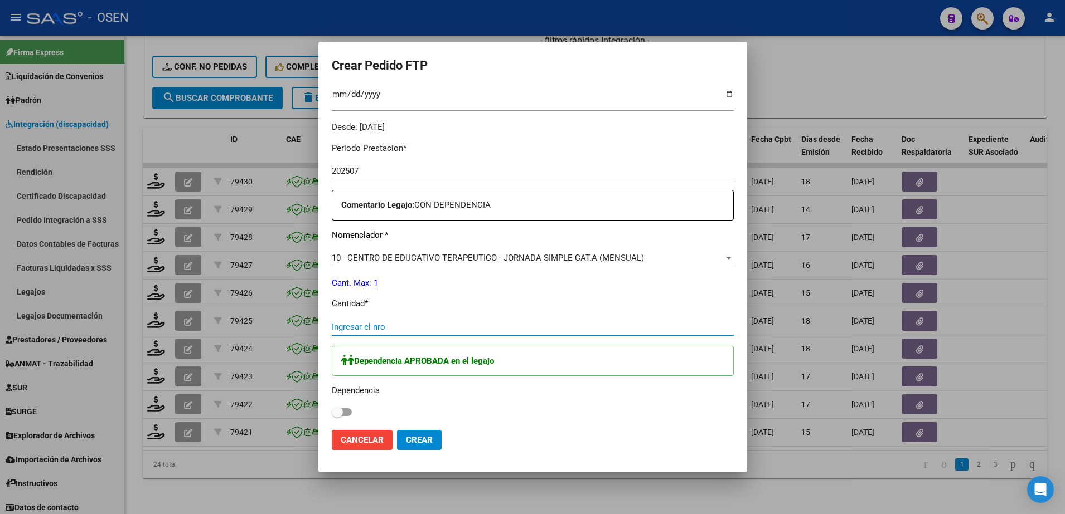
click at [423, 329] on input "Ingresar el nro" at bounding box center [533, 327] width 402 height 10
type input "1"
click at [336, 415] on span at bounding box center [342, 413] width 20 height 8
click at [337, 416] on input "checkbox" at bounding box center [337, 416] width 1 height 1
checkbox input "true"
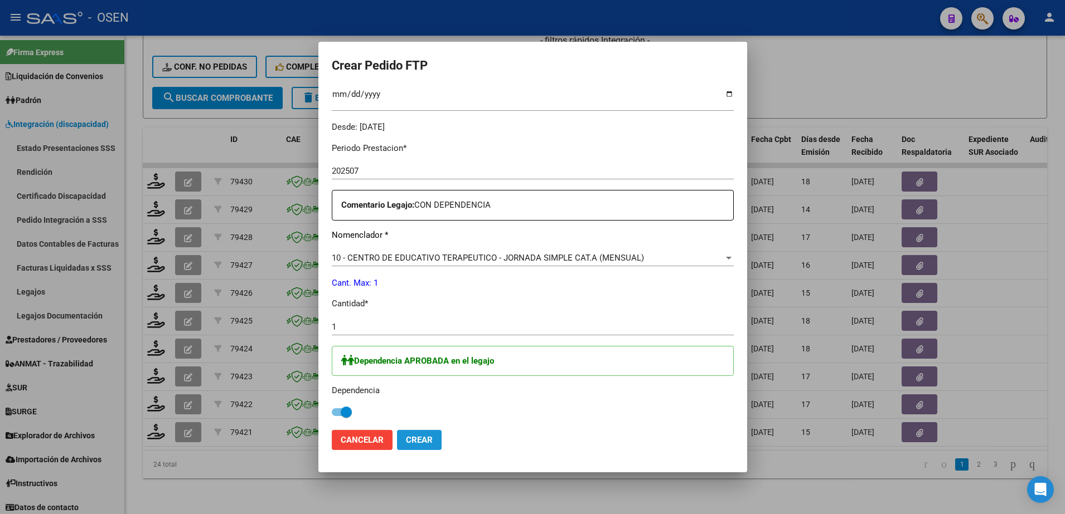
click at [410, 439] on span "Crear" at bounding box center [419, 440] width 27 height 10
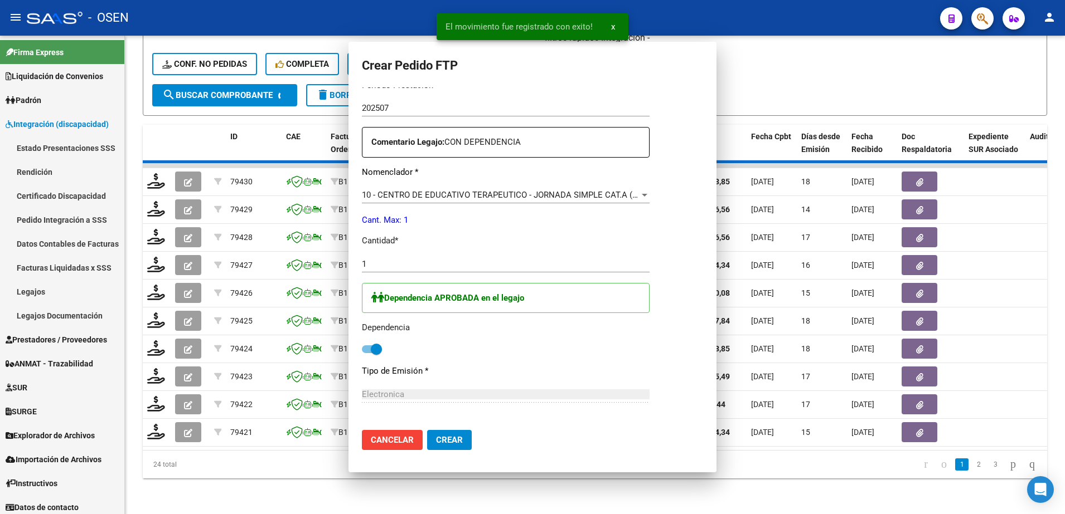
scroll to position [0, 0]
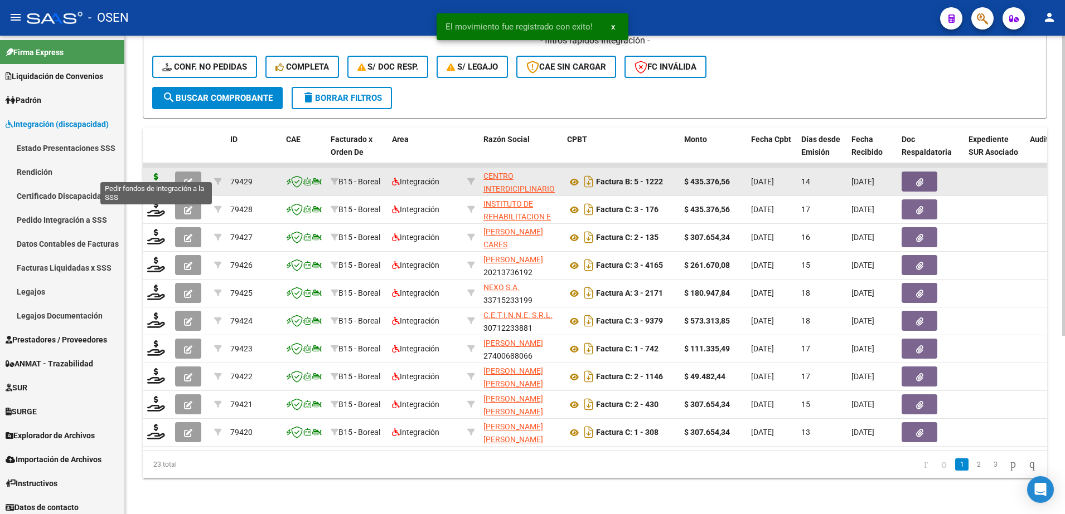
click at [157, 173] on icon at bounding box center [156, 181] width 18 height 16
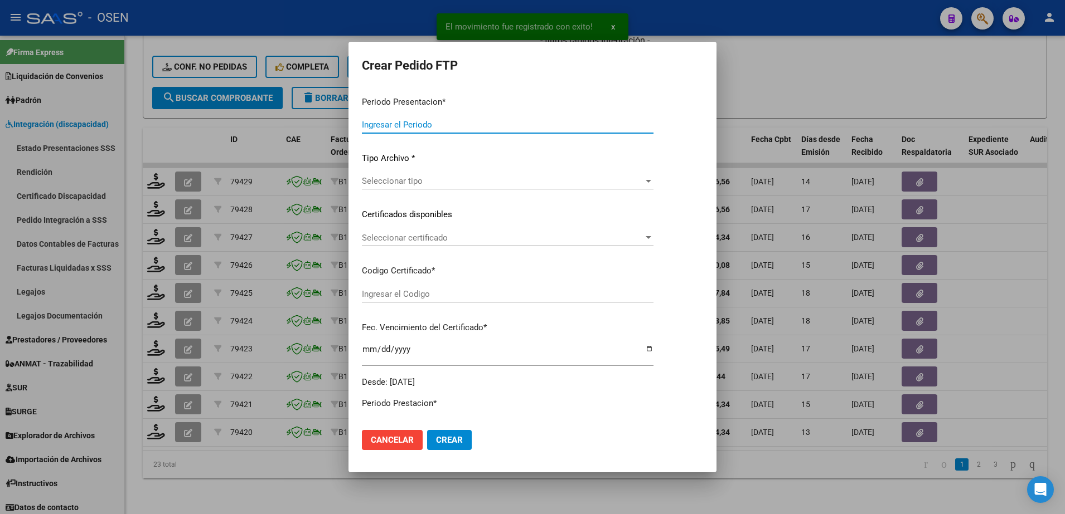
type input "202507"
type input "$ 435.376,56"
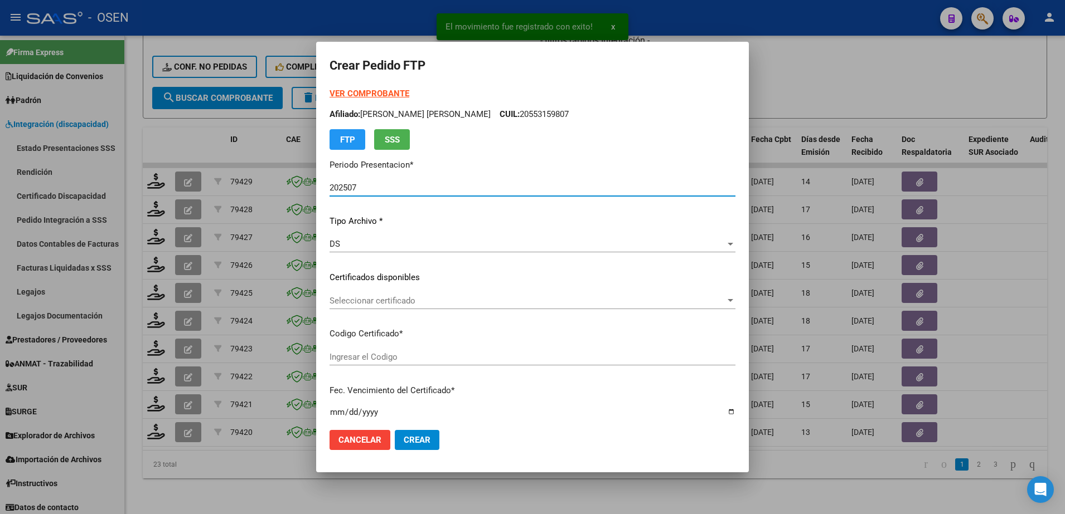
type input "ARG02000577032432023071920280719TUC136"
type input "2028-07-19"
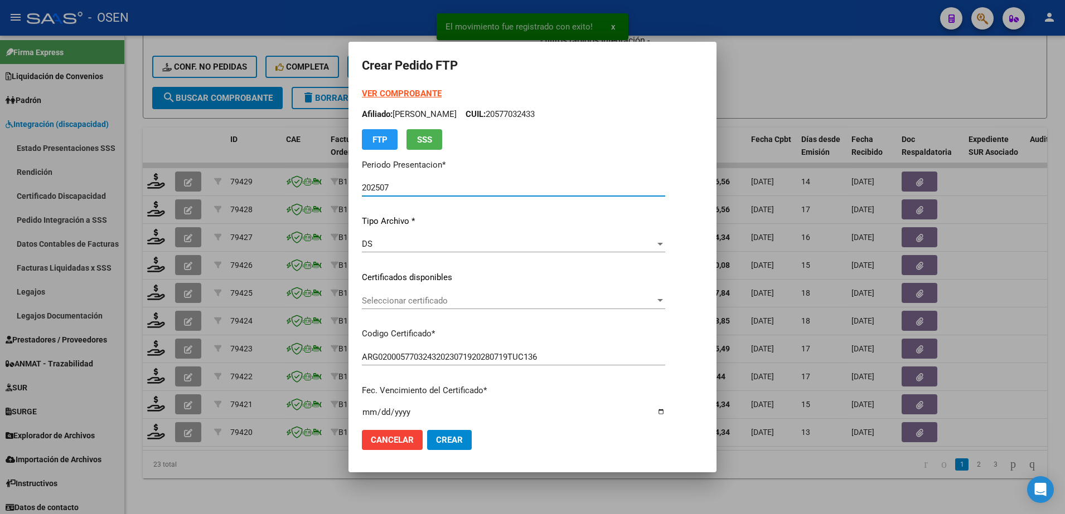
click at [419, 303] on span "Seleccionar certificado" at bounding box center [508, 301] width 293 height 10
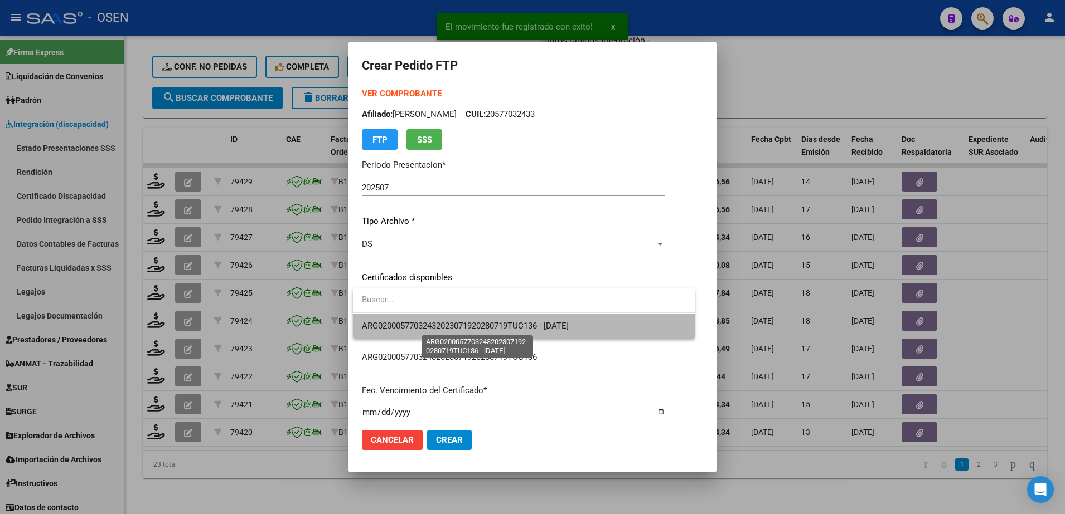
click at [425, 322] on span "ARG02000577032432023071920280719TUC136 - 2028-07-19" at bounding box center [465, 326] width 207 height 10
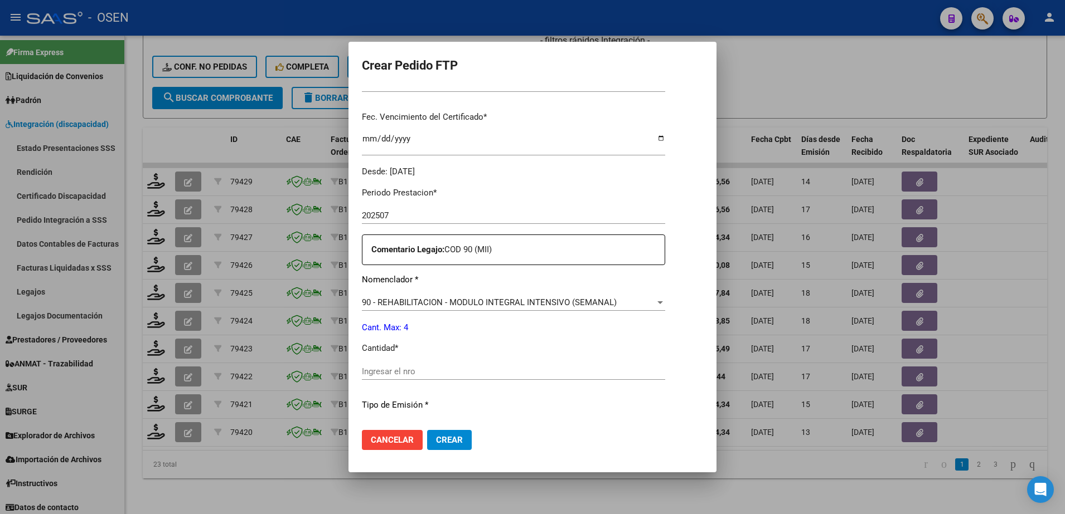
scroll to position [286, 0]
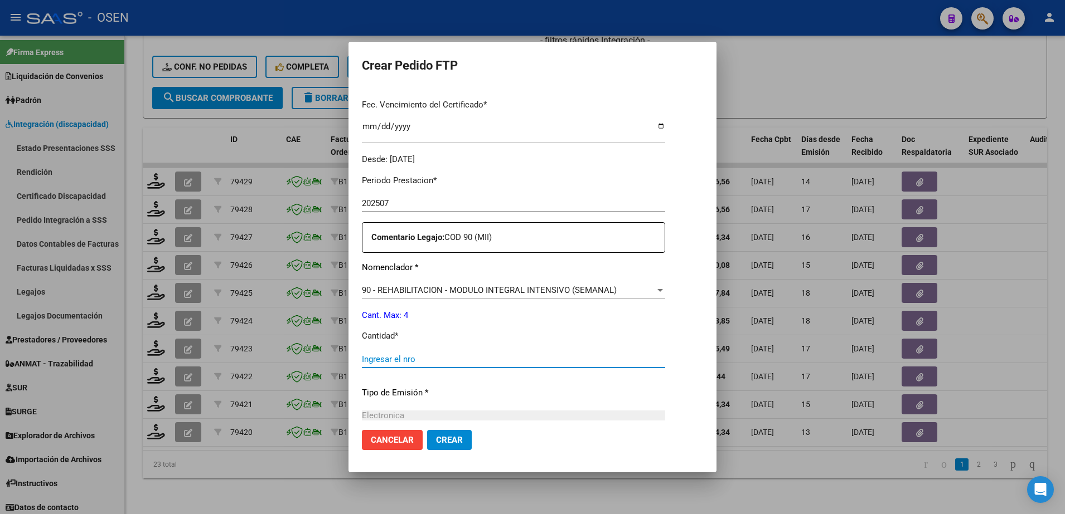
click at [547, 363] on input "Ingresar el nro" at bounding box center [513, 359] width 303 height 10
type input "4"
click at [458, 437] on span "Crear" at bounding box center [449, 440] width 27 height 10
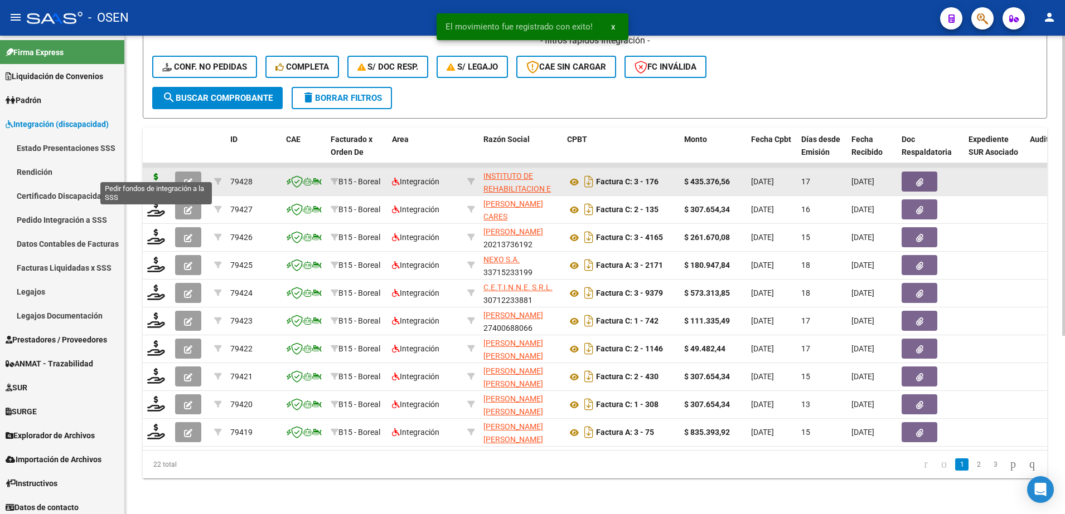
click at [157, 173] on icon at bounding box center [156, 181] width 18 height 16
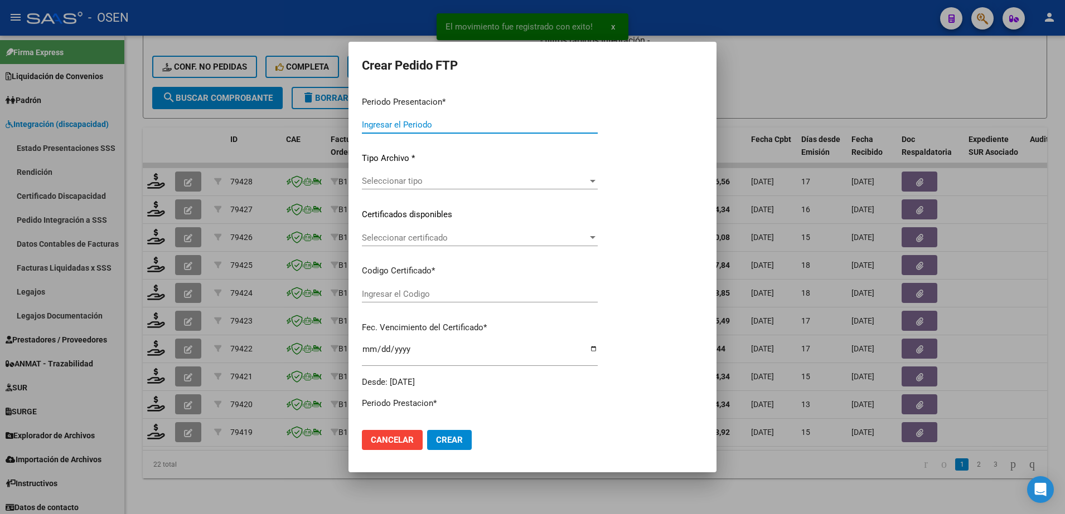
type input "202507"
type input "$ 435.376,56"
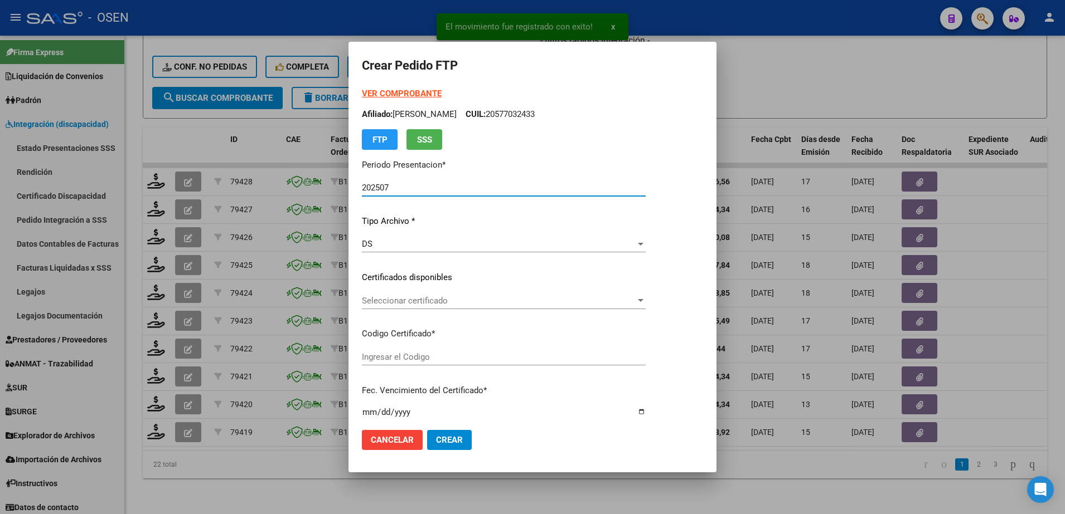
type input "ARG02000582829532024030620290306MEN200"
type input "2029-03-06"
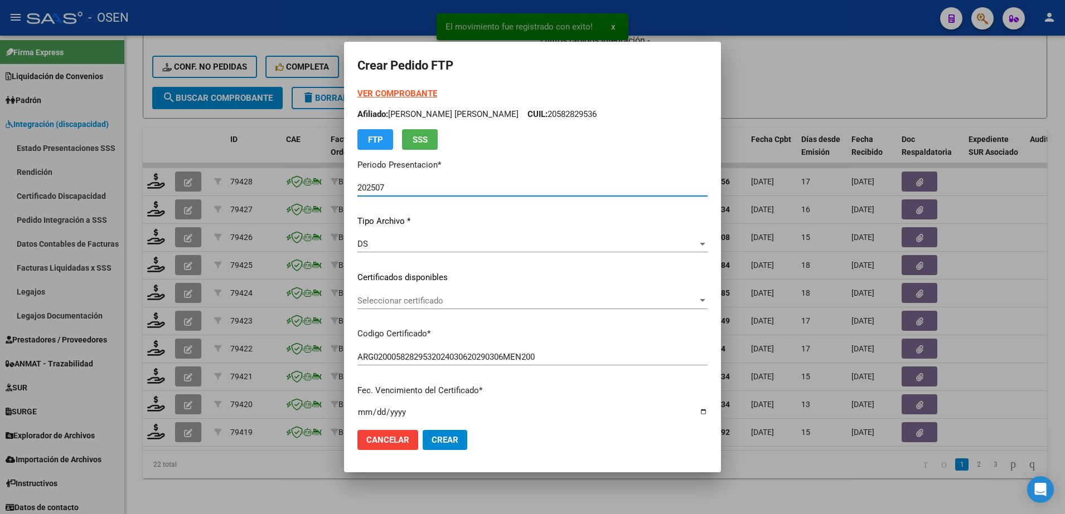
click at [419, 303] on span "Seleccionar certificado" at bounding box center [527, 301] width 340 height 10
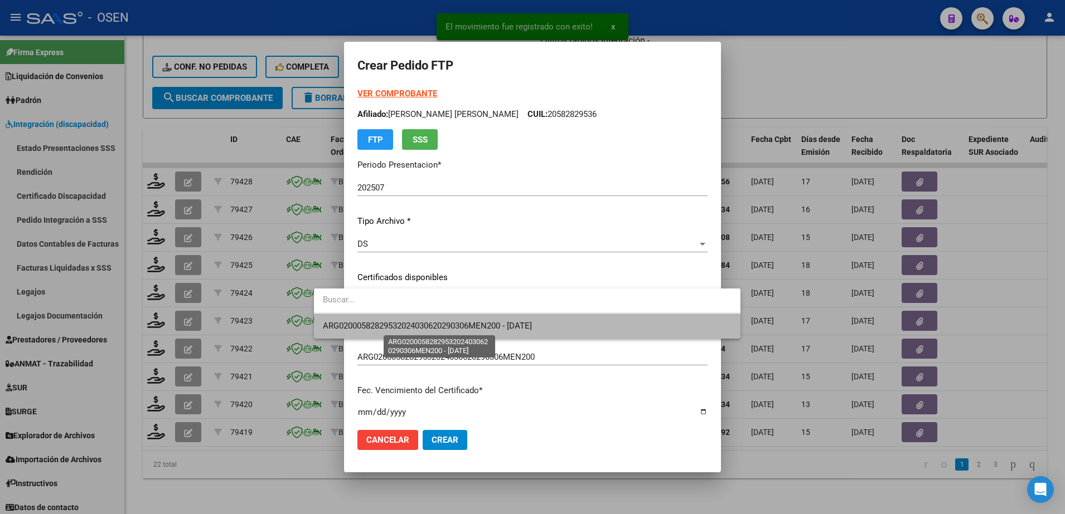
click at [421, 322] on span "ARG02000582829532024030620290306MEN200 - 2029-03-06" at bounding box center [427, 326] width 209 height 10
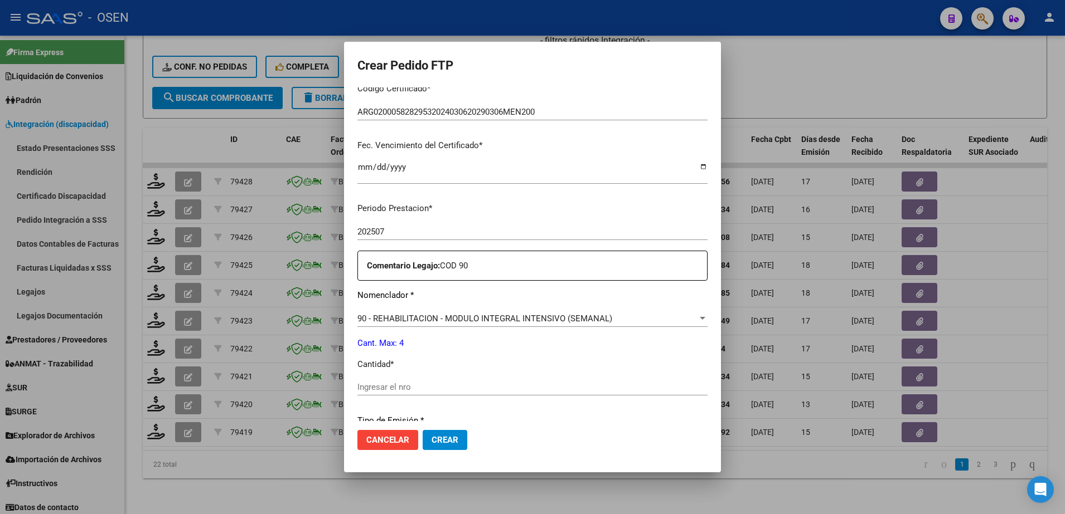
scroll to position [256, 0]
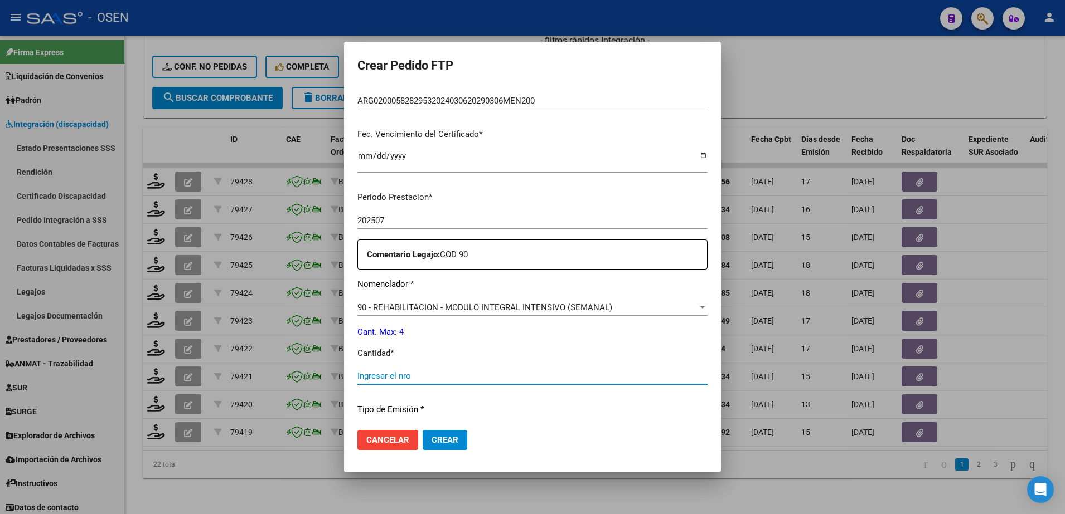
click at [381, 373] on input "Ingresar el nro" at bounding box center [532, 376] width 350 height 10
type input "4"
click at [431, 442] on span "Crear" at bounding box center [444, 440] width 27 height 10
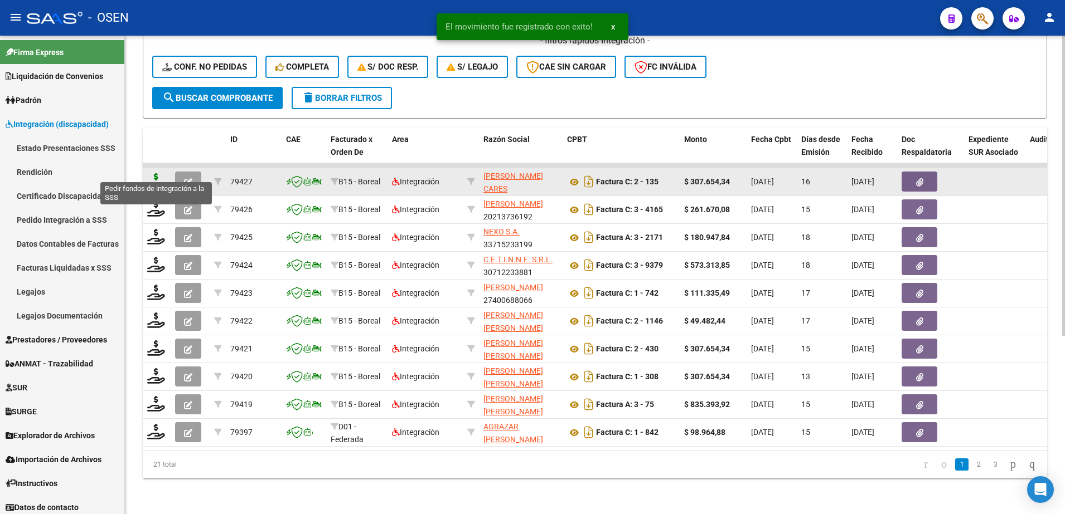
click at [156, 174] on icon at bounding box center [156, 181] width 18 height 16
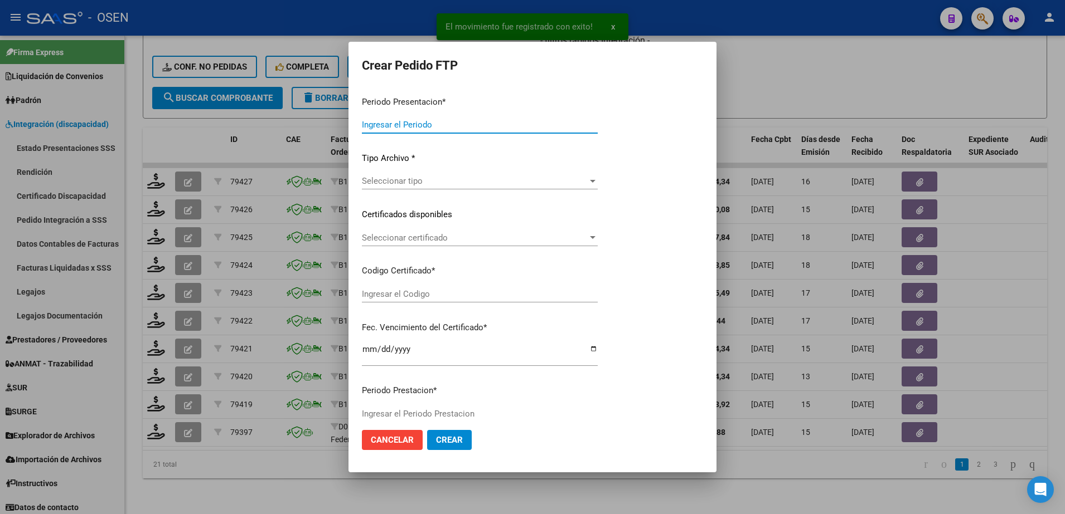
type input "202507"
type input "$ 307.654,34"
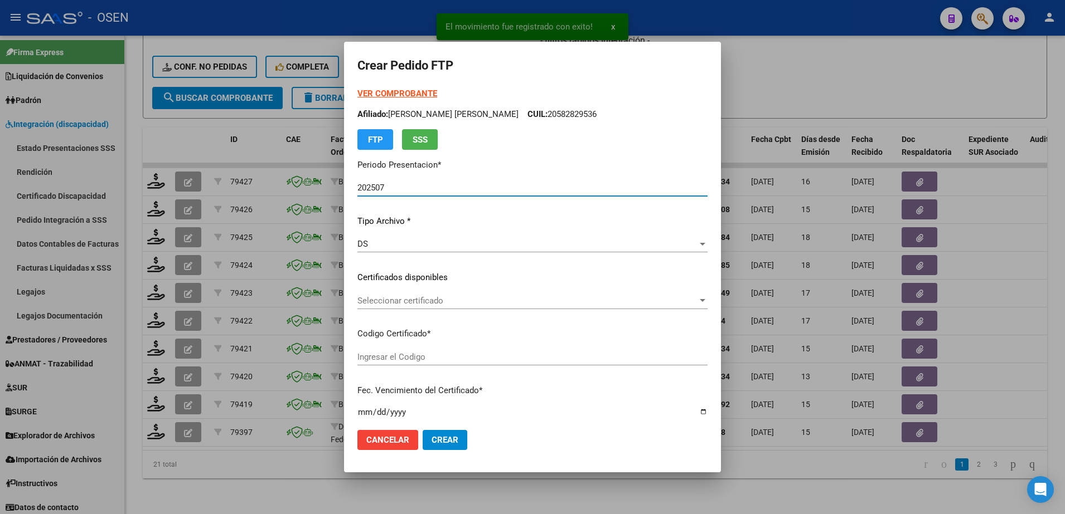
type input "ARG02000557061002023050320280503MZA200"
type input "2028-05-03"
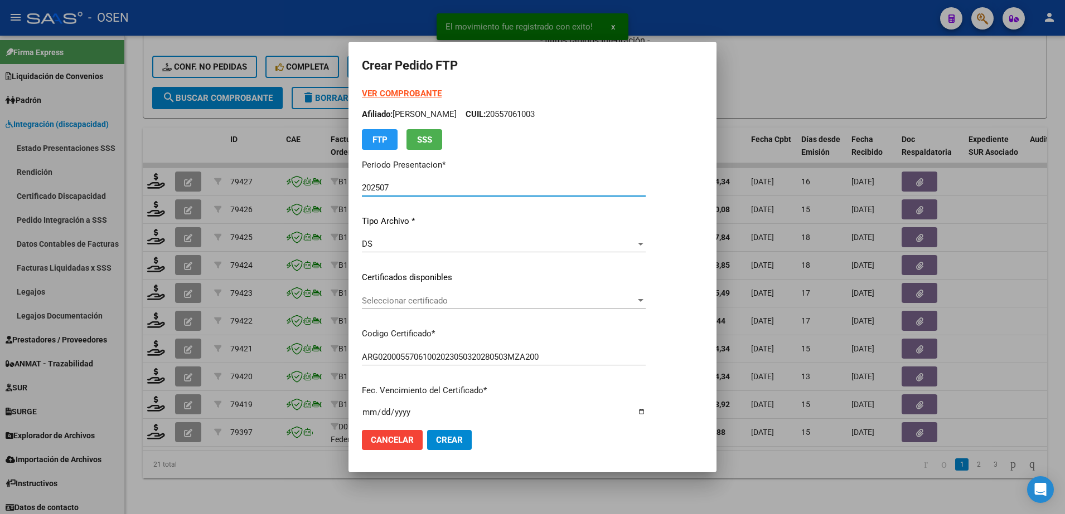
click at [401, 297] on span "Seleccionar certificado" at bounding box center [499, 301] width 274 height 10
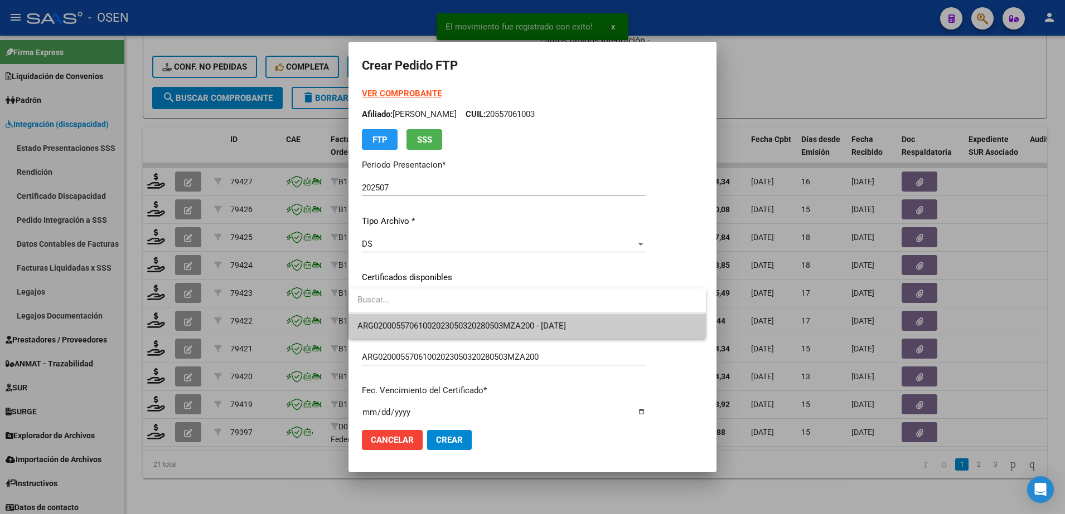
click at [417, 324] on span "ARG02000557061002023050320280503MZA200 - 2028-05-03" at bounding box center [461, 326] width 208 height 10
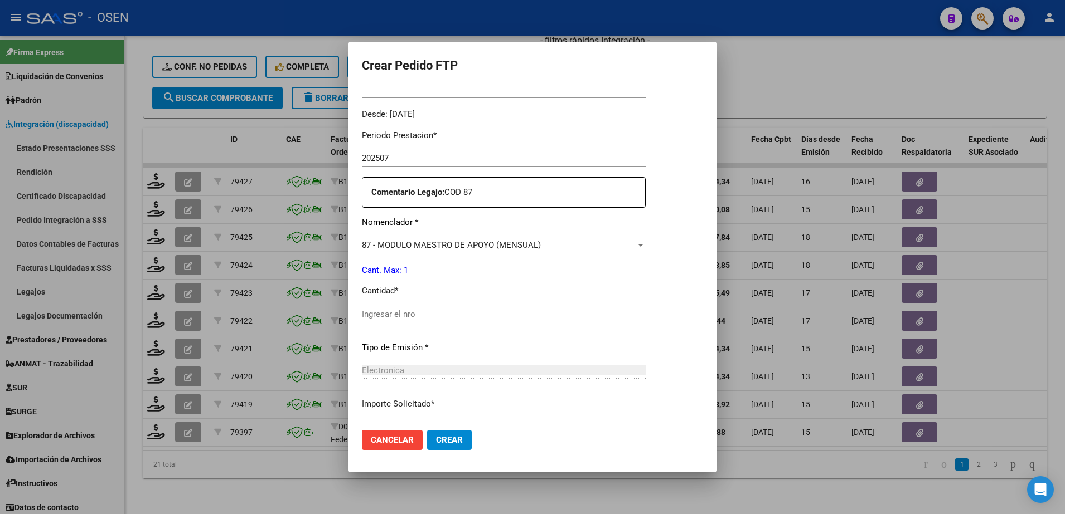
scroll to position [338, 0]
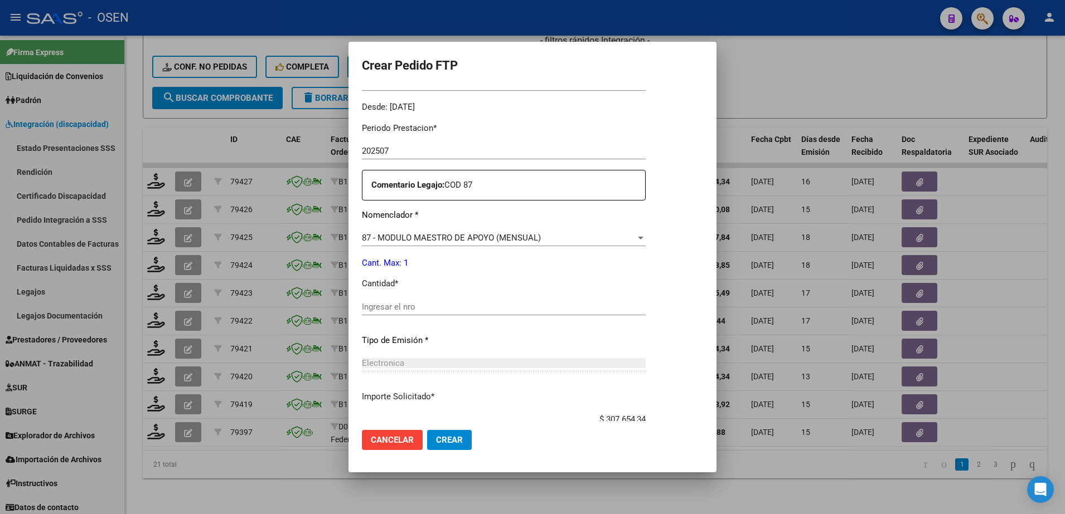
click at [475, 303] on input "Ingresar el nro" at bounding box center [504, 307] width 284 height 10
type input "1"
click at [451, 438] on span "Crear" at bounding box center [449, 440] width 27 height 10
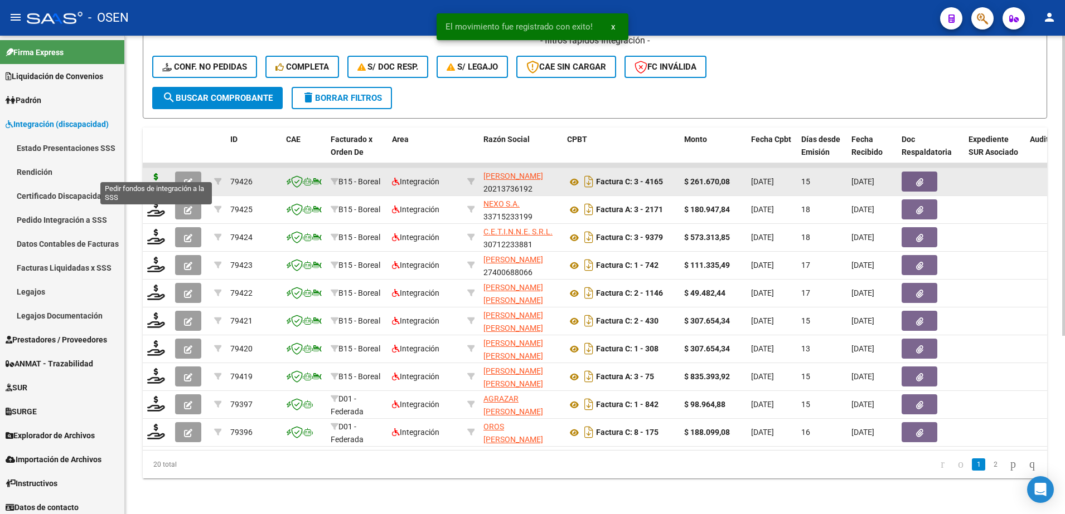
click at [156, 173] on icon at bounding box center [156, 181] width 18 height 16
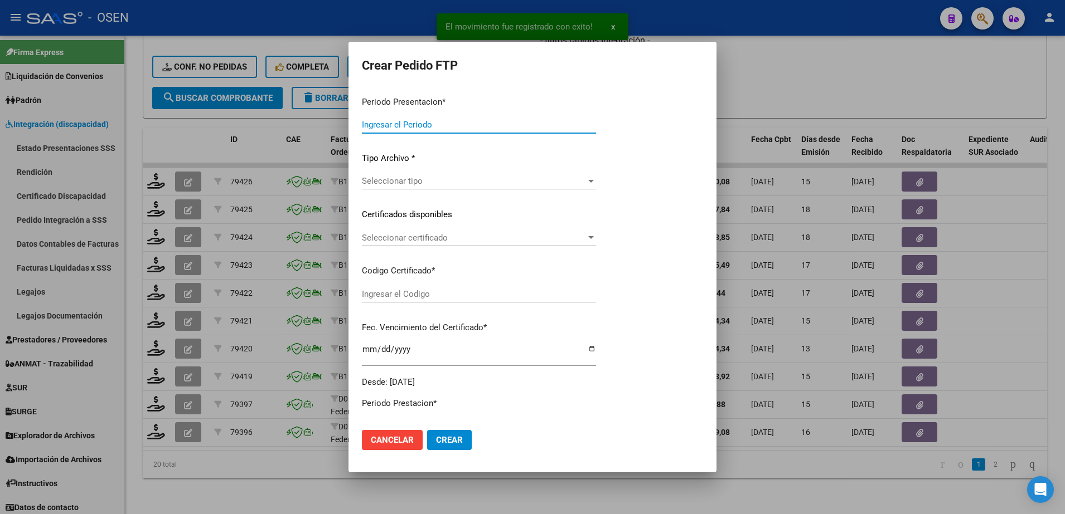
type input "202507"
type input "$ 261.670,08"
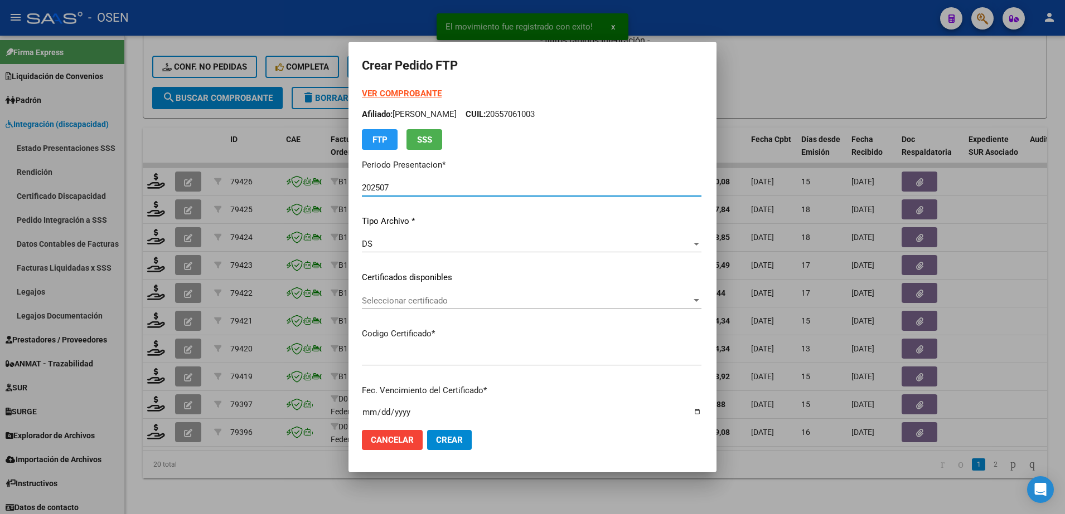
type input "ARG01000553848942024092520390925MEN496"
type input "2039-09-25"
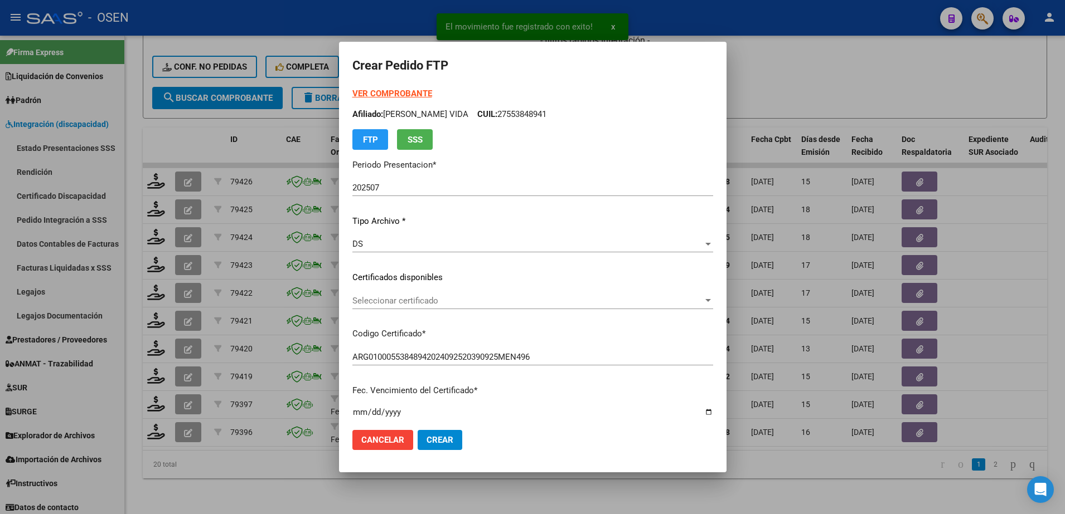
click at [392, 91] on strong "VER COMPROBANTE" at bounding box center [392, 94] width 80 height 10
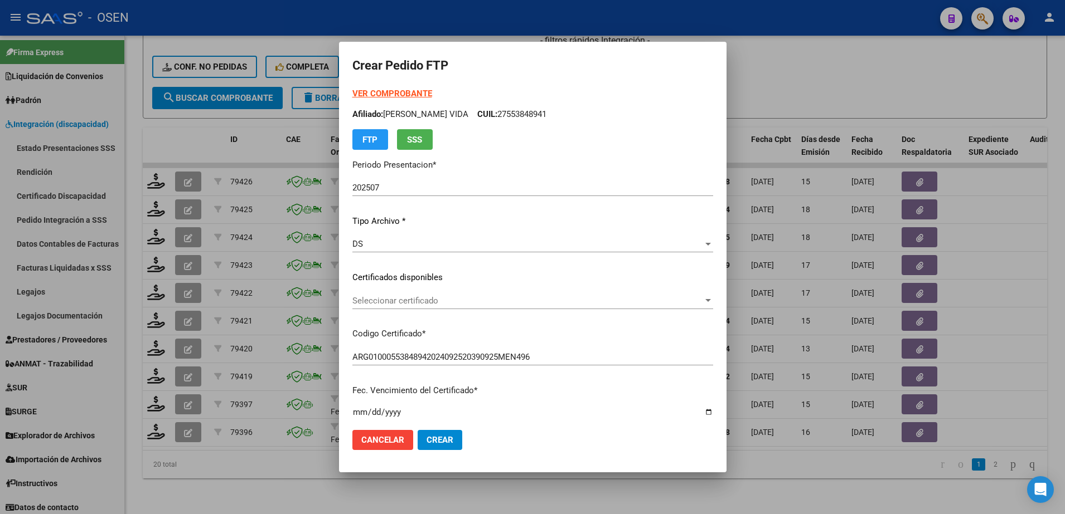
click at [396, 295] on div "Seleccionar certificado Seleccionar certificado" at bounding box center [532, 301] width 361 height 17
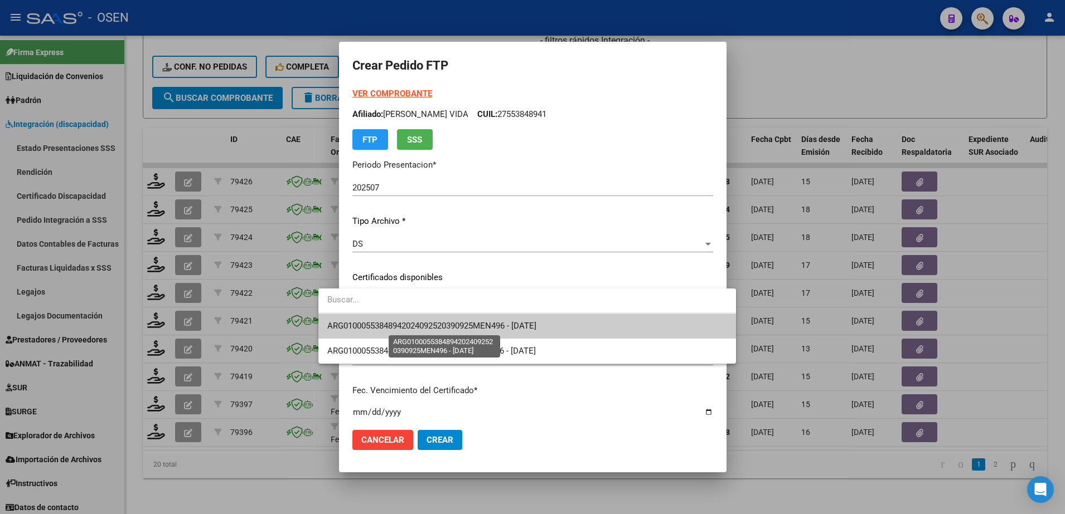
click at [404, 324] on span "ARG01000553848942024092520390925MEN496 - 2039-09-25" at bounding box center [431, 326] width 209 height 10
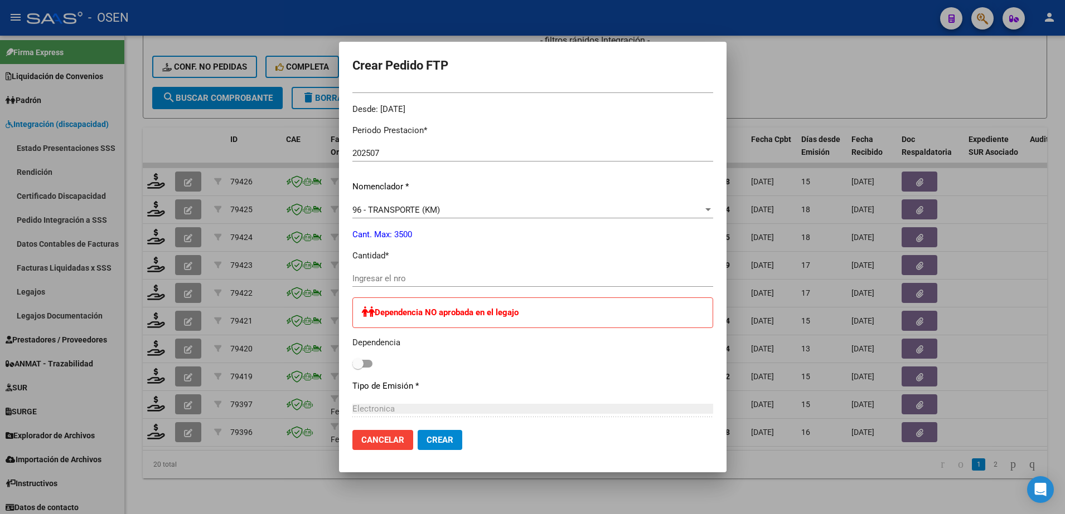
scroll to position [346, 0]
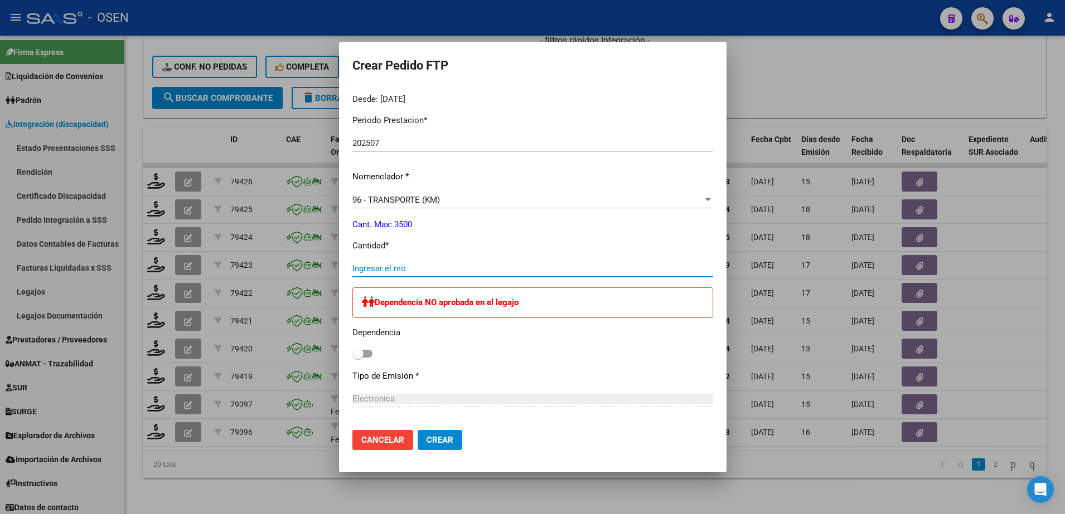
click at [412, 265] on input "Ingresar el nro" at bounding box center [532, 269] width 361 height 10
type input "483"
click at [431, 446] on button "Crear" at bounding box center [439, 440] width 45 height 20
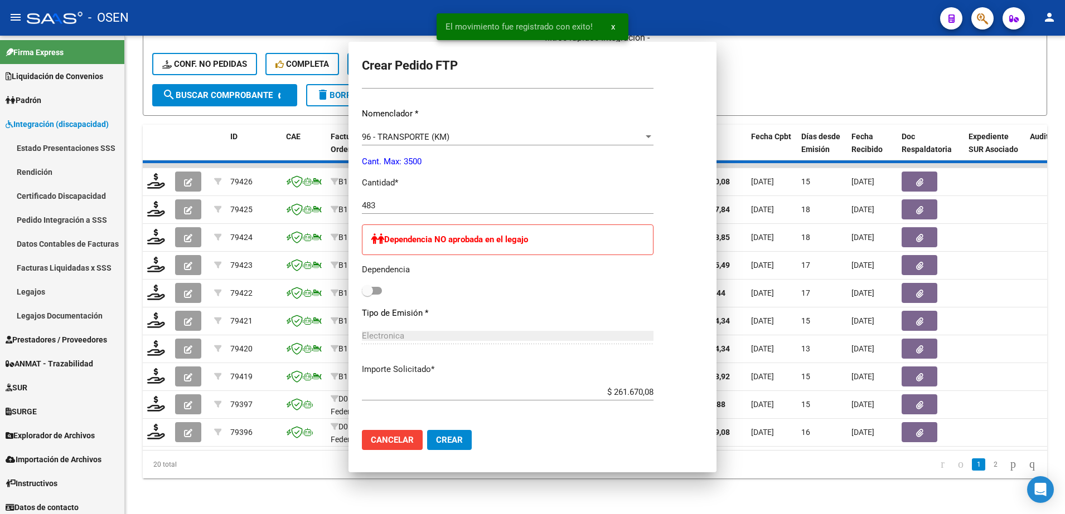
scroll to position [0, 0]
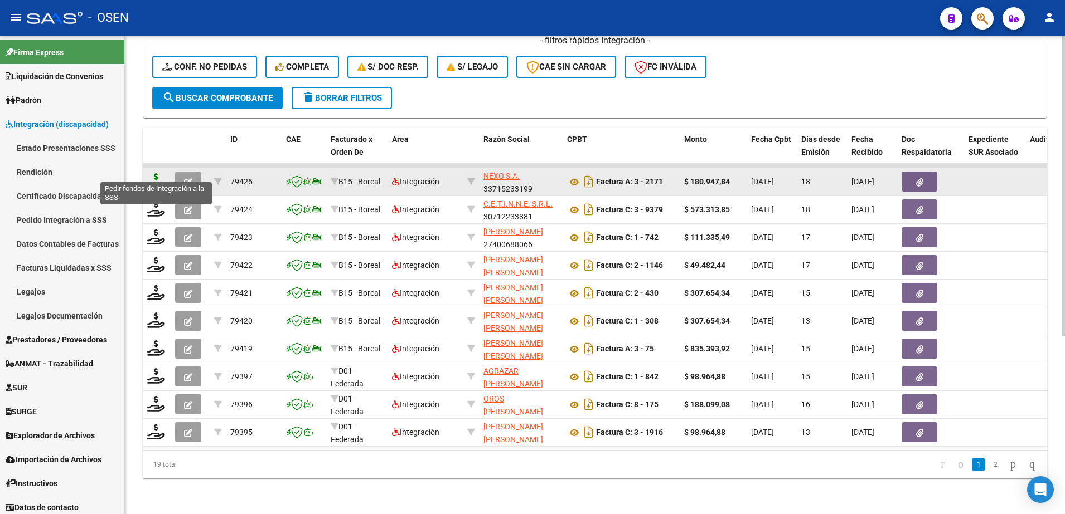
click at [153, 173] on icon at bounding box center [156, 181] width 18 height 16
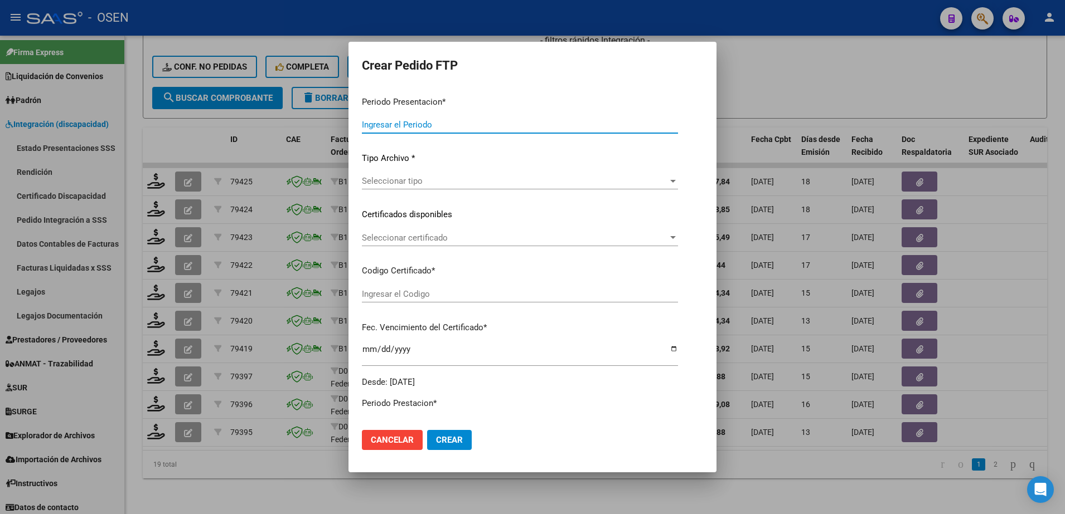
type input "202507"
type input "$ 180.947,84"
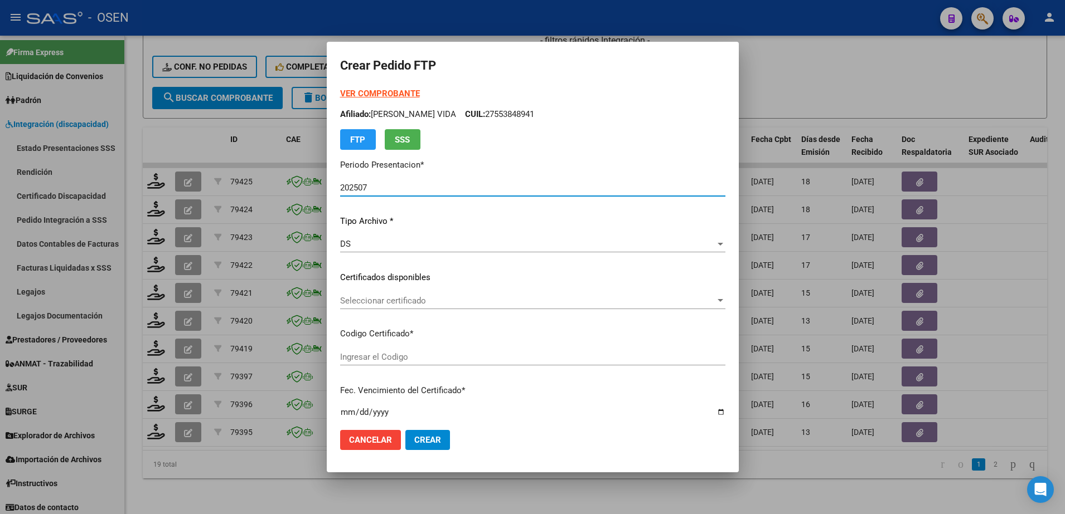
type input "ARG02000501052152022062420270624TUC139"
type input "2027-06-24"
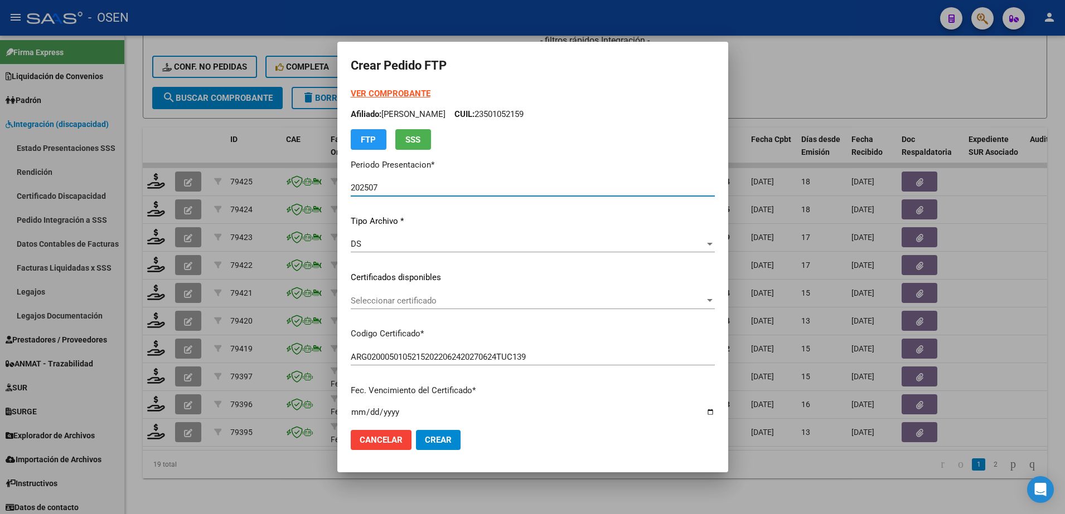
click at [390, 93] on strong "VER COMPROBANTE" at bounding box center [391, 94] width 80 height 10
click at [420, 308] on div "Seleccionar certificado Seleccionar certificado" at bounding box center [533, 301] width 364 height 17
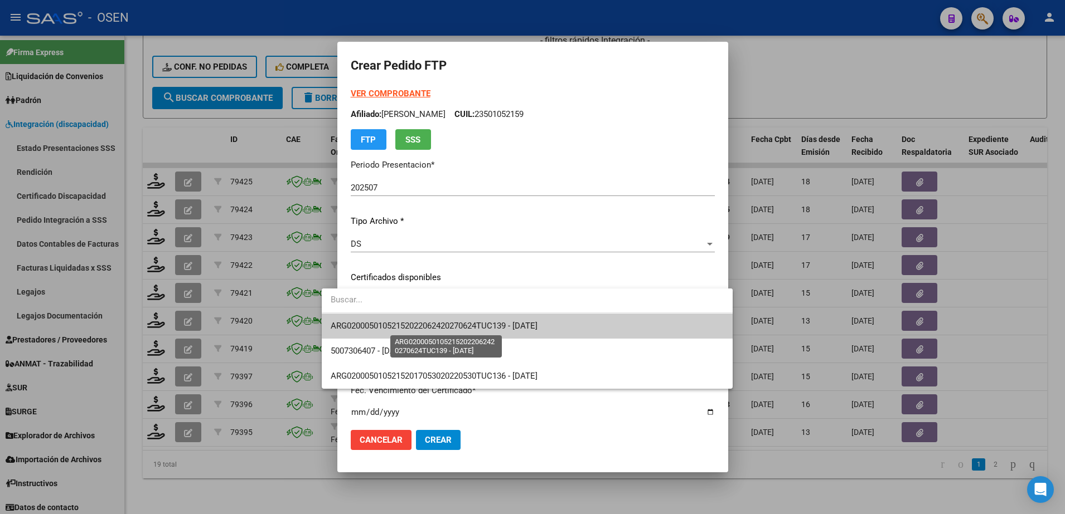
click at [423, 328] on span "ARG02000501052152022062420270624TUC139 - 2027-06-24" at bounding box center [434, 326] width 207 height 10
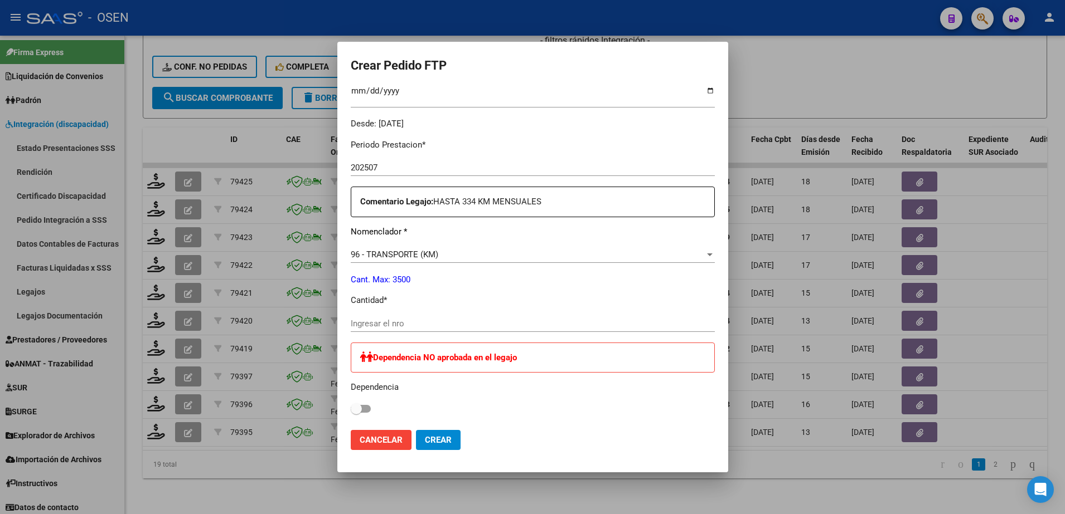
scroll to position [323, 0]
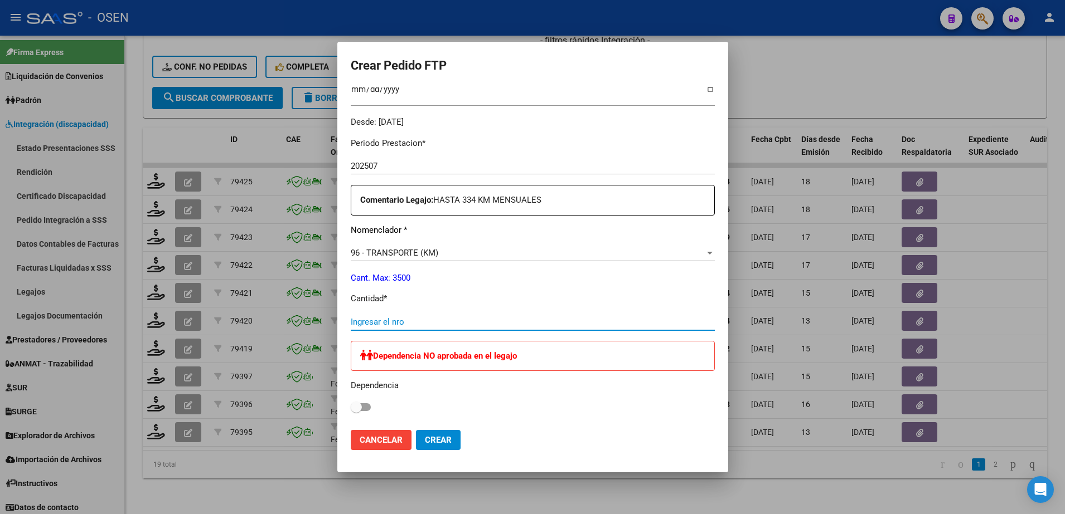
click at [454, 321] on input "Ingresar el nro" at bounding box center [533, 322] width 364 height 10
type input "334"
click at [425, 439] on span "Crear" at bounding box center [438, 440] width 27 height 10
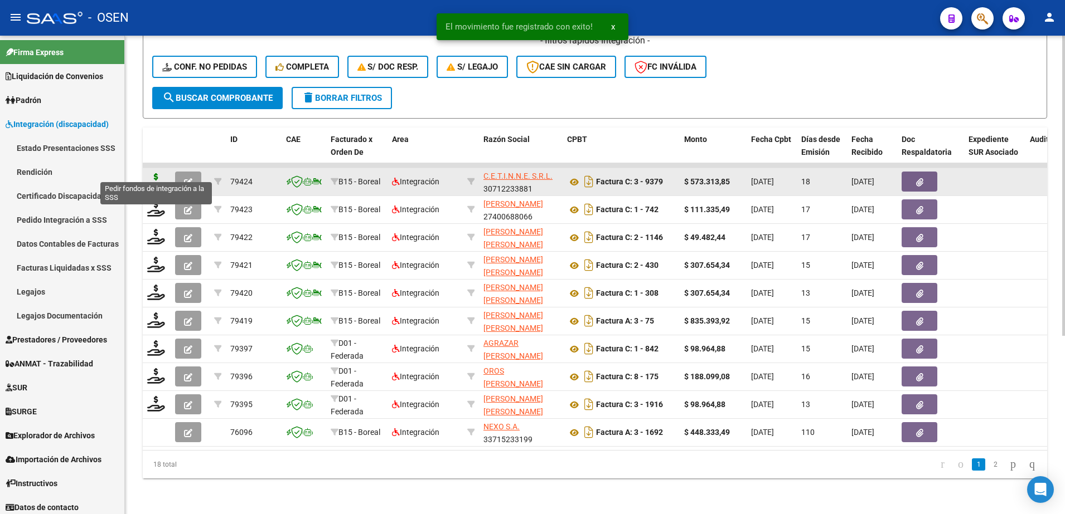
click at [157, 173] on icon at bounding box center [156, 181] width 18 height 16
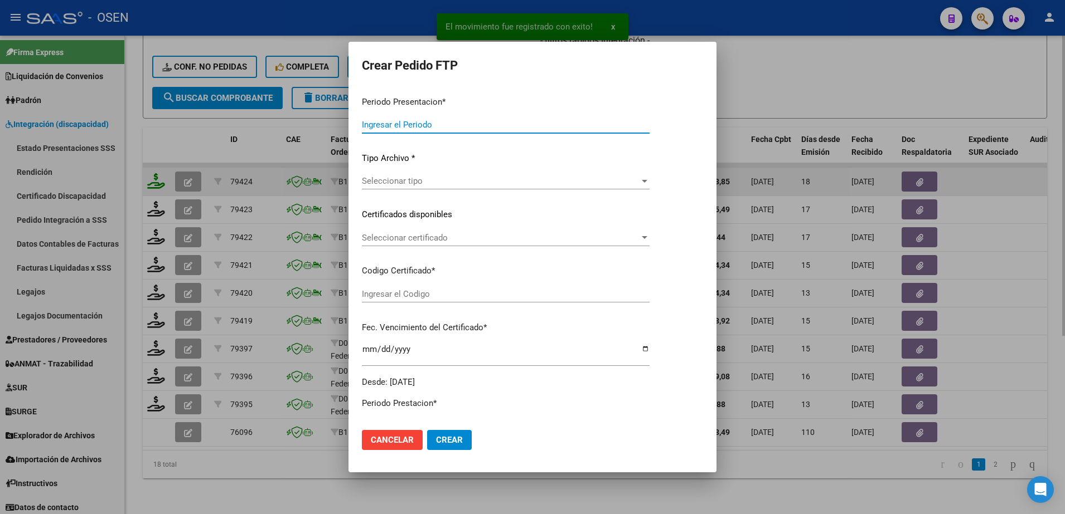
type input "202507"
type input "$ 573.313,85"
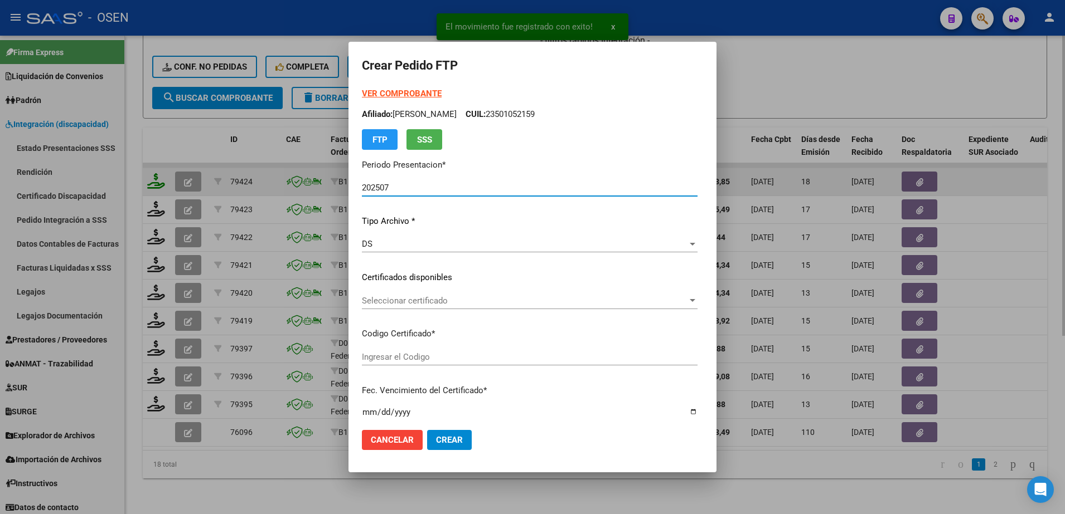
type input "ARG02000575006262023072420280724TUC136"
type input "2028-07-24"
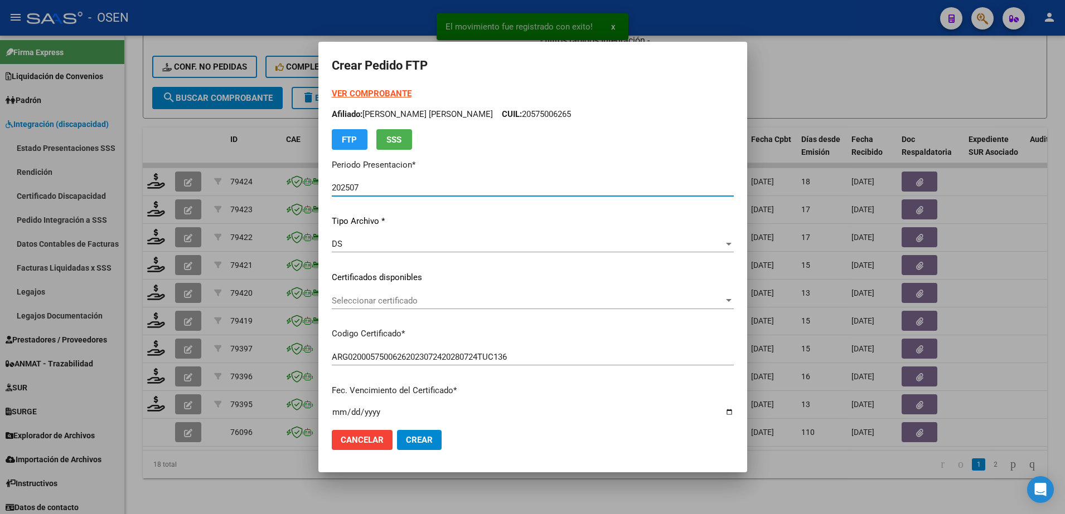
click at [419, 294] on div "Seleccionar certificado Seleccionar certificado" at bounding box center [533, 301] width 402 height 17
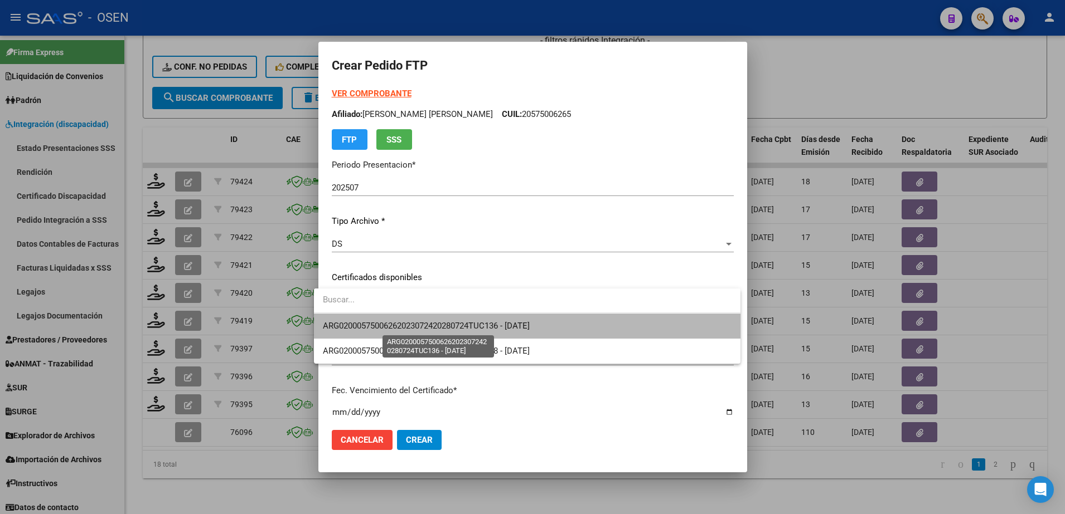
click at [421, 321] on span "ARG02000575006262023072420280724TUC136 - 2028-07-24" at bounding box center [426, 326] width 207 height 10
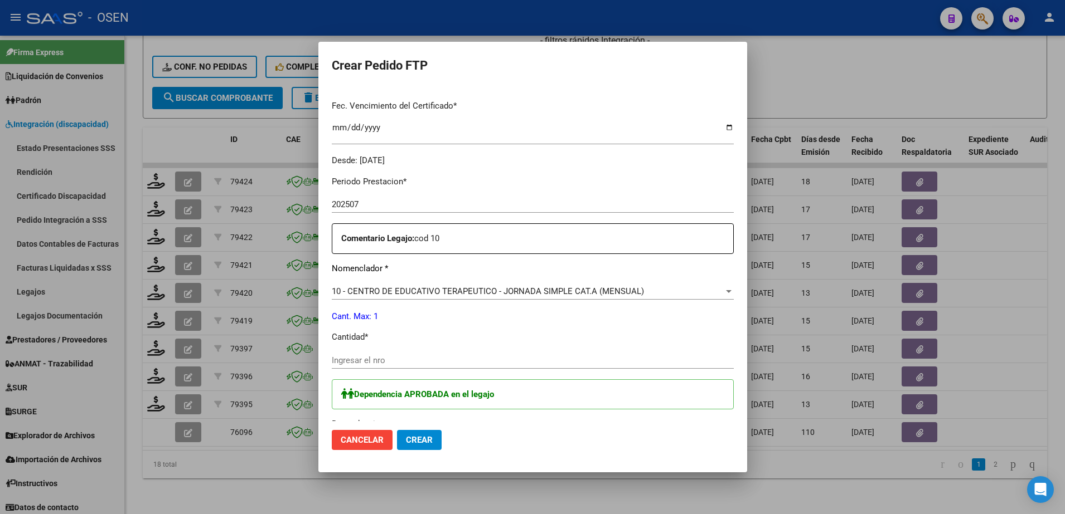
scroll to position [291, 0]
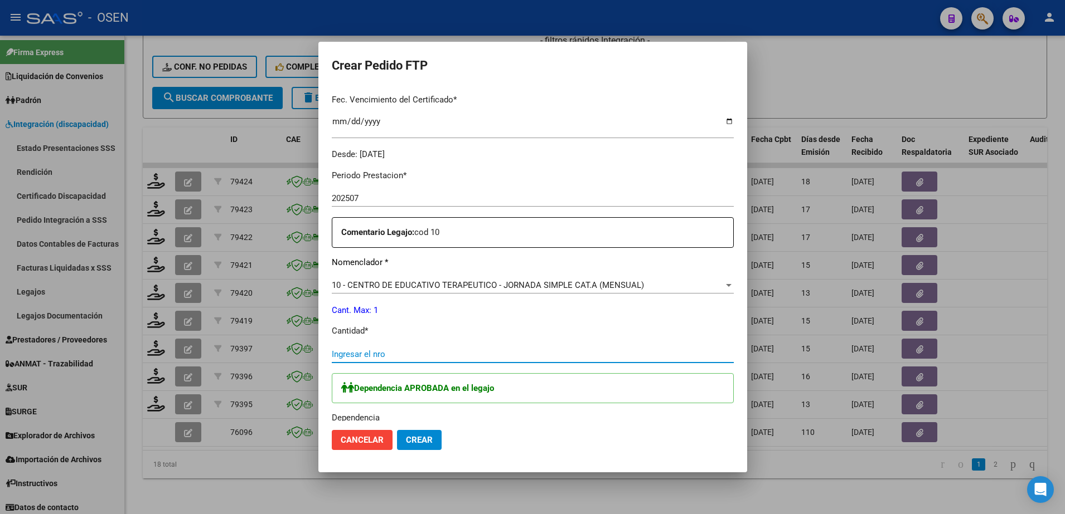
click at [377, 353] on input "Ingresar el nro" at bounding box center [533, 354] width 402 height 10
type input "1"
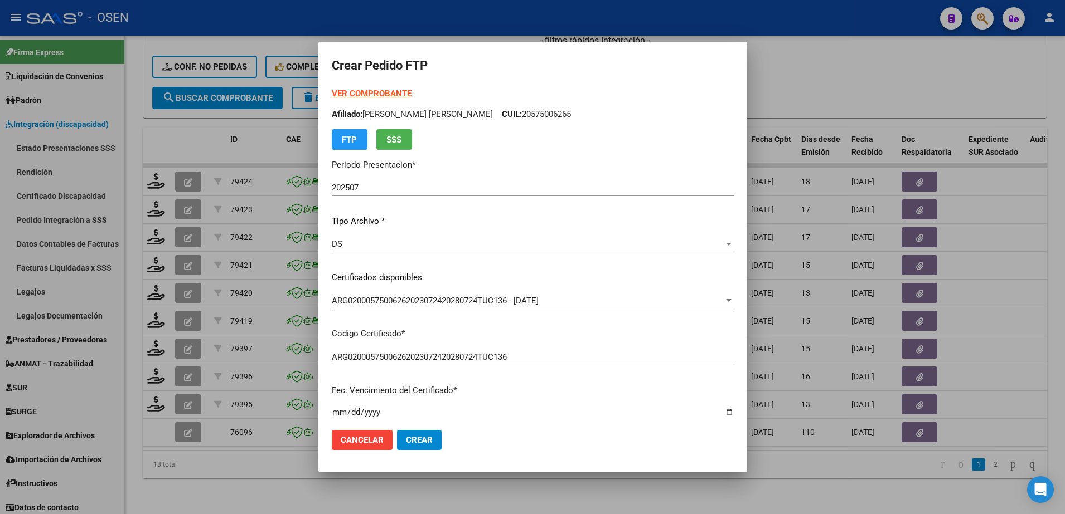
click at [395, 95] on strong "VER COMPROBANTE" at bounding box center [372, 94] width 80 height 10
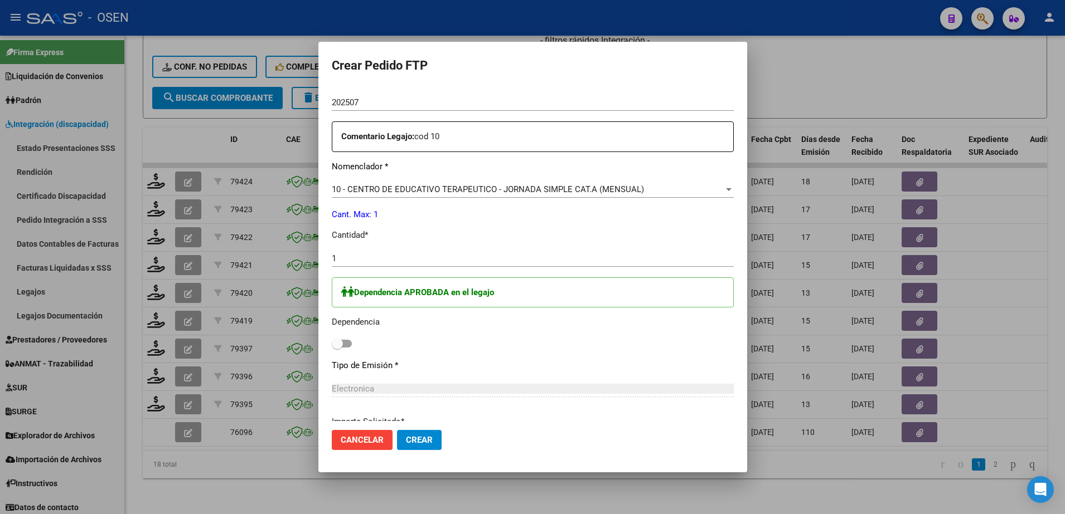
scroll to position [394, 0]
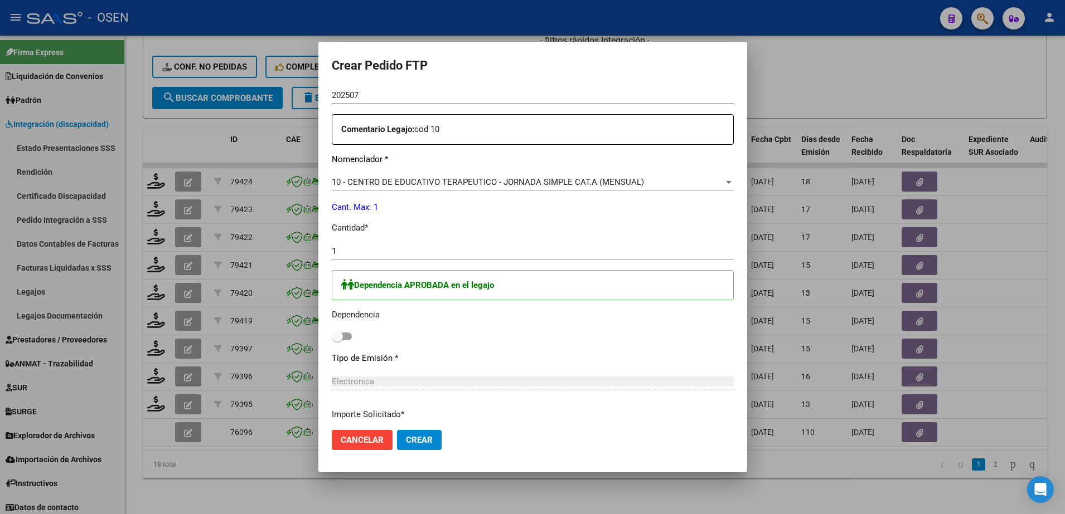
click at [332, 339] on span at bounding box center [337, 336] width 11 height 11
click at [337, 341] on input "checkbox" at bounding box center [337, 341] width 1 height 1
checkbox input "true"
click at [428, 442] on button "Crear" at bounding box center [419, 440] width 45 height 20
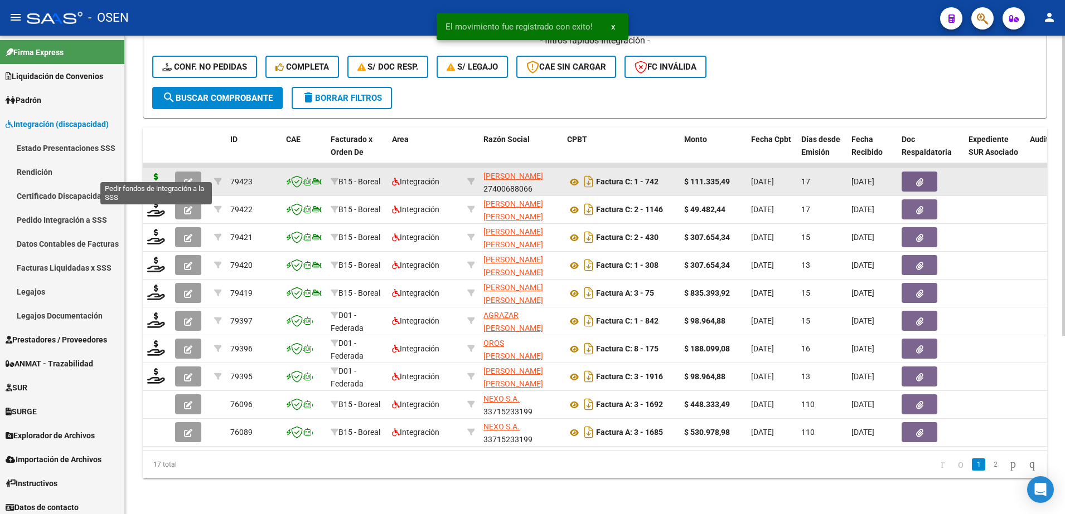
click at [155, 173] on icon at bounding box center [156, 181] width 18 height 16
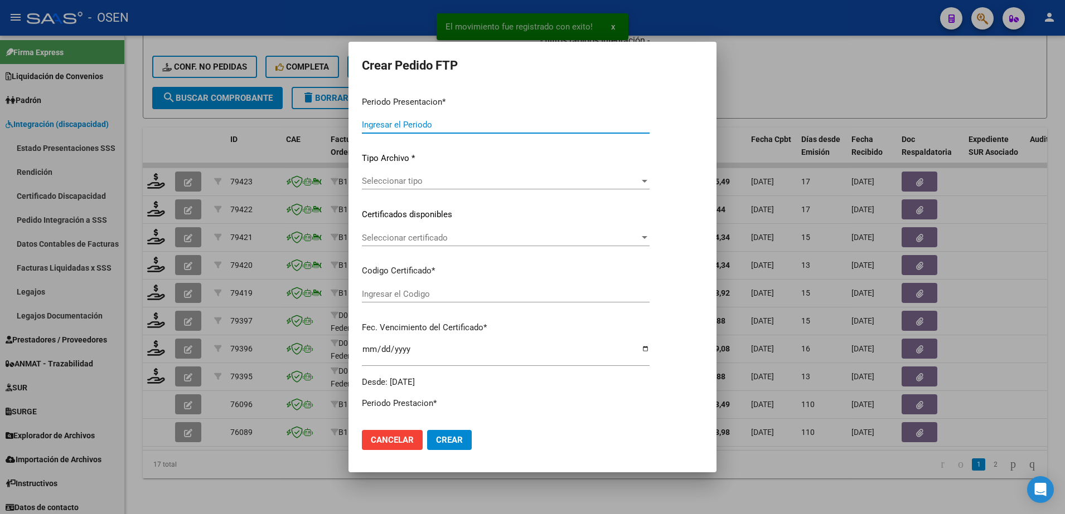
type input "202507"
type input "$ 111.335,49"
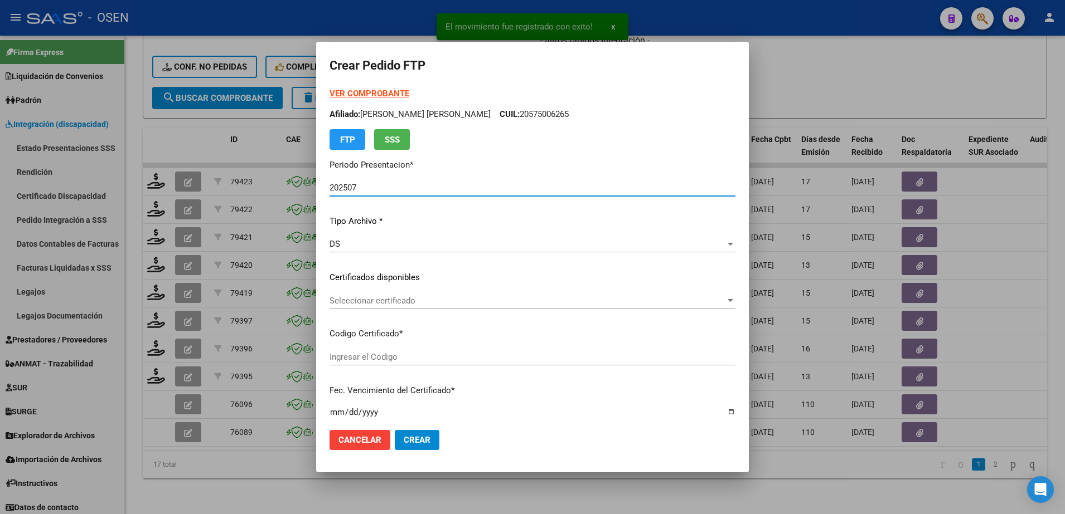
type input "ARG02000564708302021031020260310MZA200"
type input "2026-03-10"
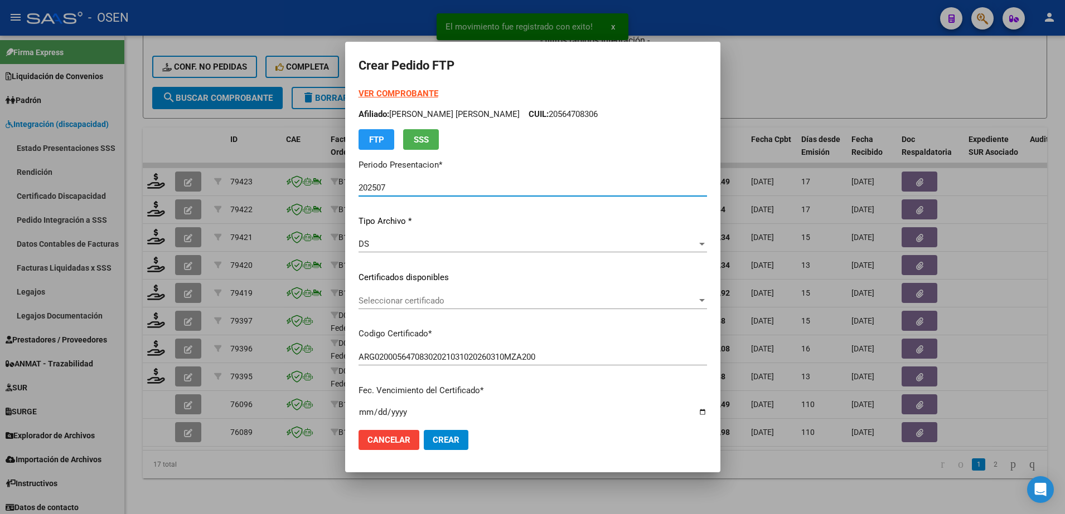
click at [396, 300] on span "Seleccionar certificado" at bounding box center [527, 301] width 338 height 10
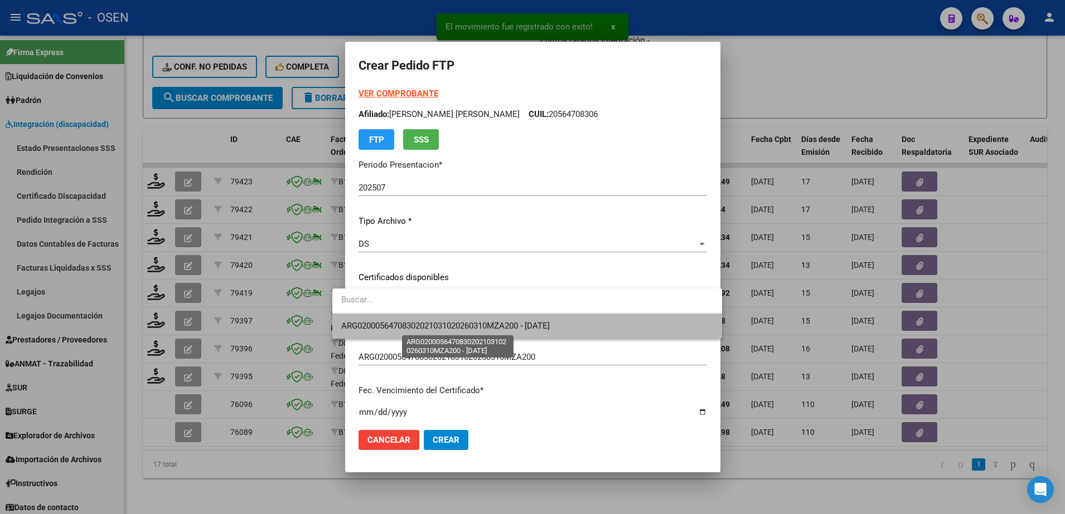
click at [401, 323] on span "ARG02000564708302021031020260310MZA200 - 2026-03-10" at bounding box center [445, 326] width 208 height 10
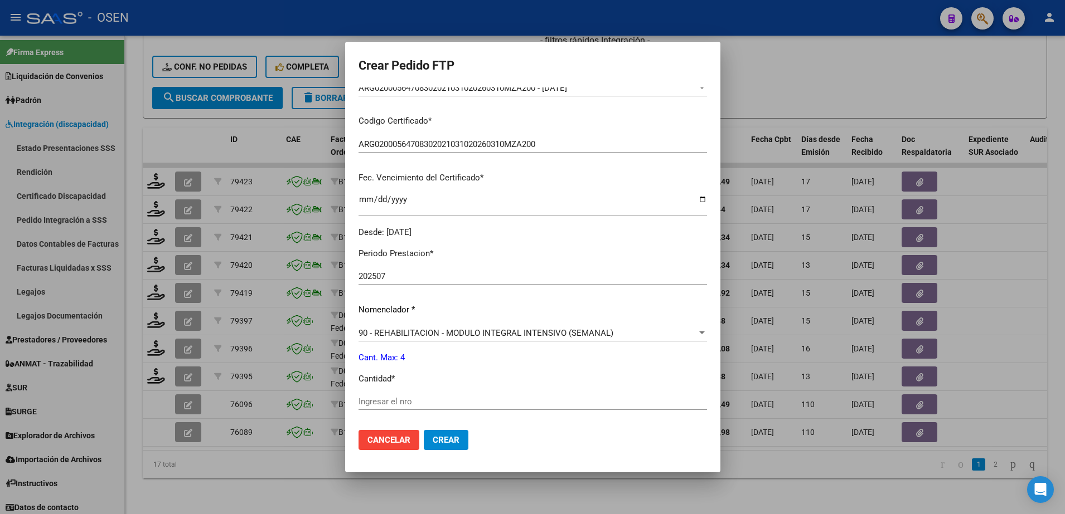
scroll to position [298, 0]
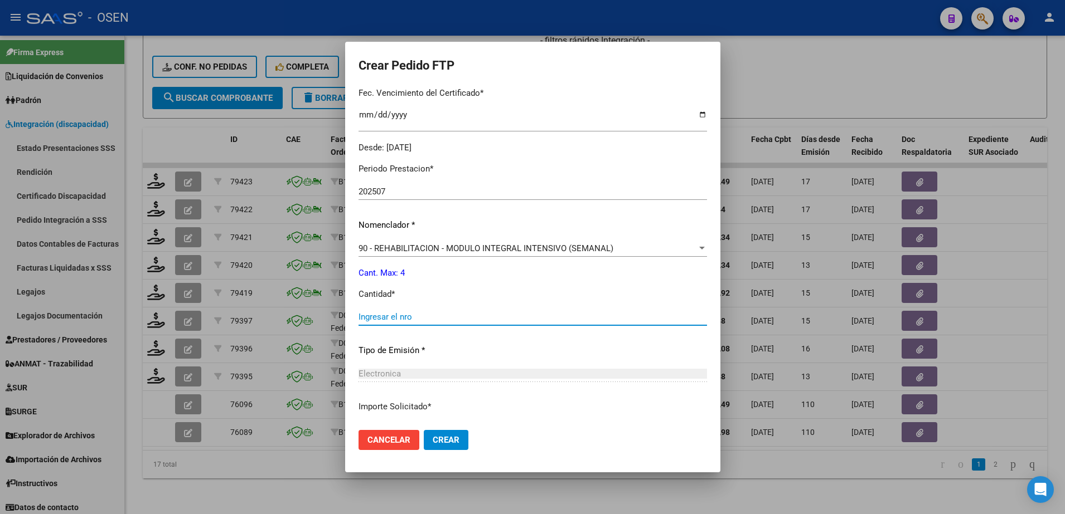
click at [451, 319] on input "Ingresar el nro" at bounding box center [532, 317] width 348 height 10
type input "4"
click at [440, 441] on span "Crear" at bounding box center [446, 440] width 27 height 10
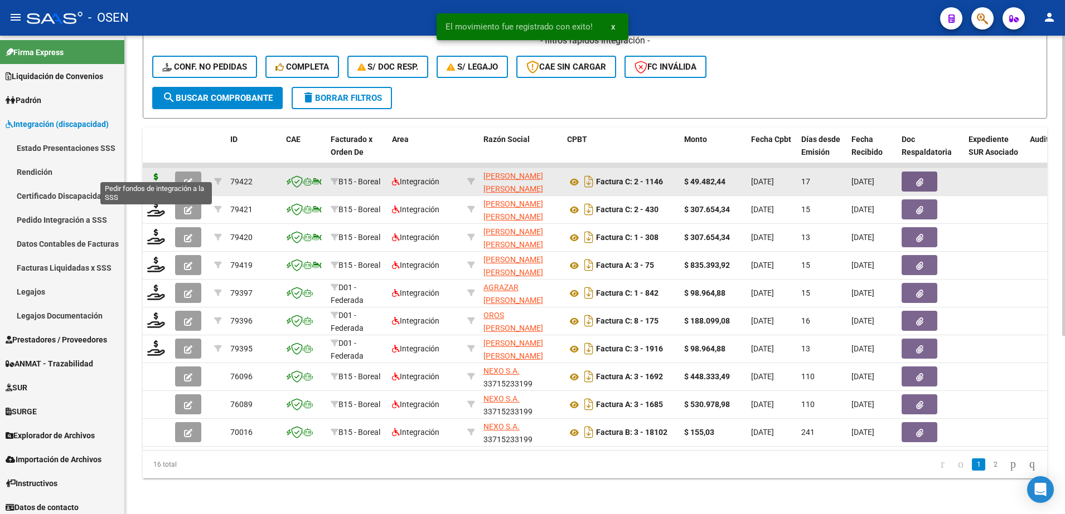
click at [155, 173] on icon at bounding box center [156, 181] width 18 height 16
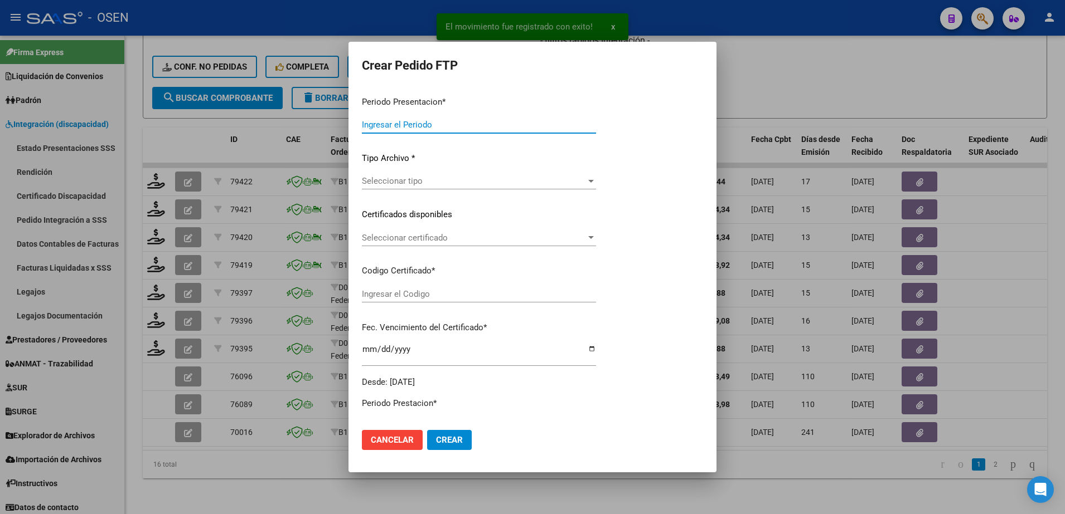
type input "202507"
type input "$ 49.482,44"
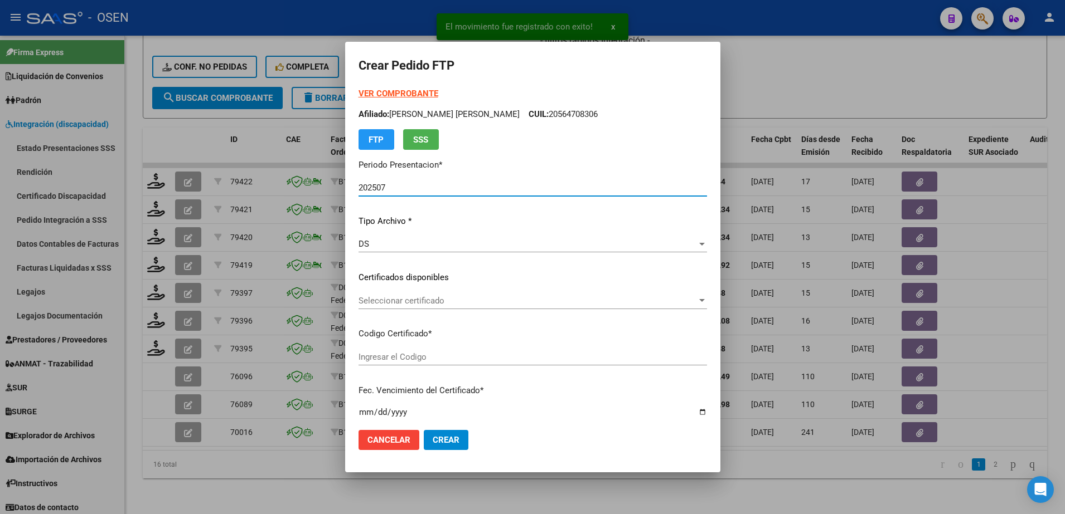
type input "ARG02000564708302021031020260310MZA200"
type input "2026-03-10"
click at [434, 298] on span "Seleccionar certificado" at bounding box center [527, 301] width 338 height 10
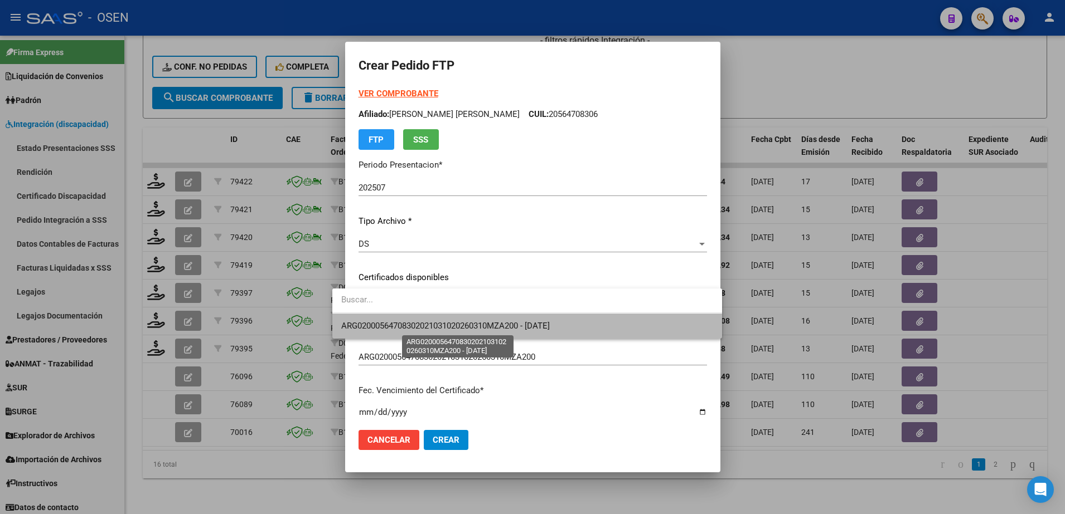
click at [438, 326] on span "ARG02000564708302021031020260310MZA200 - 2026-03-10" at bounding box center [445, 326] width 208 height 10
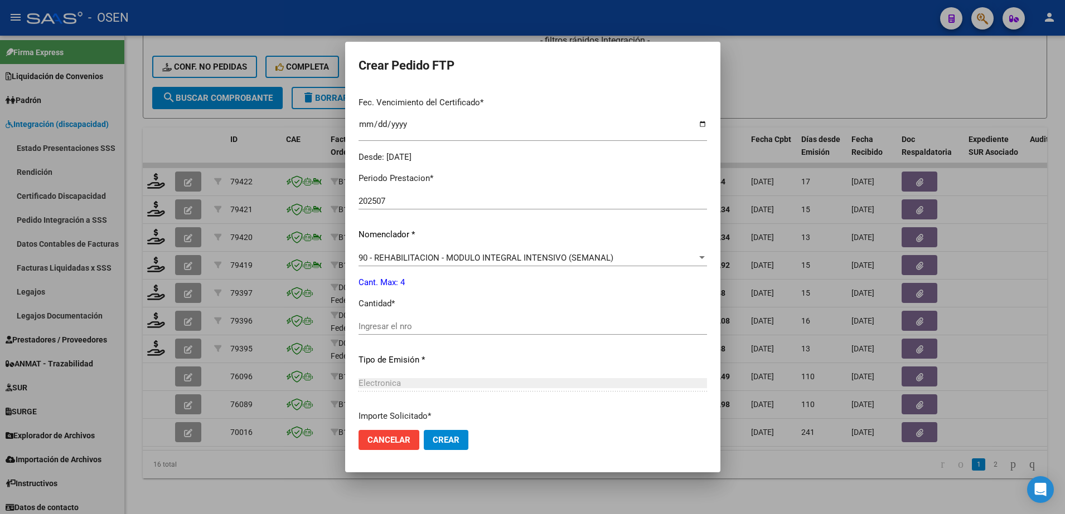
scroll to position [303, 0]
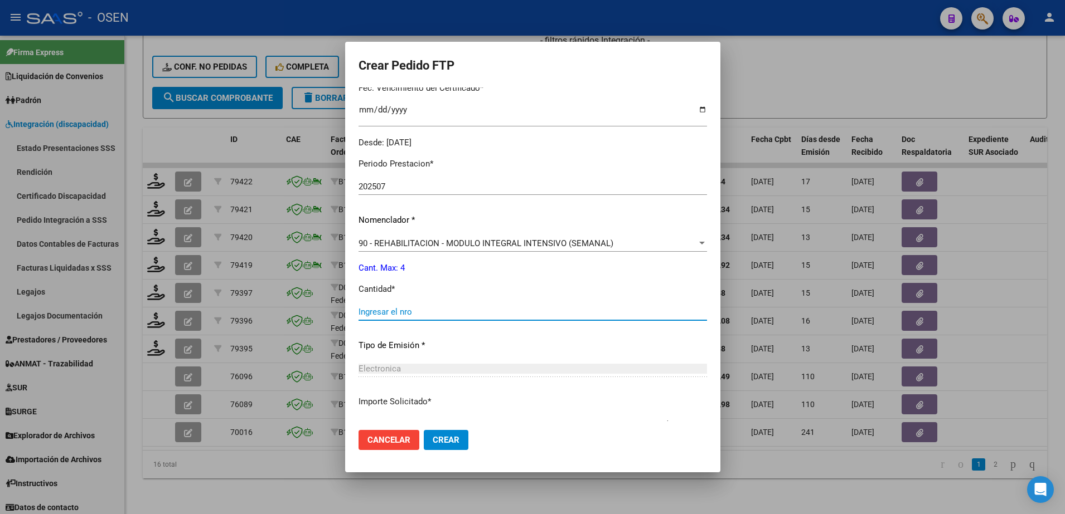
click at [433, 315] on input "Ingresar el nro" at bounding box center [532, 312] width 348 height 10
type input "4"
click at [433, 446] on button "Crear" at bounding box center [446, 440] width 45 height 20
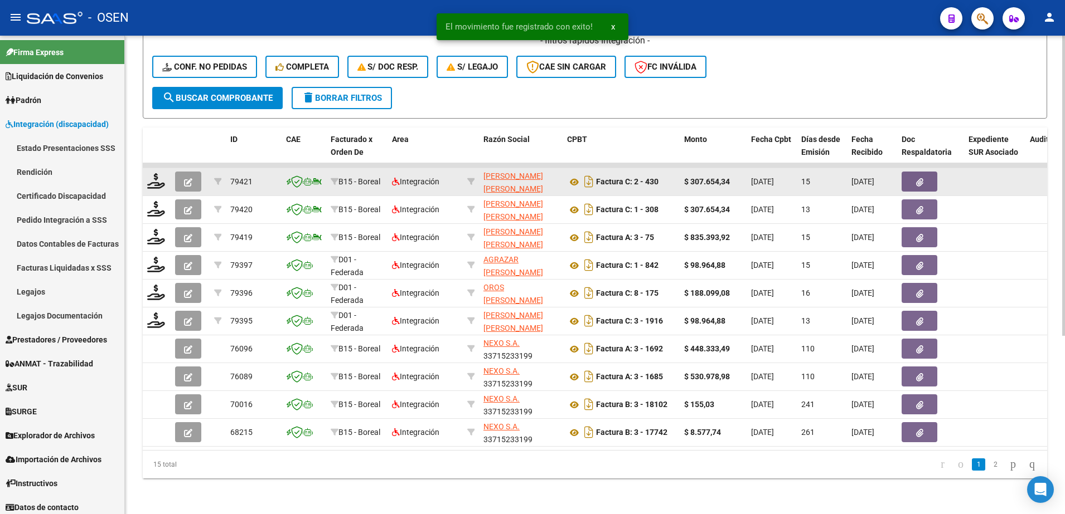
click at [156, 178] on div at bounding box center [156, 181] width 19 height 17
click at [156, 173] on icon at bounding box center [156, 181] width 18 height 16
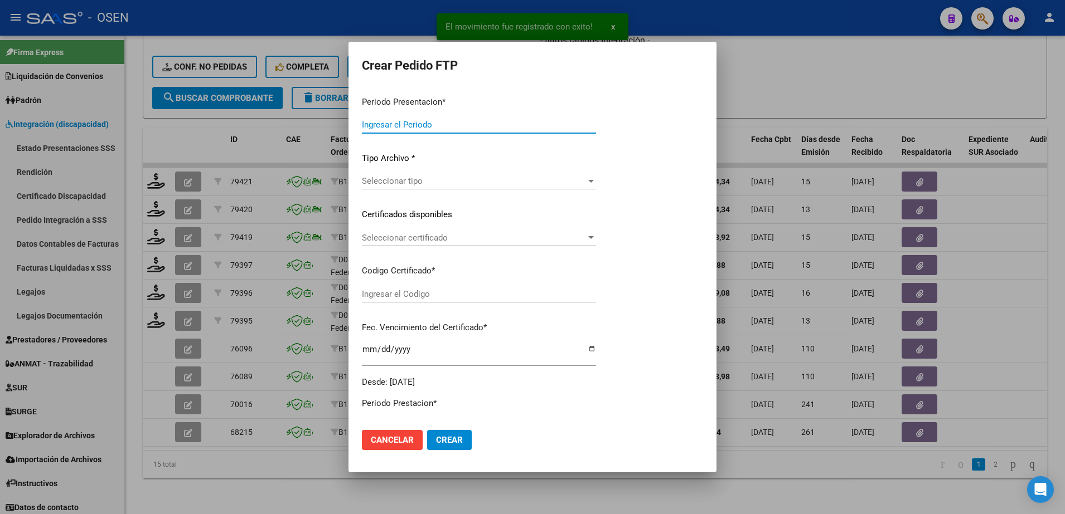
type input "202507"
type input "$ 307.654,34"
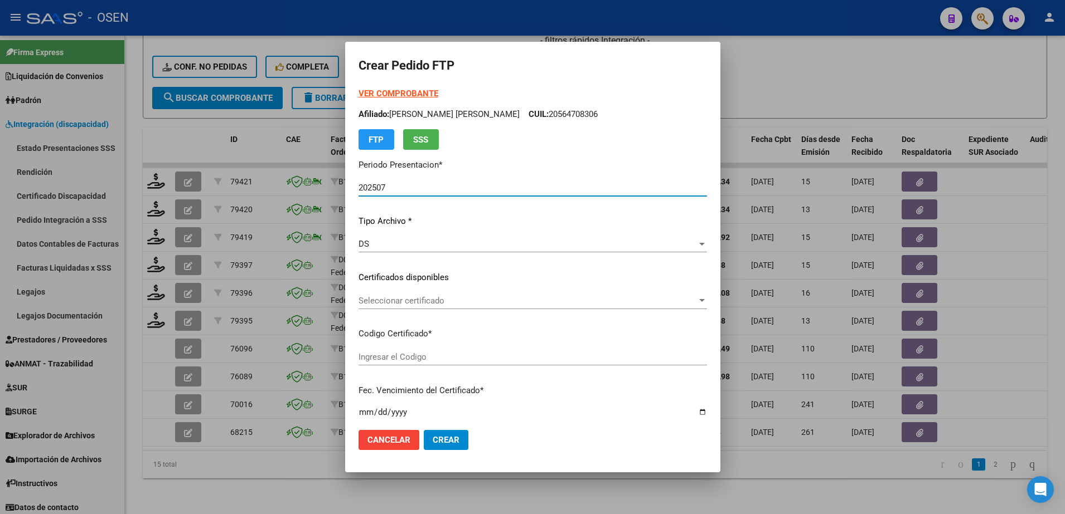
type input "ARG02000564708302021031020260310MZA200"
type input "2026-03-10"
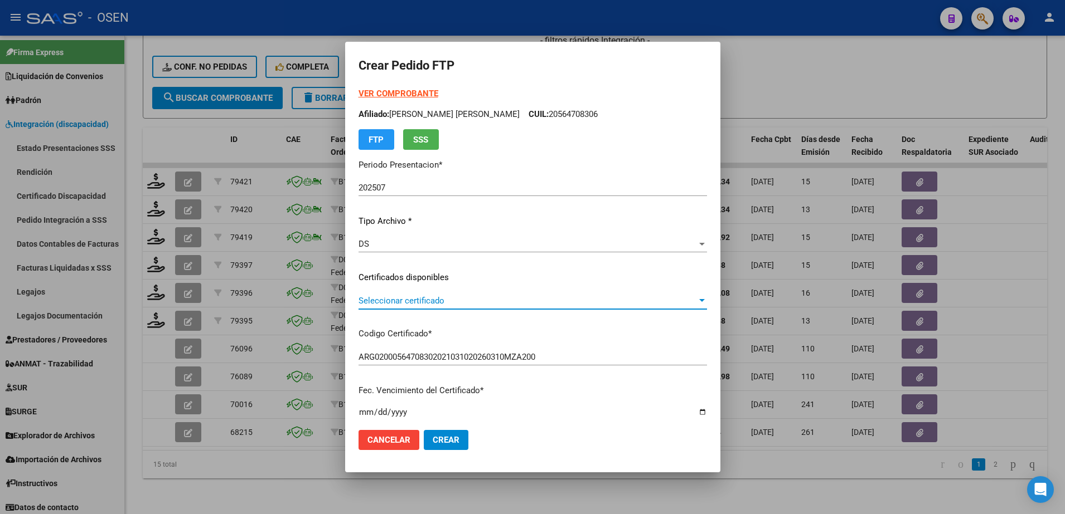
click at [442, 297] on span "Seleccionar certificado" at bounding box center [527, 301] width 338 height 10
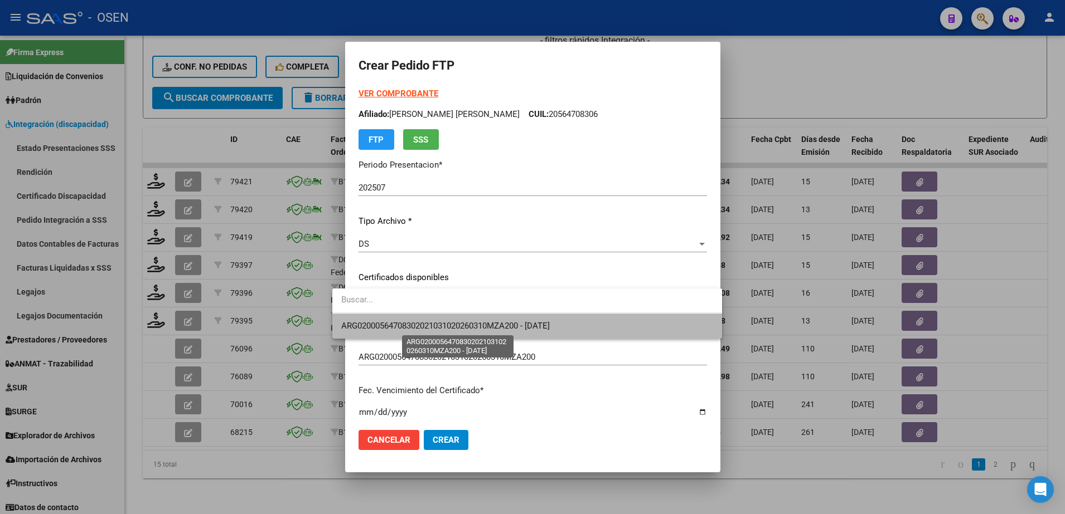
click at [446, 323] on span "ARG02000564708302021031020260310MZA200 - 2026-03-10" at bounding box center [445, 326] width 208 height 10
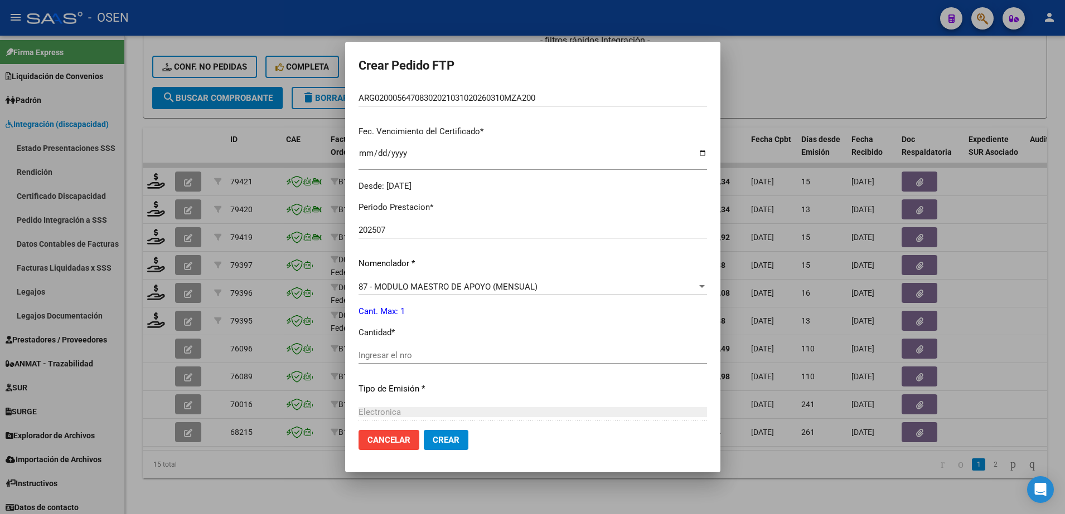
scroll to position [269, 0]
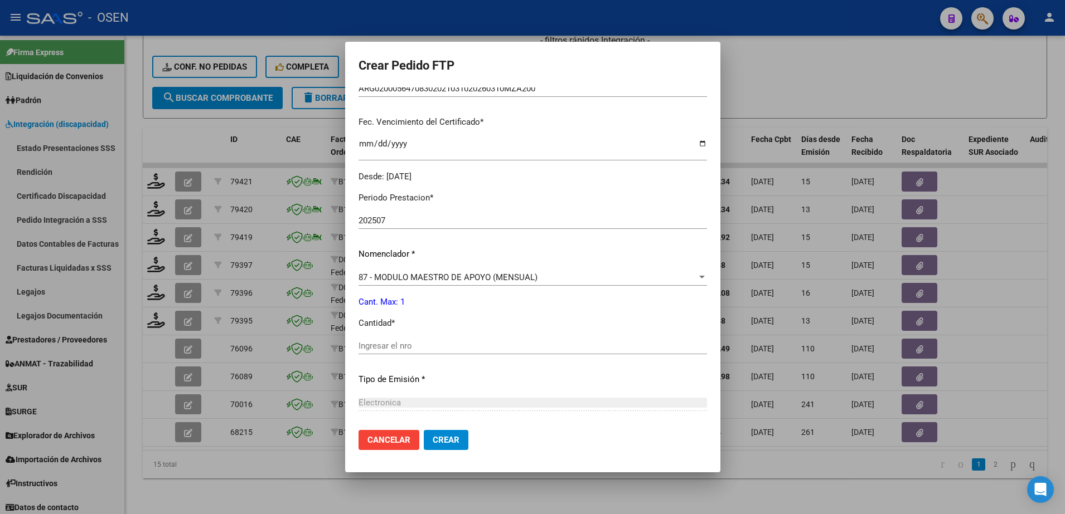
click at [455, 338] on div "Ingresar el nro" at bounding box center [532, 346] width 348 height 17
type input "1"
click at [429, 429] on mat-dialog-actions "Cancelar Crear" at bounding box center [532, 440] width 348 height 38
click at [431, 433] on button "Crear" at bounding box center [446, 440] width 45 height 20
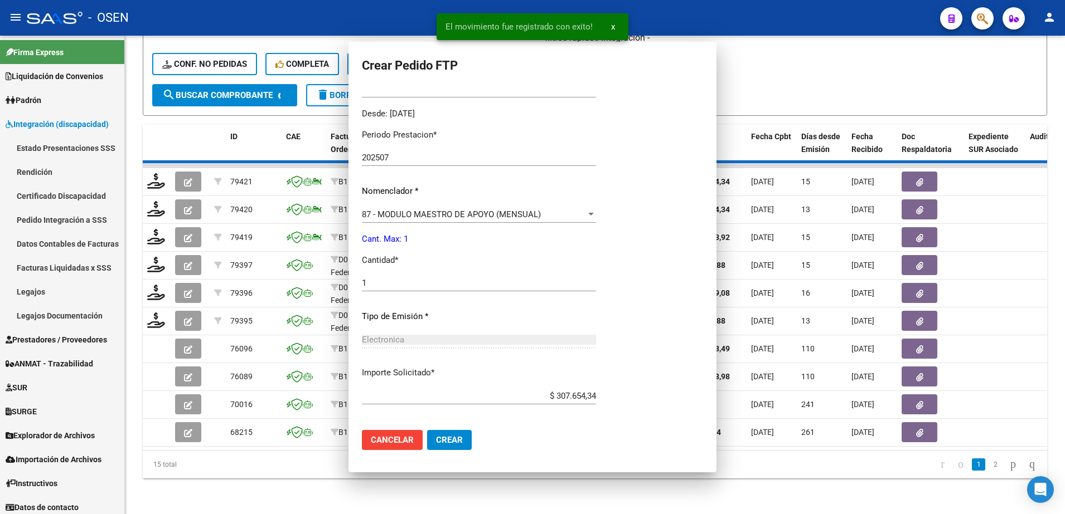
scroll to position [0, 0]
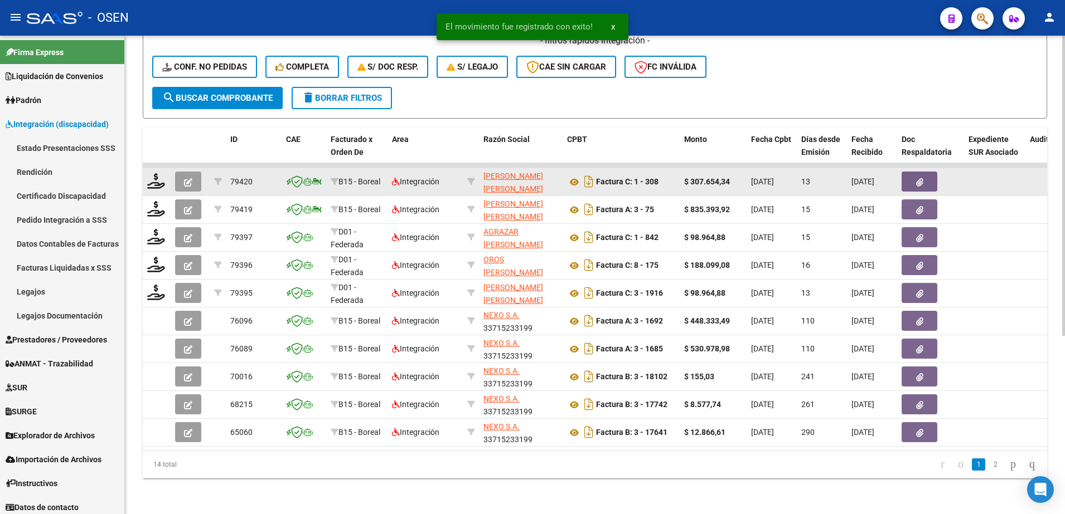
click at [164, 178] on div at bounding box center [156, 181] width 19 height 17
click at [158, 173] on icon at bounding box center [156, 181] width 18 height 16
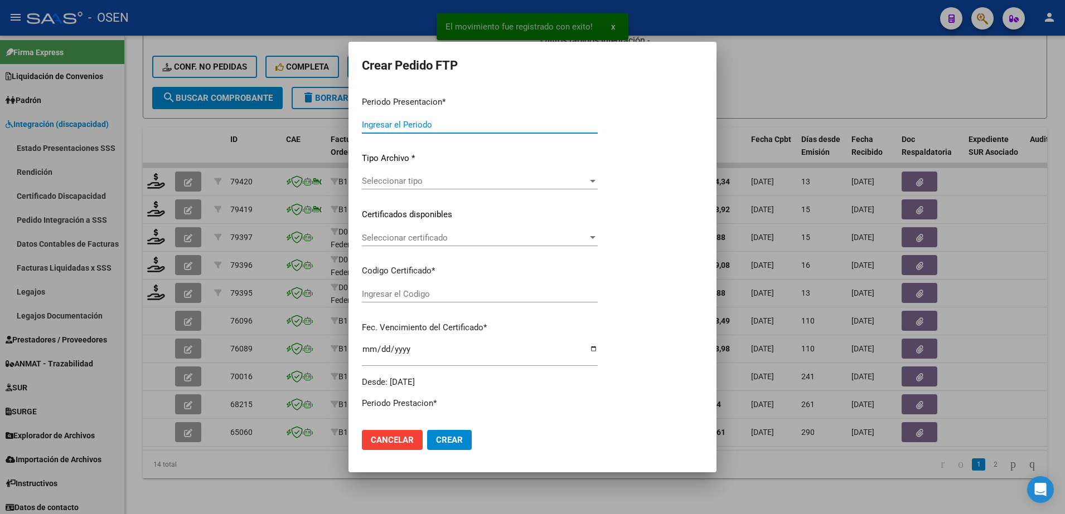
type input "202507"
type input "$ 307.654,34"
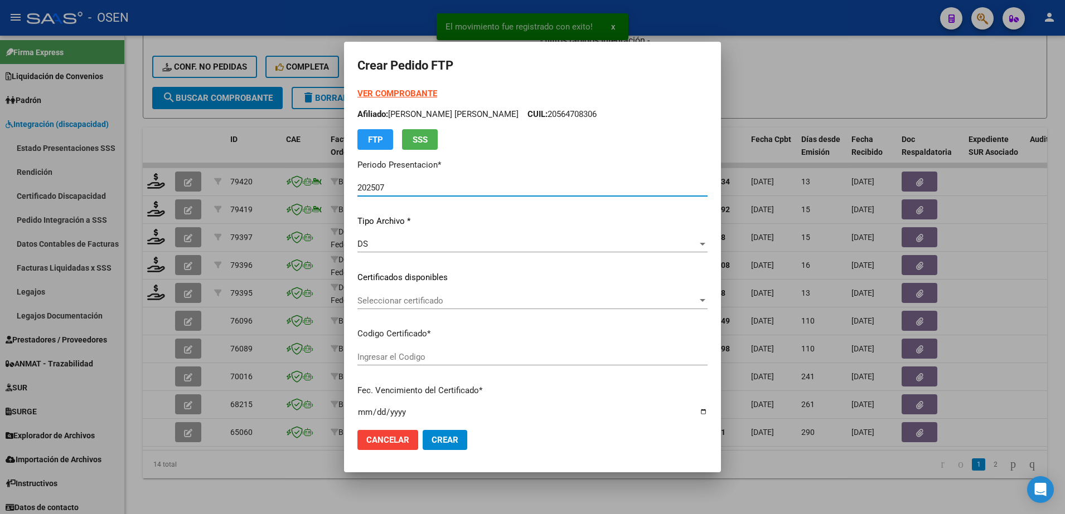
type input "ARG02000582829532024030620290306MEN200"
type input "2029-03-06"
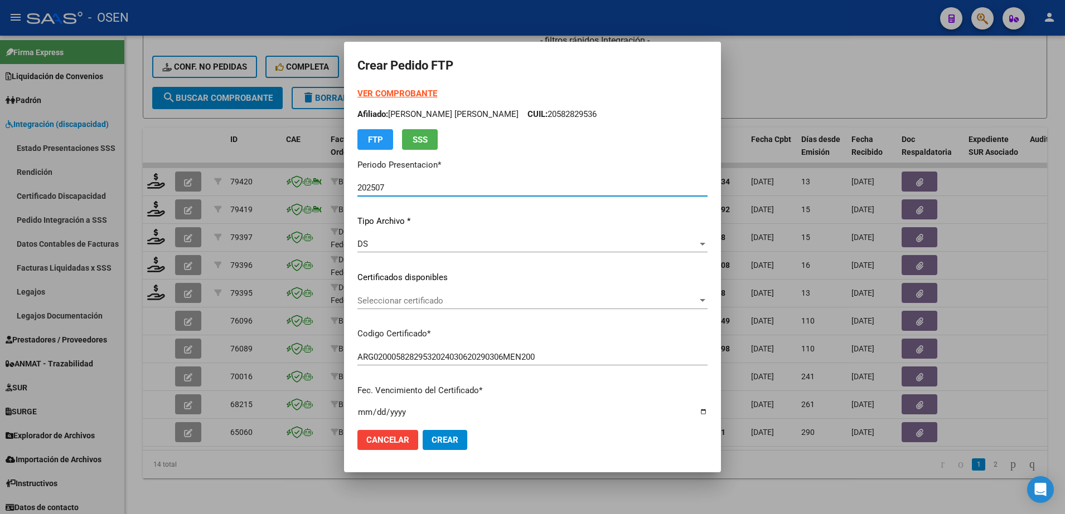
click at [455, 297] on span "Seleccionar certificado" at bounding box center [527, 301] width 340 height 10
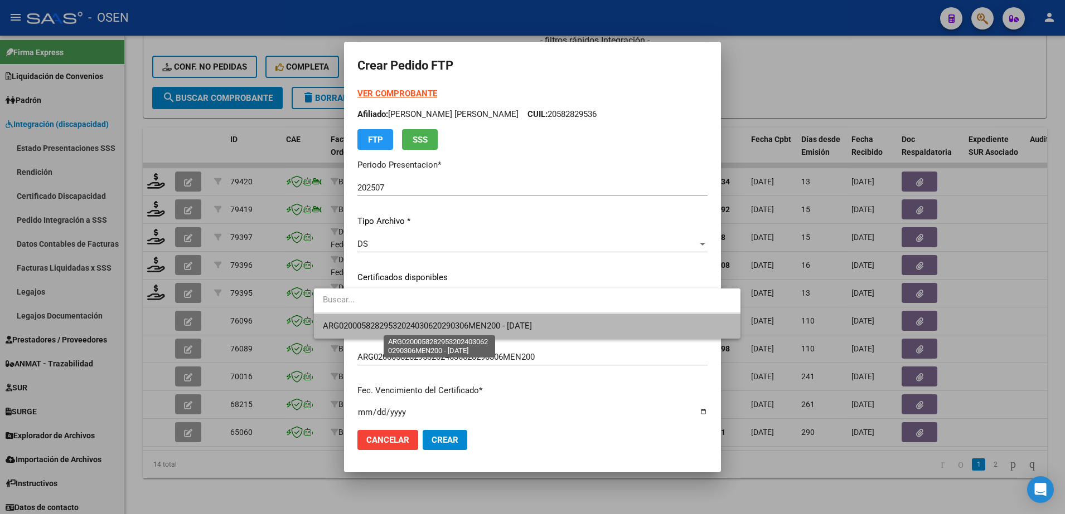
click at [462, 323] on span "ARG02000582829532024030620290306MEN200 - 2029-03-06" at bounding box center [427, 326] width 209 height 10
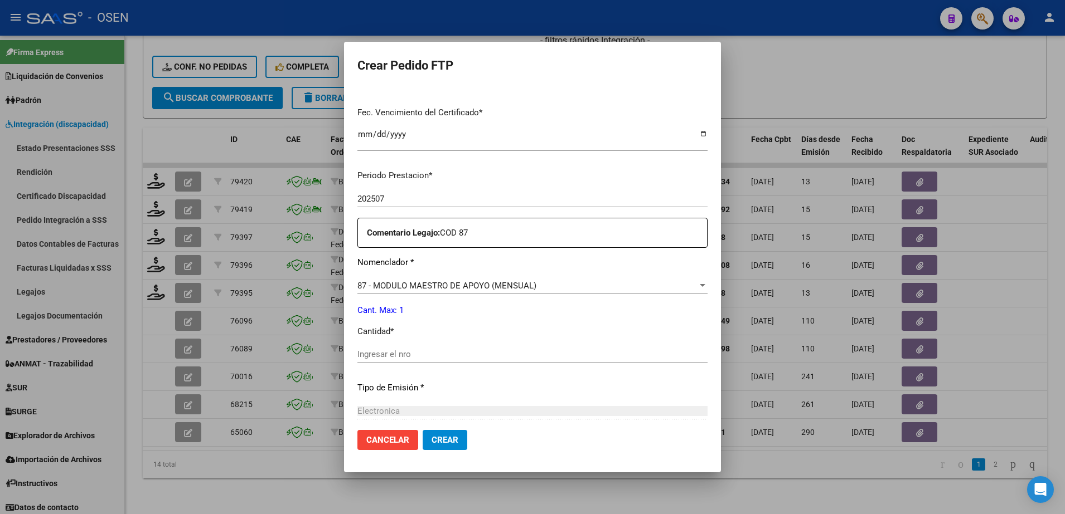
scroll to position [282, 0]
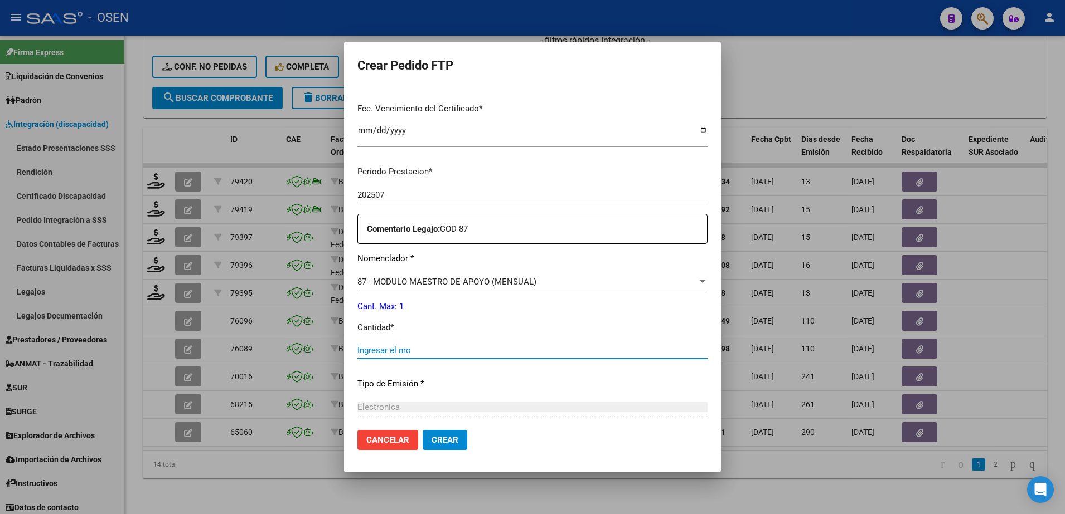
click at [499, 350] on input "Ingresar el nro" at bounding box center [532, 351] width 350 height 10
type input "1"
click at [431, 440] on span "Crear" at bounding box center [444, 440] width 27 height 10
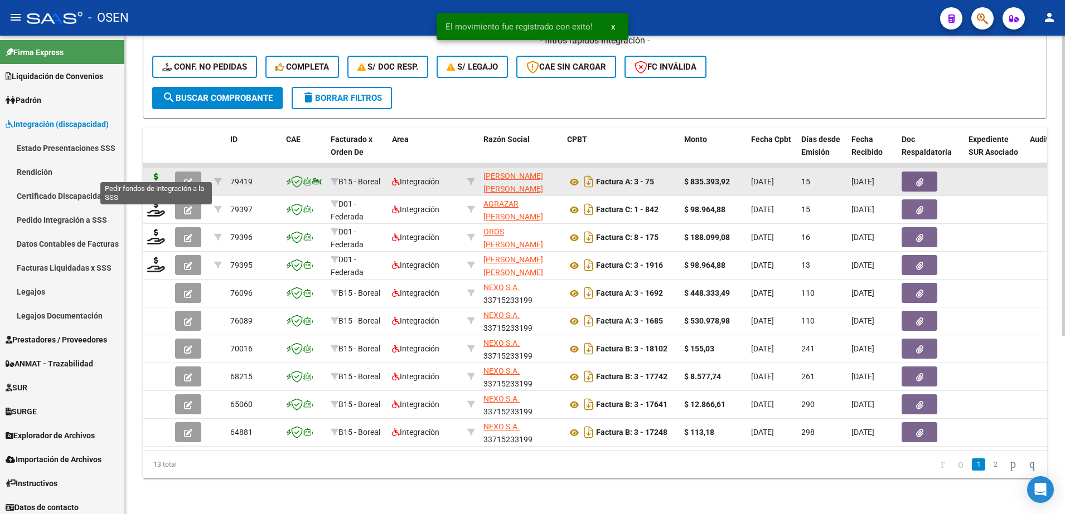
click at [158, 173] on icon at bounding box center [156, 181] width 18 height 16
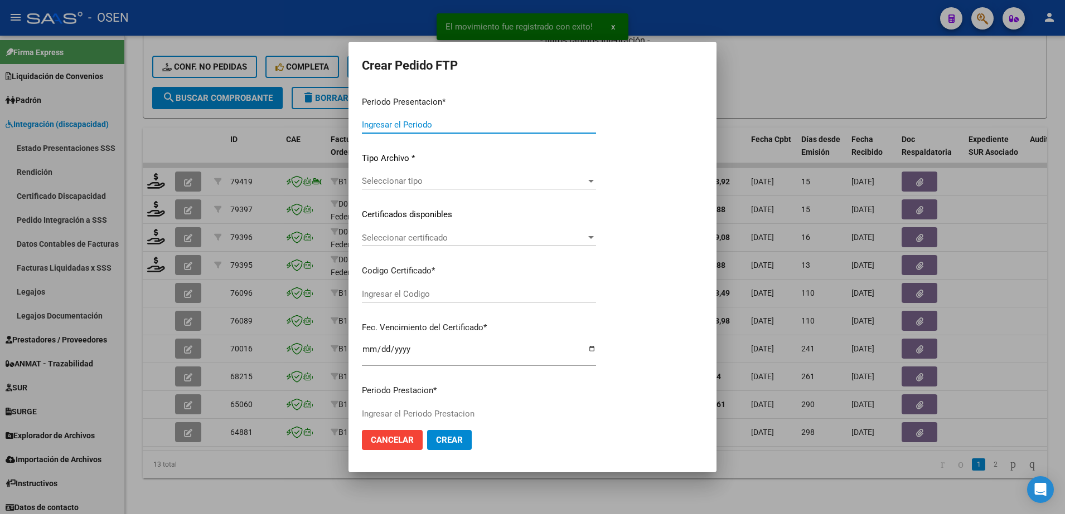
type input "202507"
type input "$ 835.393,92"
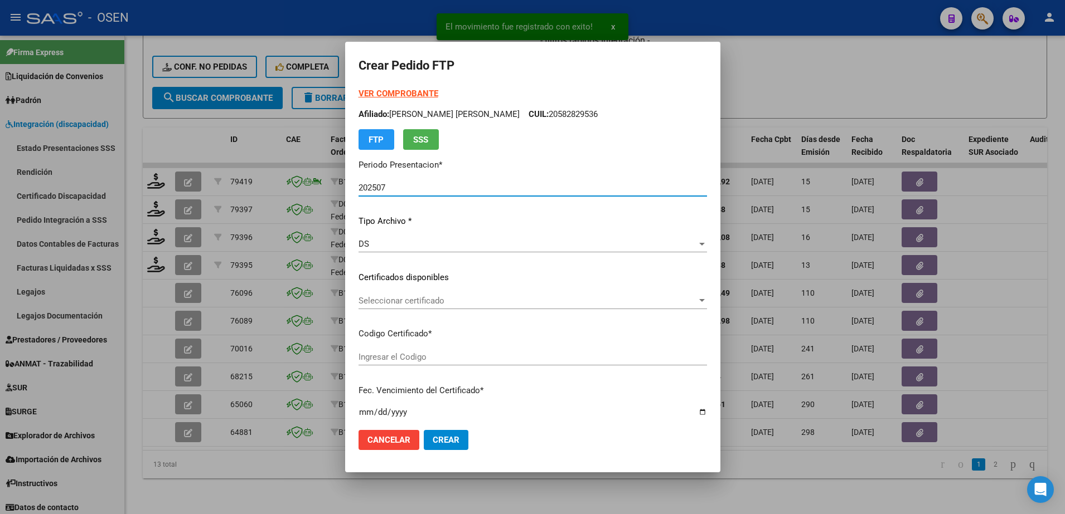
type input "ARG02000564708302021031020260310MZA200"
type input "2026-03-10"
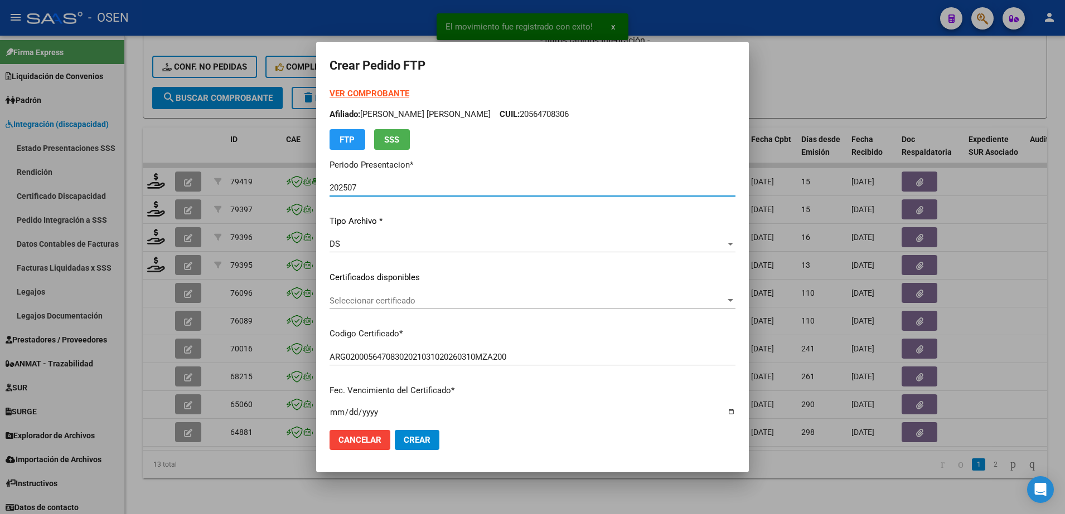
click at [412, 308] on div "Seleccionar certificado Seleccionar certificado" at bounding box center [532, 301] width 406 height 17
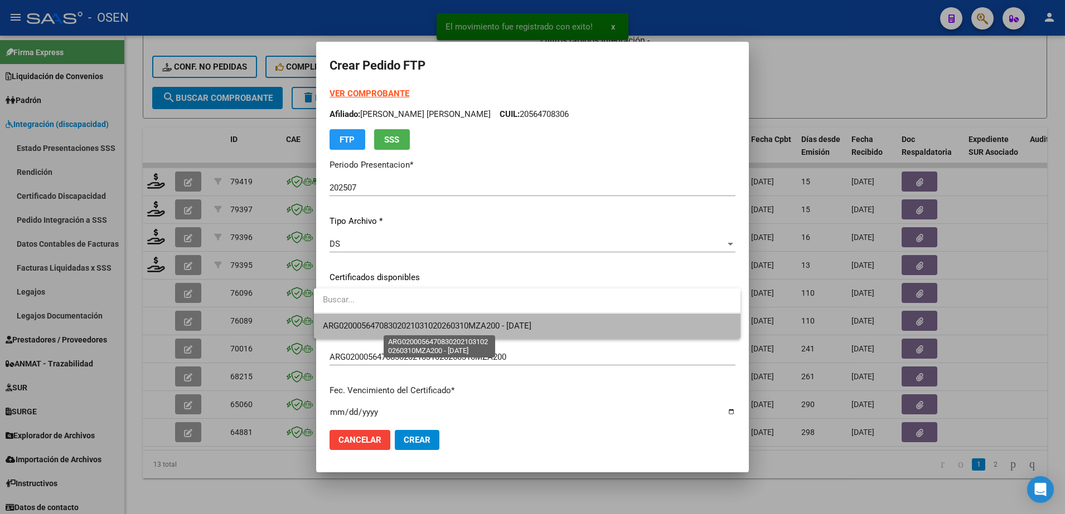
click at [413, 321] on span "ARG02000564708302021031020260310MZA200 - 2026-03-10" at bounding box center [427, 326] width 208 height 10
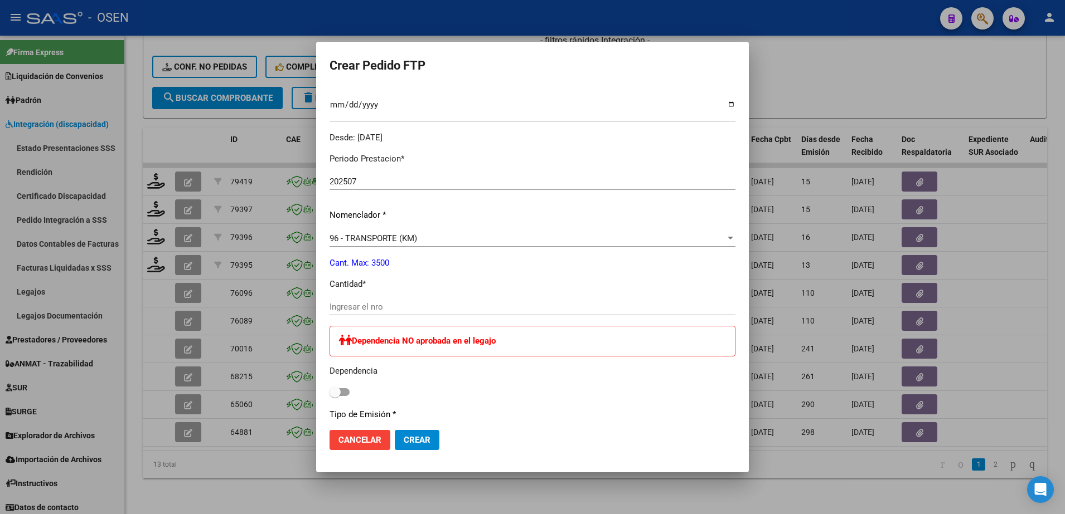
scroll to position [0, 0]
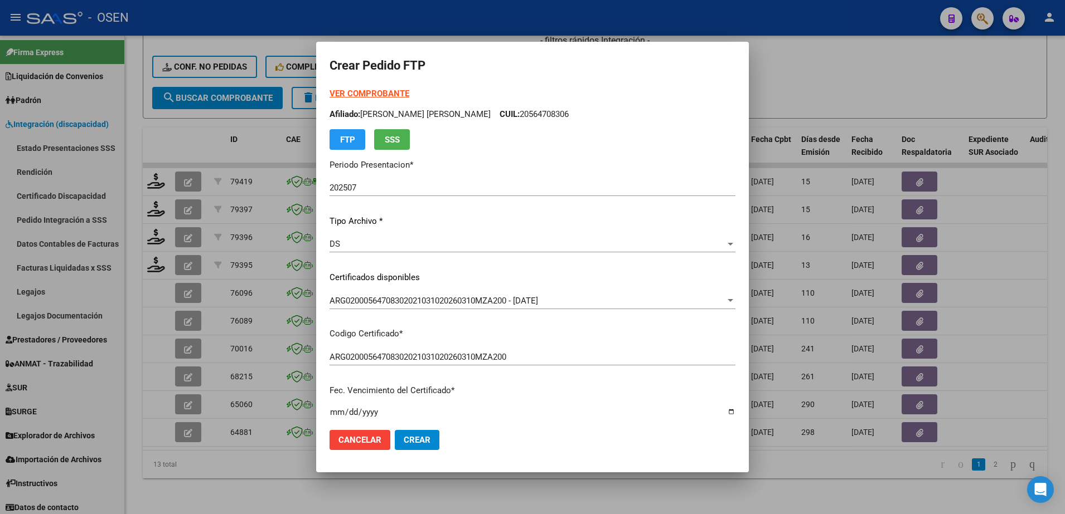
click at [395, 89] on strong "VER COMPROBANTE" at bounding box center [369, 94] width 80 height 10
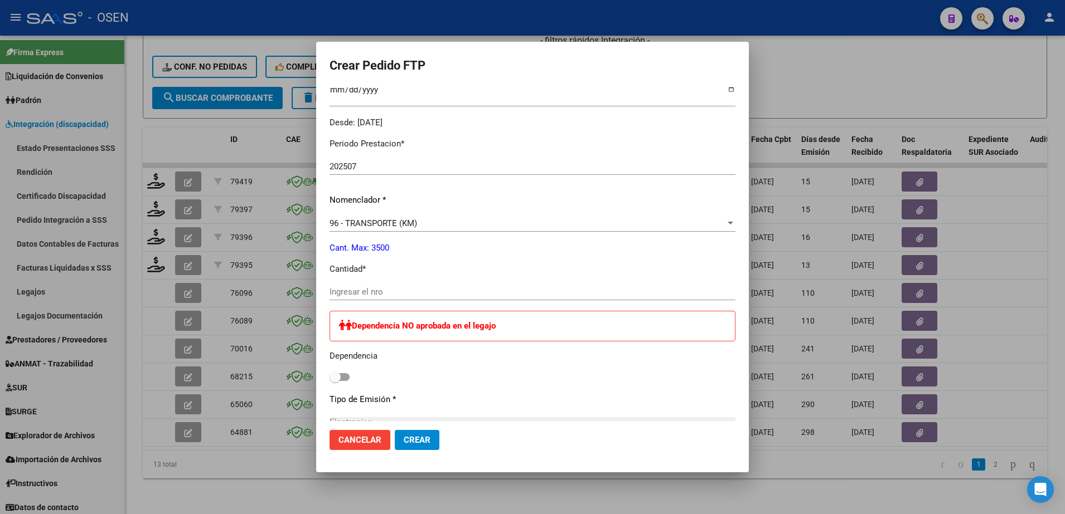
scroll to position [319, 0]
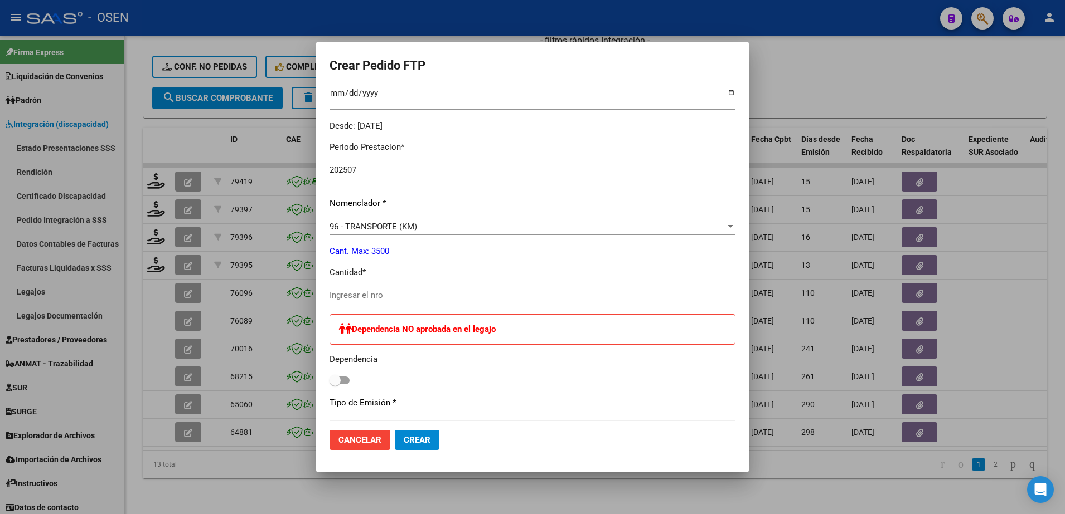
click at [410, 294] on input "Ingresar el nro" at bounding box center [532, 295] width 406 height 10
type input "1542"
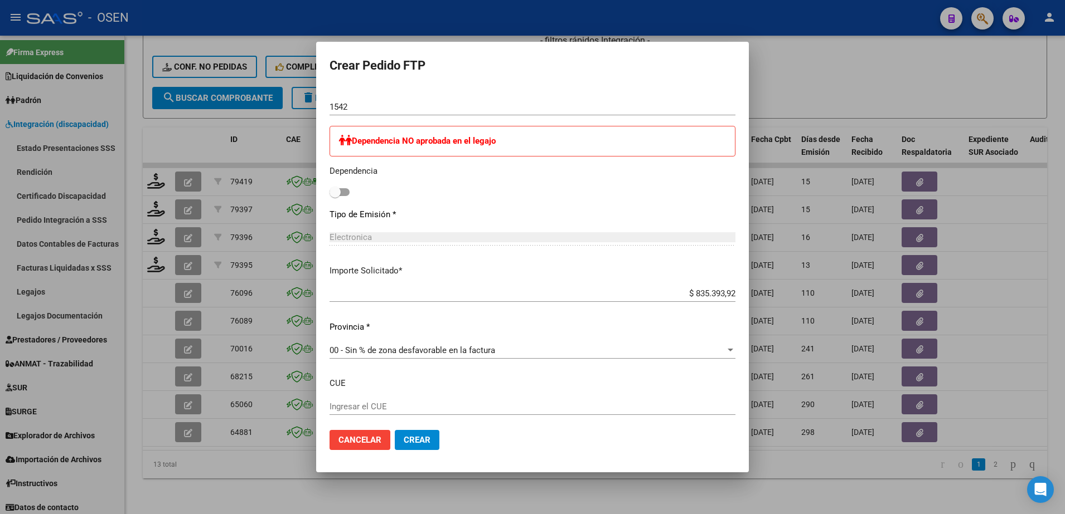
scroll to position [568, 0]
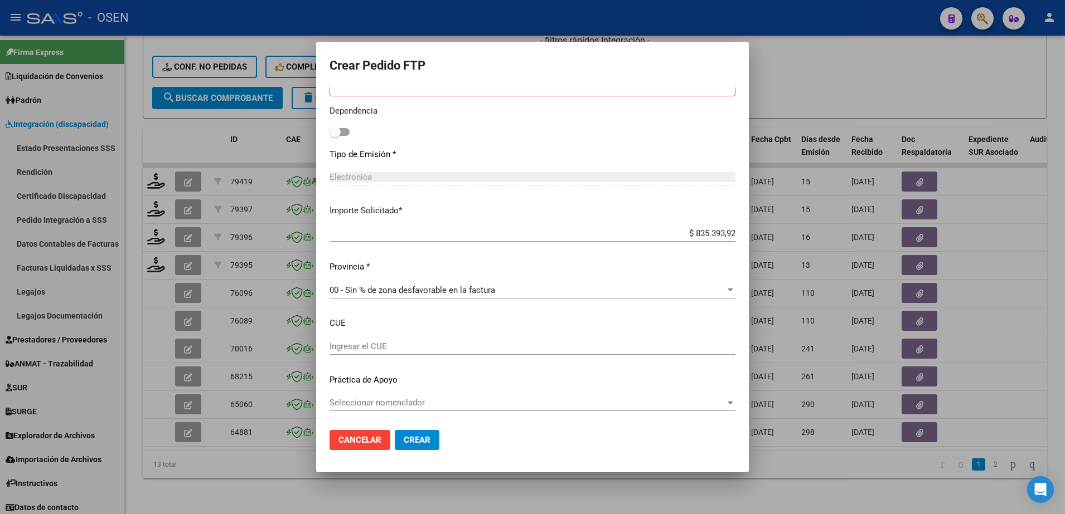
click at [405, 439] on span "Crear" at bounding box center [417, 440] width 27 height 10
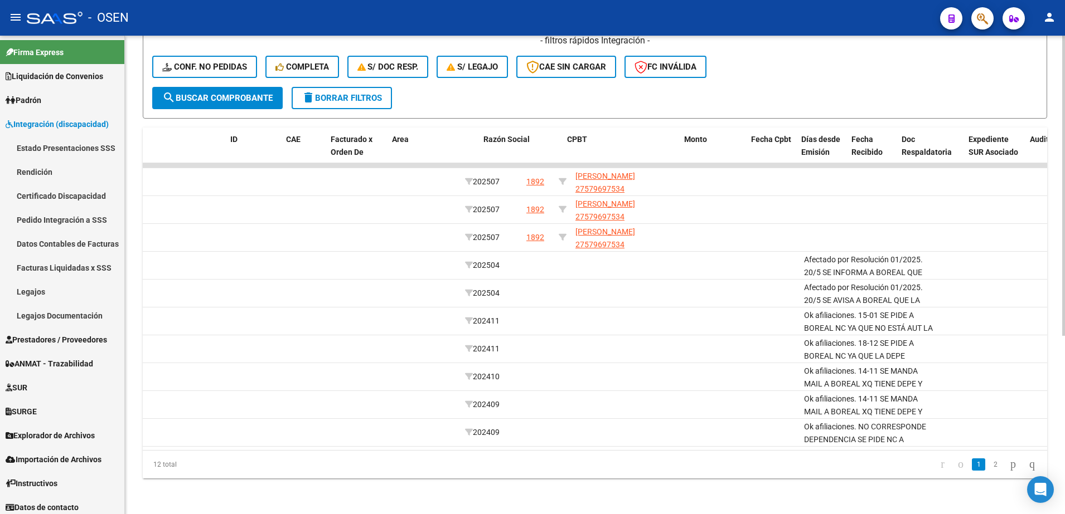
scroll to position [0, 0]
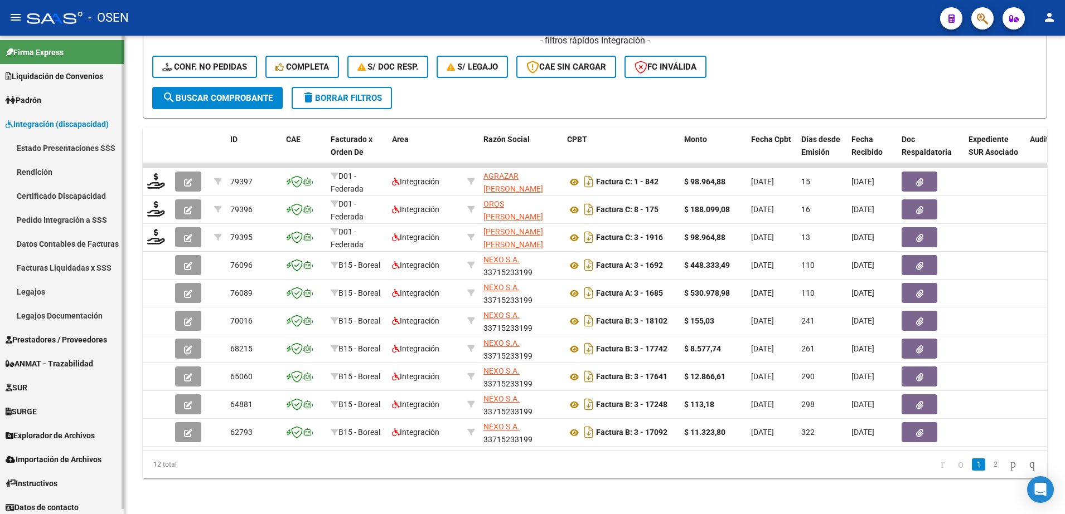
click at [78, 215] on link "Pedido Integración a SSS" at bounding box center [62, 220] width 124 height 24
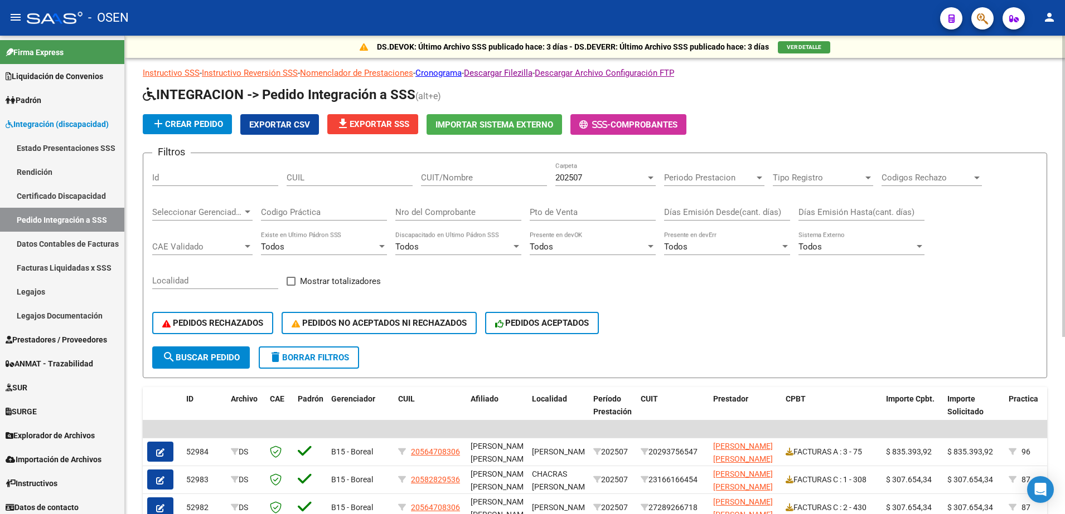
click at [1046, 77] on div "DS.DEVOK: Último Archivo SSS publicado hace: 3 días - DS.DEVERR: Último Archivo…" at bounding box center [596, 410] width 943 height 749
click at [376, 118] on button "file_download Exportar SSS" at bounding box center [372, 124] width 91 height 20
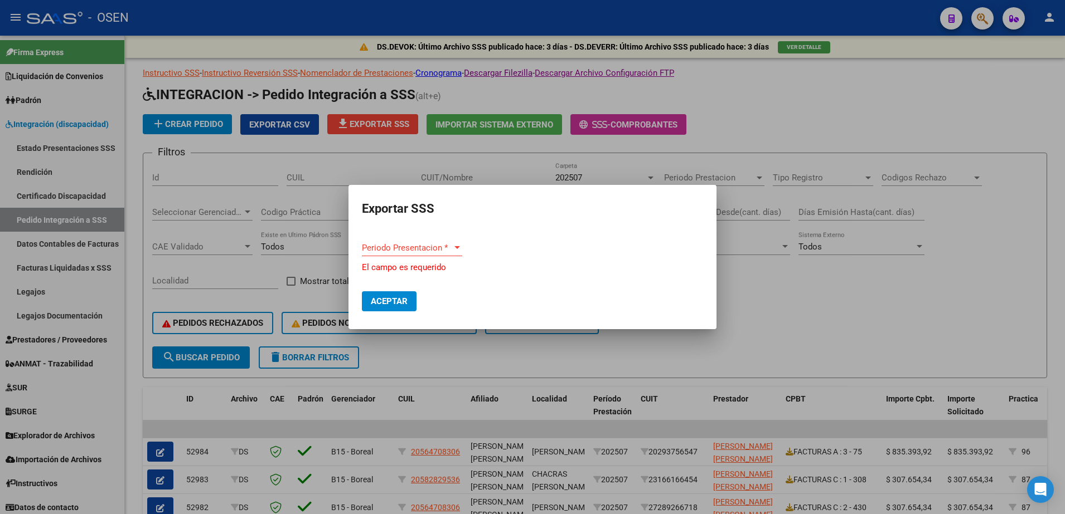
click at [399, 256] on div "Periodo Presentacion * Periodo Presentacion *" at bounding box center [412, 253] width 100 height 27
click at [415, 256] on div "Periodo Presentacion * Periodo Presentacion *" at bounding box center [412, 253] width 100 height 27
click at [414, 253] on div "Periodo Presentacion * Periodo Presentacion *" at bounding box center [412, 248] width 100 height 17
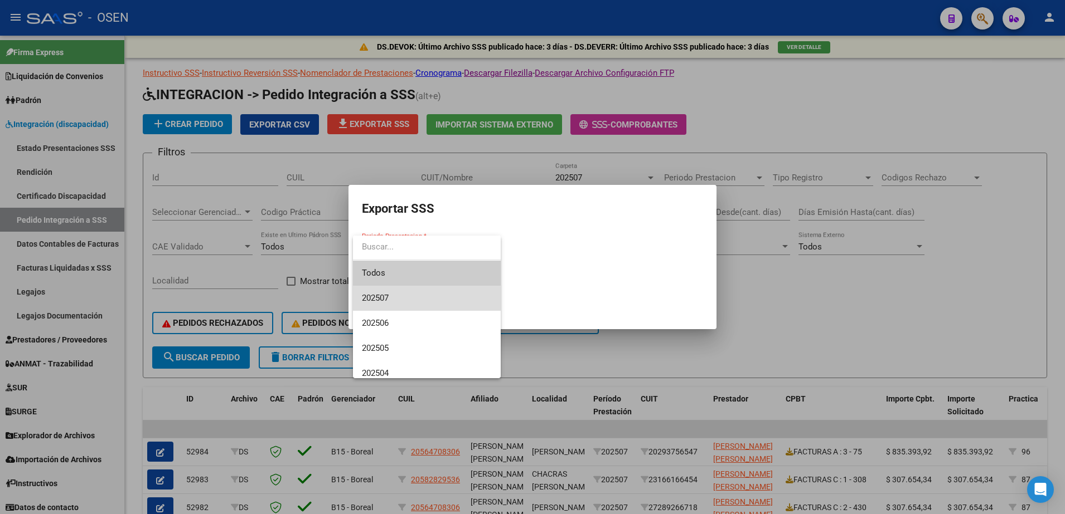
click at [409, 304] on span "202507" at bounding box center [427, 298] width 130 height 25
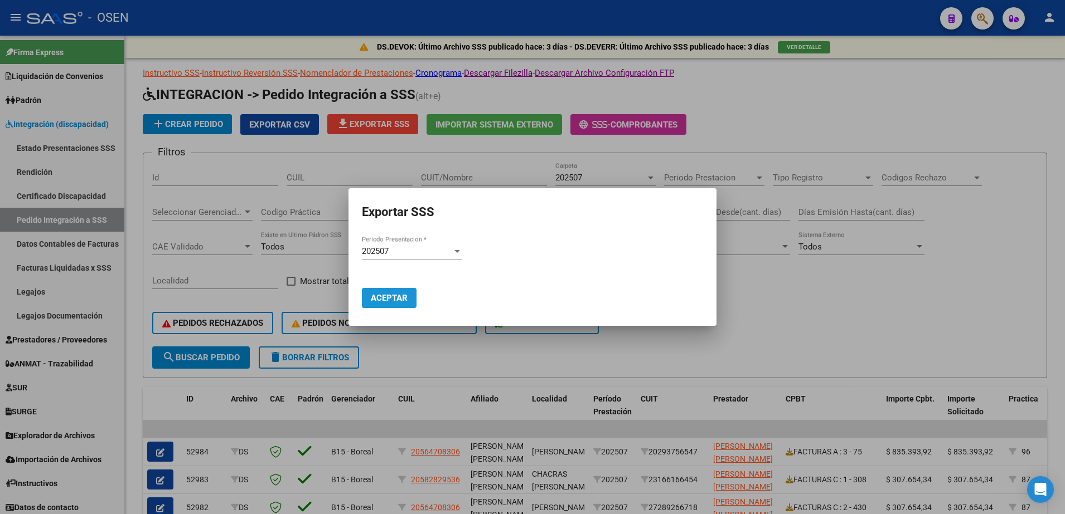
click at [398, 301] on span "Aceptar" at bounding box center [389, 298] width 37 height 10
click at [786, 322] on div at bounding box center [532, 257] width 1065 height 514
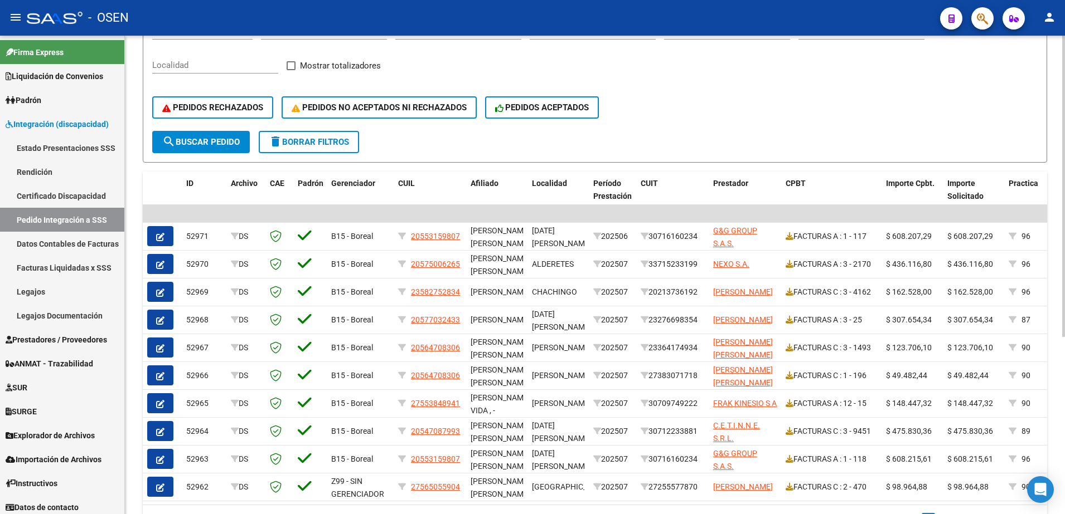
scroll to position [217, 0]
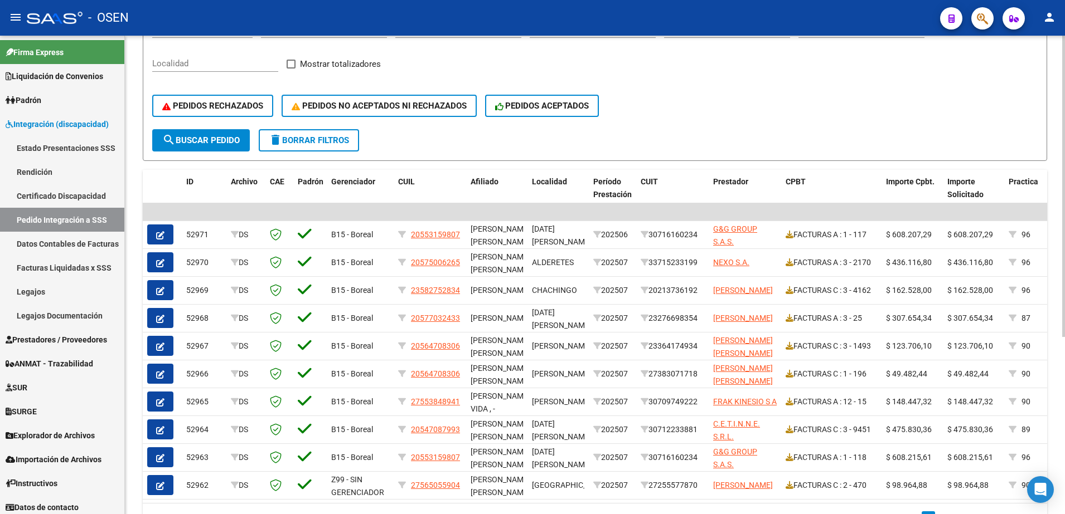
click at [1064, 397] on html "menu - OSEN person Firma Express Liquidación de Convenios SSS - Sur Padrón Afil…" at bounding box center [532, 257] width 1065 height 514
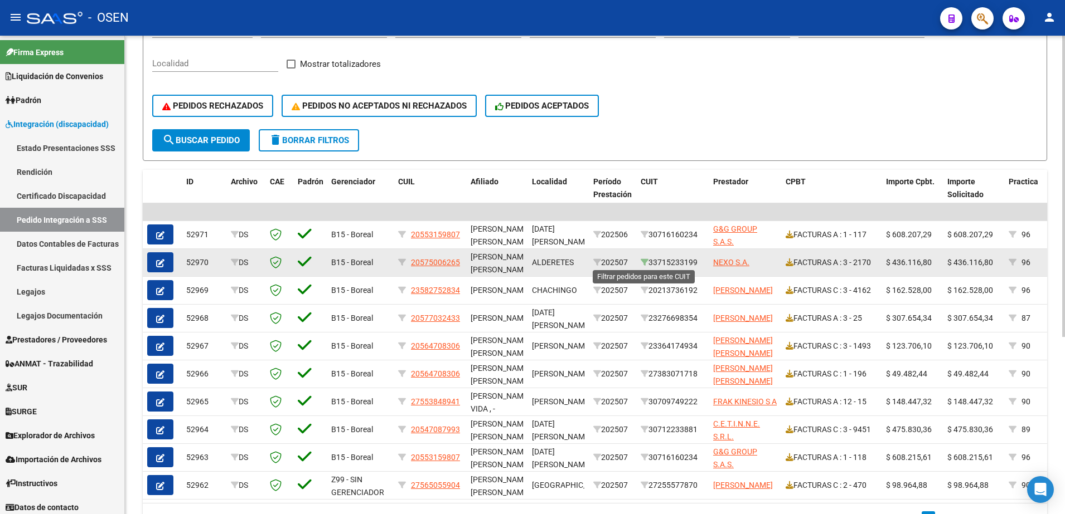
click at [644, 262] on icon at bounding box center [644, 263] width 8 height 8
type input "33715233199"
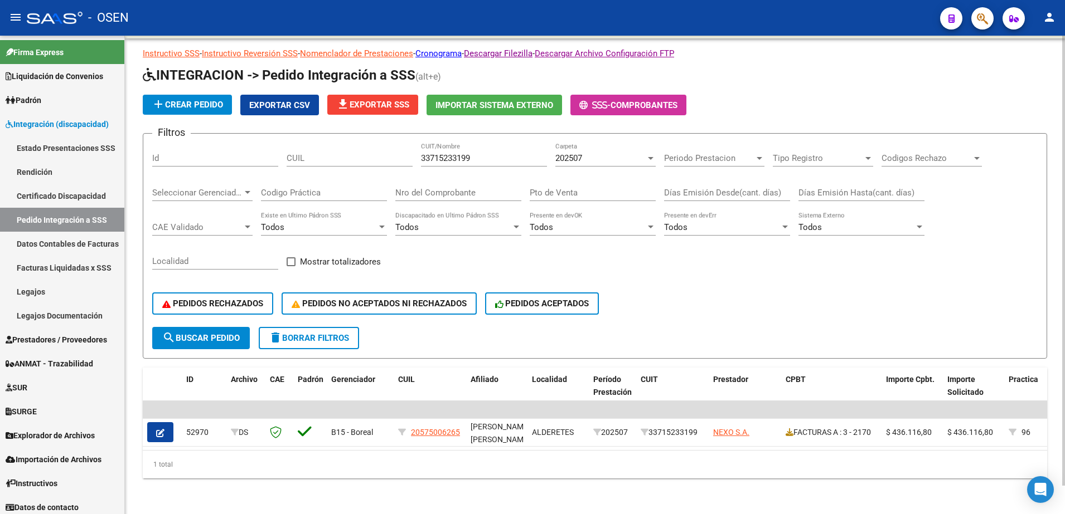
scroll to position [30, 0]
drag, startPoint x: 493, startPoint y: 147, endPoint x: 326, endPoint y: 139, distance: 166.8
click at [326, 143] on div "Filtros Id CUIL 33715233199 CUIT/Nombre 202507 Carpeta Periodo Prestacion Perio…" at bounding box center [594, 235] width 885 height 184
click at [201, 333] on span "search Buscar Pedido" at bounding box center [200, 338] width 77 height 10
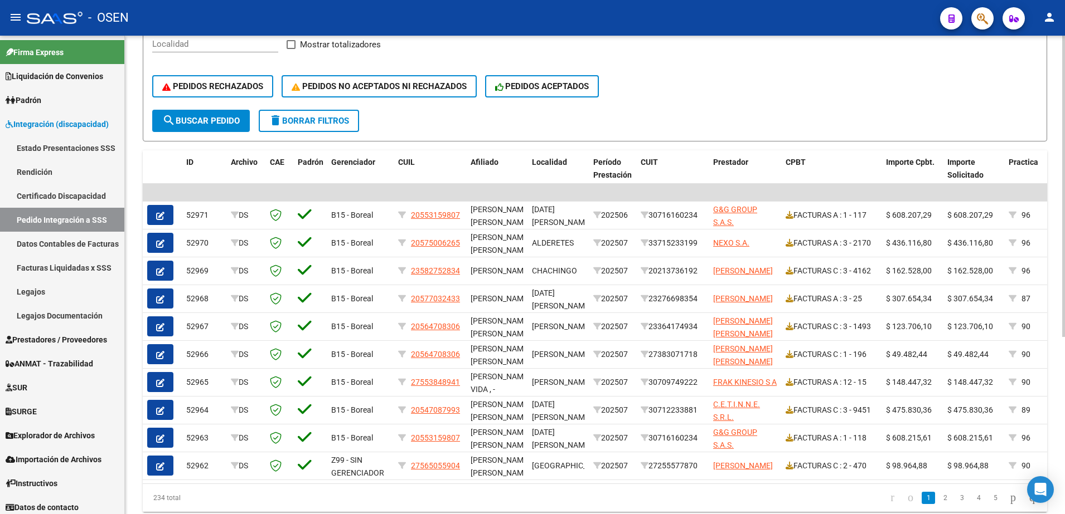
scroll to position [245, 0]
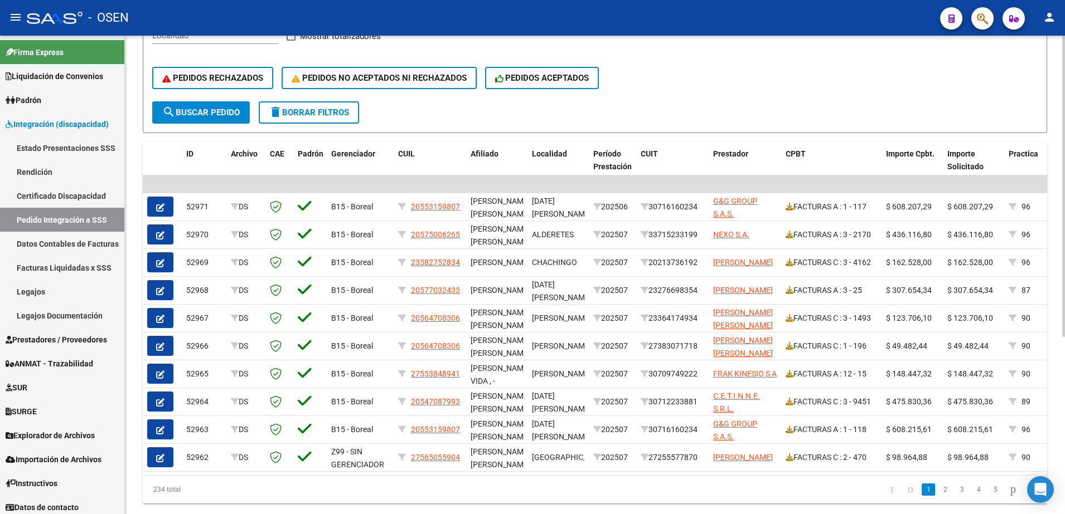
click at [1064, 309] on html "menu - OSEN person Firma Express Liquidación de Convenios SSS - Sur Padrón Afil…" at bounding box center [532, 257] width 1065 height 514
click at [436, 88] on button "PEDIDOS NO ACEPTADOS NI RECHAZADOS" at bounding box center [378, 78] width 195 height 22
click at [435, 81] on span "PEDIDOS NO ACEPTADOS NI RECHAZADOS" at bounding box center [379, 78] width 175 height 10
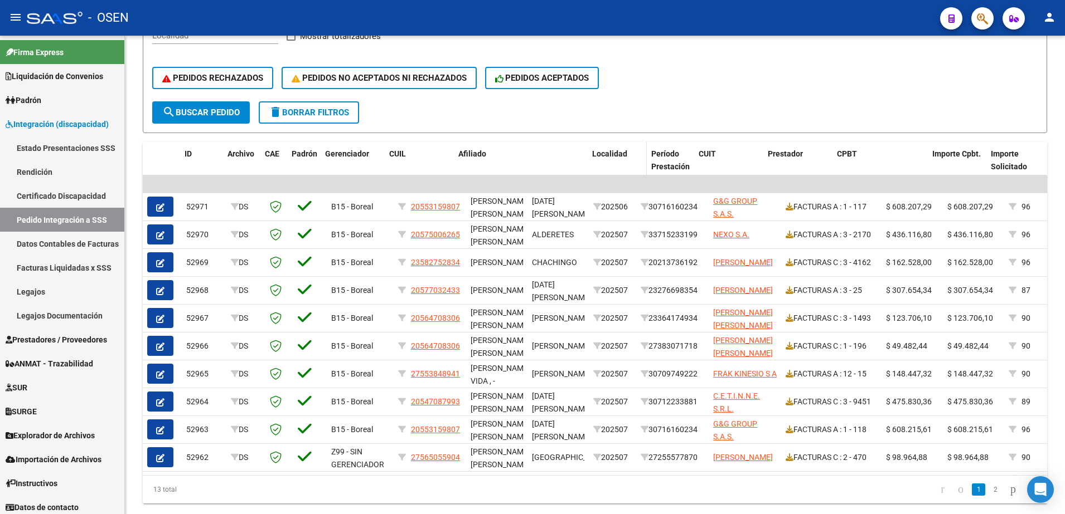
drag, startPoint x: 524, startPoint y: 161, endPoint x: 624, endPoint y: 167, distance: 99.9
click at [624, 167] on div "ID Archivo CAE Padrón Gerenciador CUIL Afiliado Localidad Período Prestación CU…" at bounding box center [1039, 166] width 1792 height 49
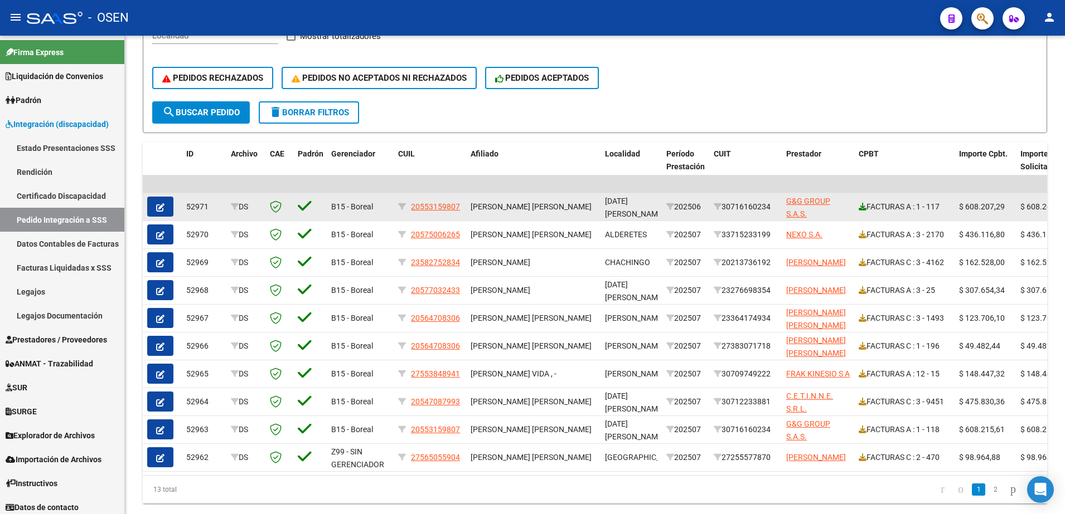
click at [863, 208] on icon at bounding box center [862, 207] width 8 height 8
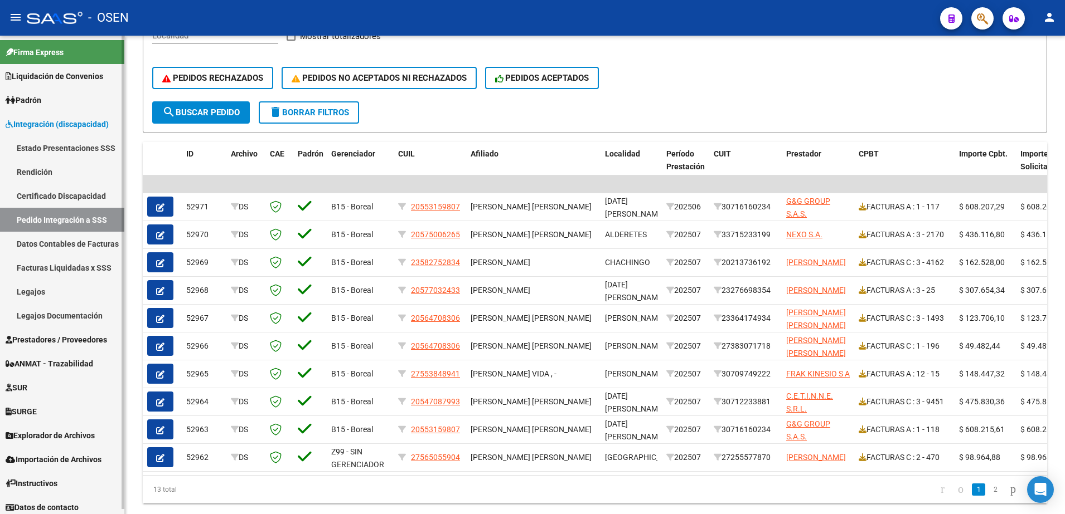
click at [37, 293] on link "Legajos" at bounding box center [62, 292] width 124 height 24
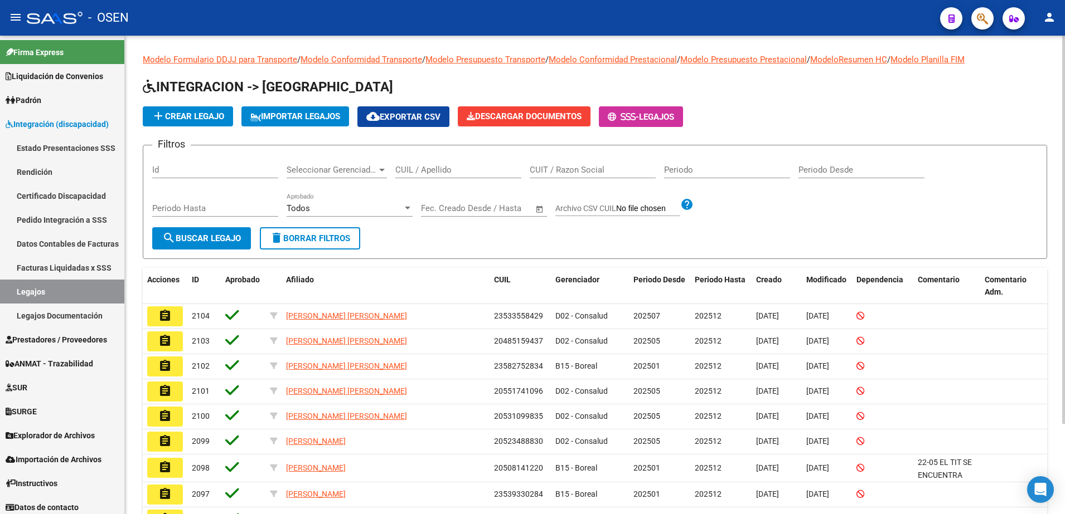
click at [432, 169] on input "CUIL / Apellido" at bounding box center [458, 170] width 126 height 10
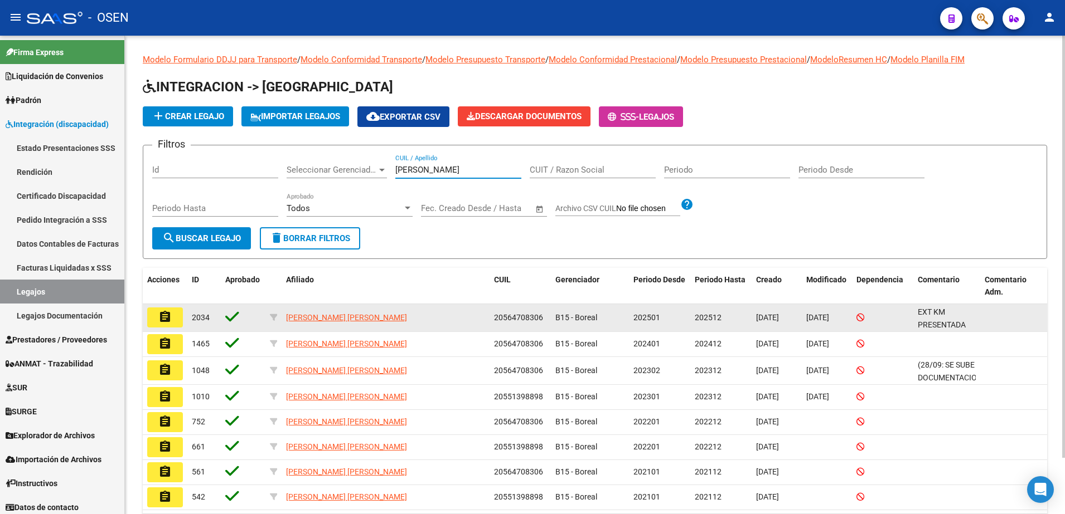
type input "[PERSON_NAME]"
click at [157, 322] on button "assignment" at bounding box center [165, 318] width 36 height 20
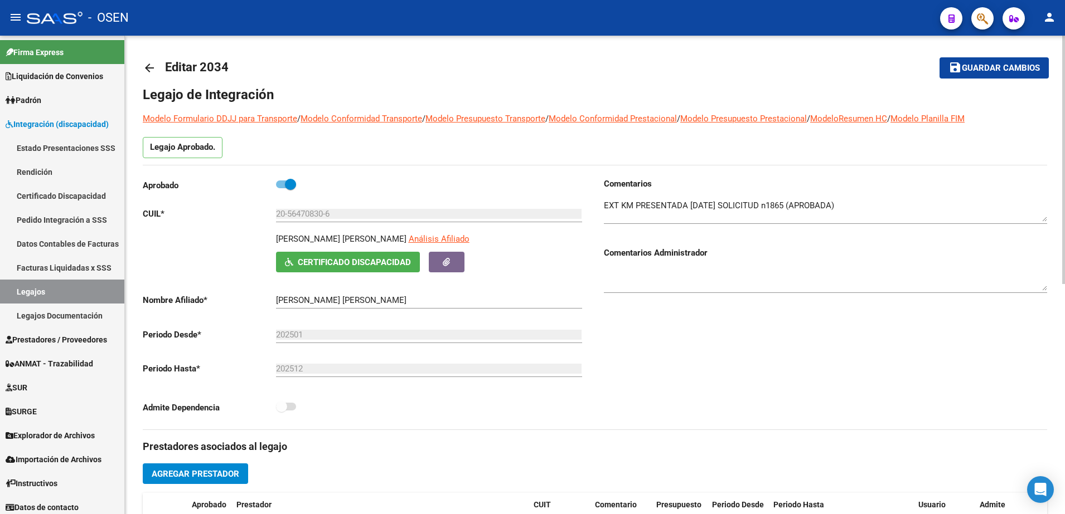
scroll to position [2, 0]
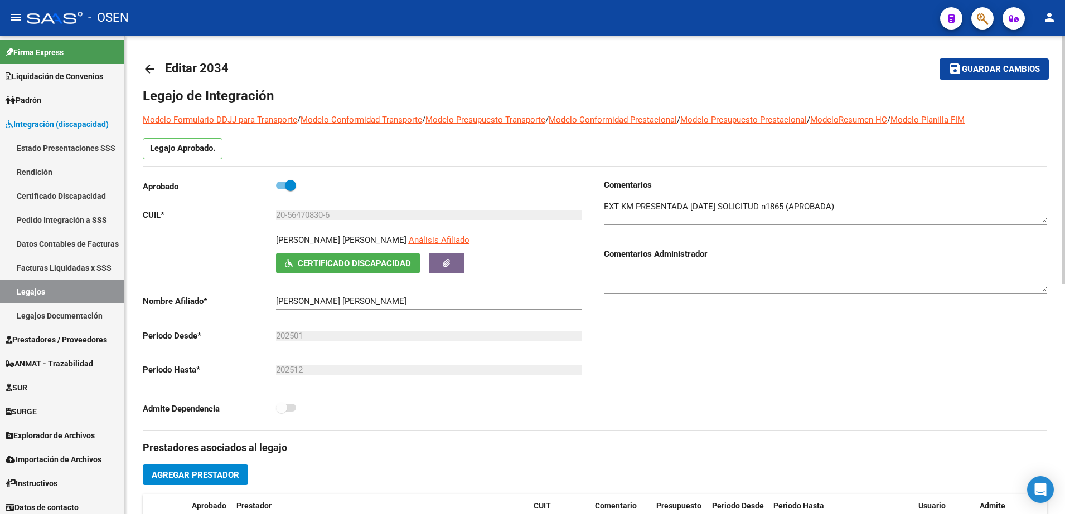
click at [1046, 224] on div "arrow_back Editar 2034 save Guardar cambios Legajo de Integración Modelo Formul…" at bounding box center [596, 494] width 943 height 922
click at [322, 216] on input "20-56470830-6" at bounding box center [429, 215] width 306 height 10
click at [57, 220] on link "Pedido Integración a SSS" at bounding box center [62, 220] width 124 height 24
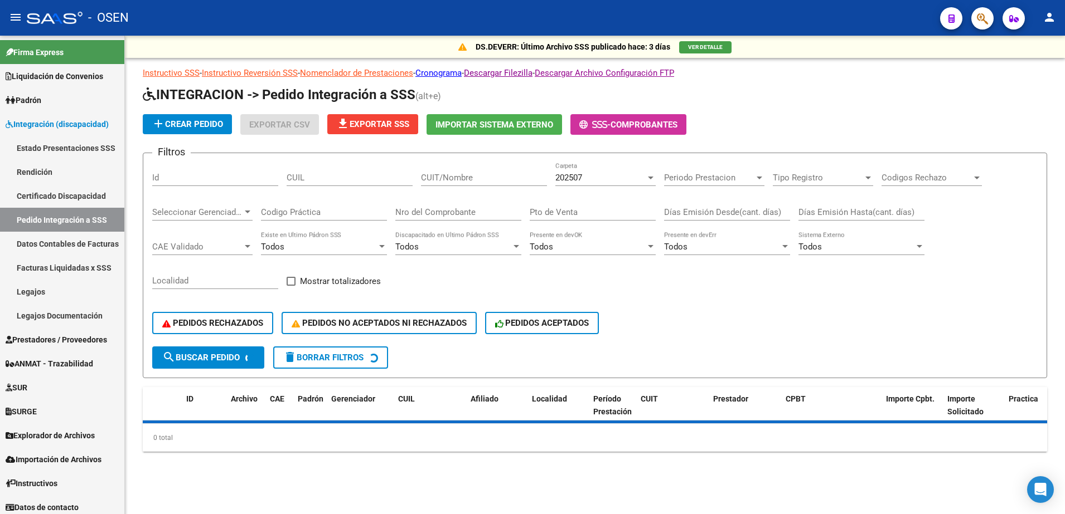
click at [336, 167] on div "CUIL" at bounding box center [349, 174] width 126 height 24
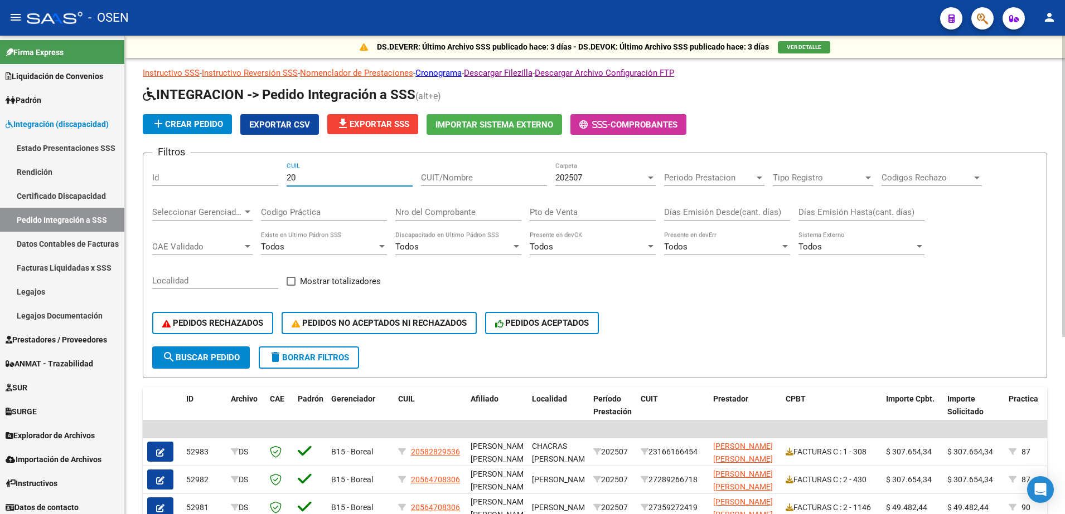
paste input "56470830"
type input "20564708306"
click at [578, 177] on span "202507" at bounding box center [568, 178] width 27 height 10
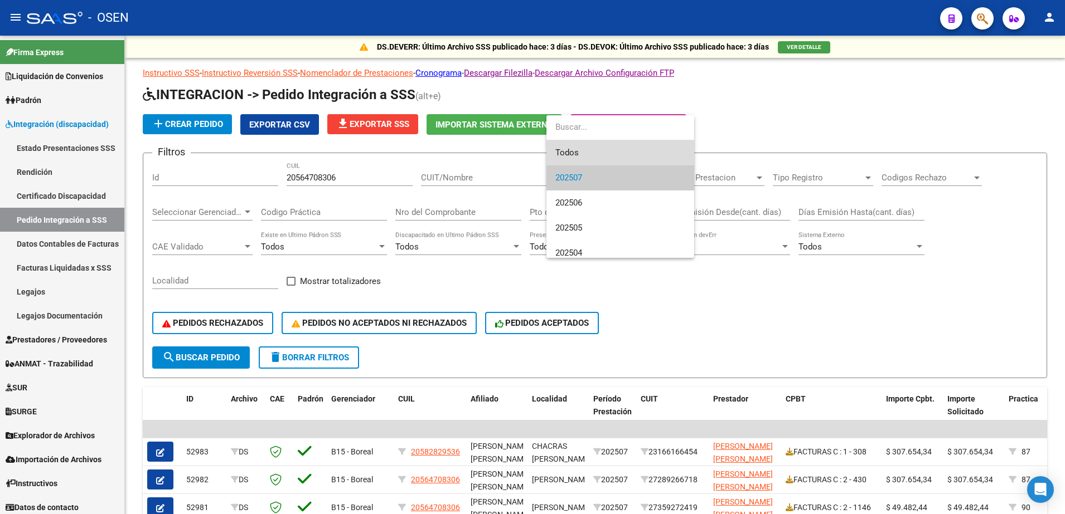
click at [595, 151] on span "Todos" at bounding box center [620, 152] width 130 height 25
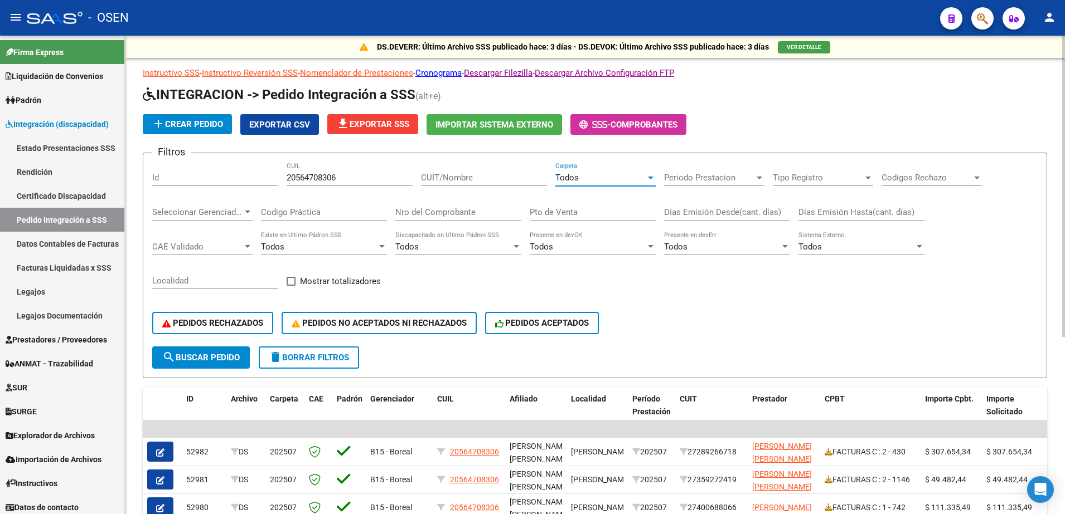
click at [193, 361] on span "search Buscar Pedido" at bounding box center [200, 358] width 77 height 10
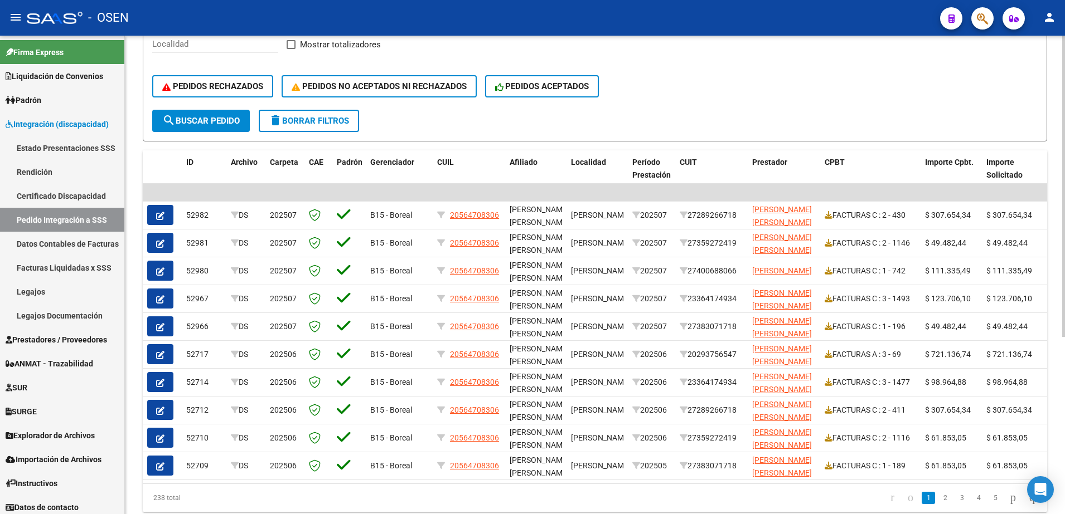
scroll to position [238, 0]
click at [1064, 368] on html "menu - OSEN person Firma Express Liquidación de Convenios SSS - Sur Padrón Afil…" at bounding box center [532, 257] width 1065 height 514
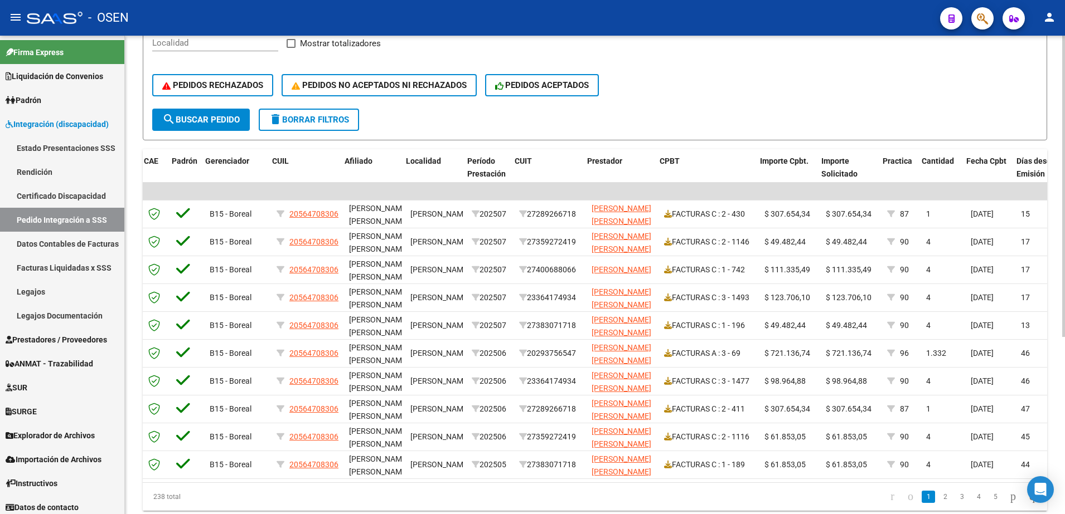
scroll to position [0, 168]
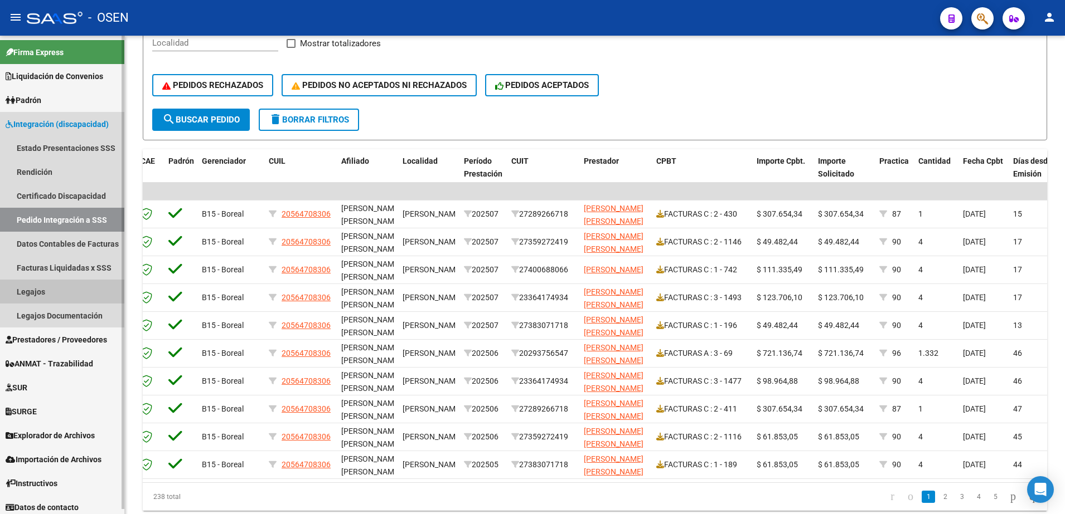
click at [56, 297] on link "Legajos" at bounding box center [62, 292] width 124 height 24
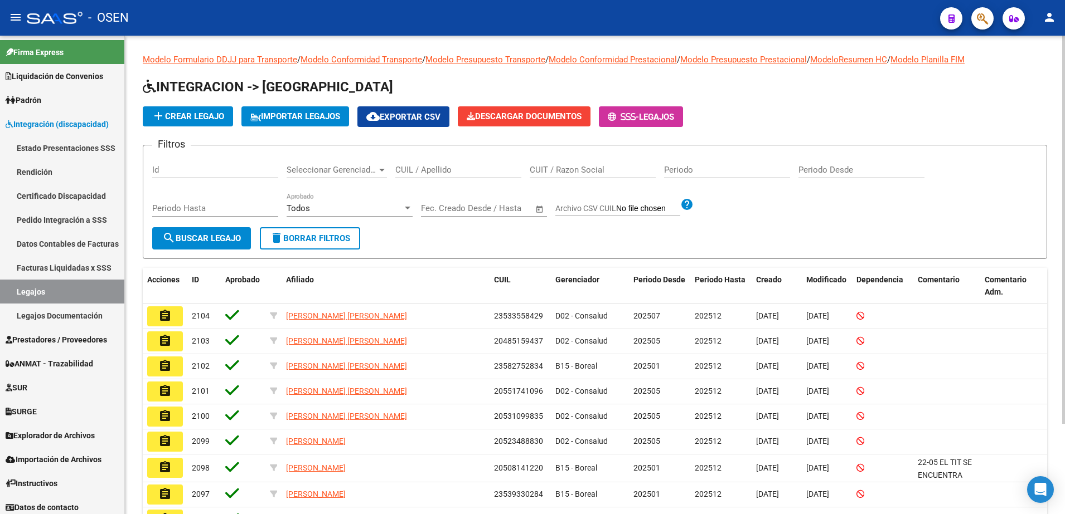
click at [455, 172] on input "CUIL / Apellido" at bounding box center [458, 170] width 126 height 10
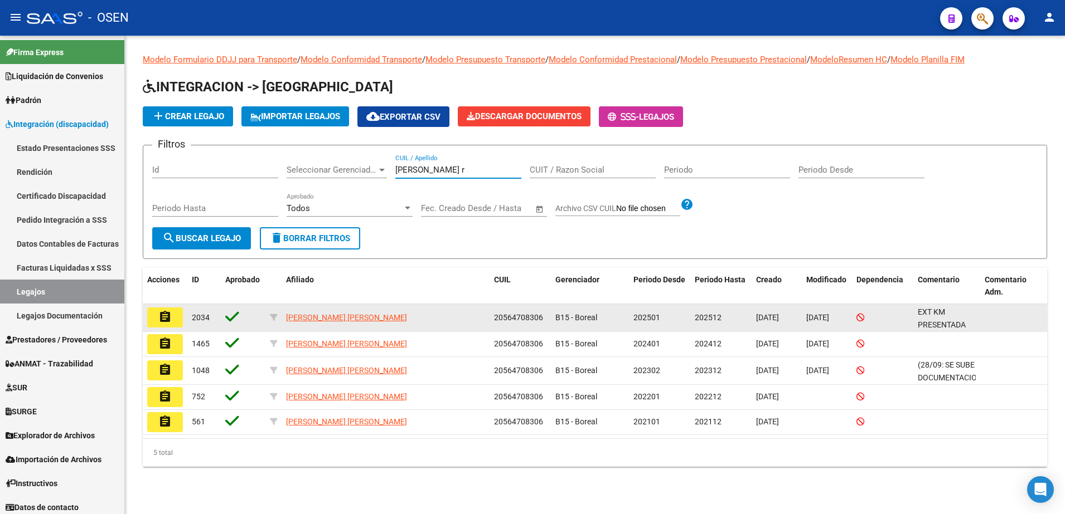
type input "[PERSON_NAME] r"
click at [162, 319] on mat-icon "assignment" at bounding box center [164, 316] width 13 height 13
